Goal: Task Accomplishment & Management: Manage account settings

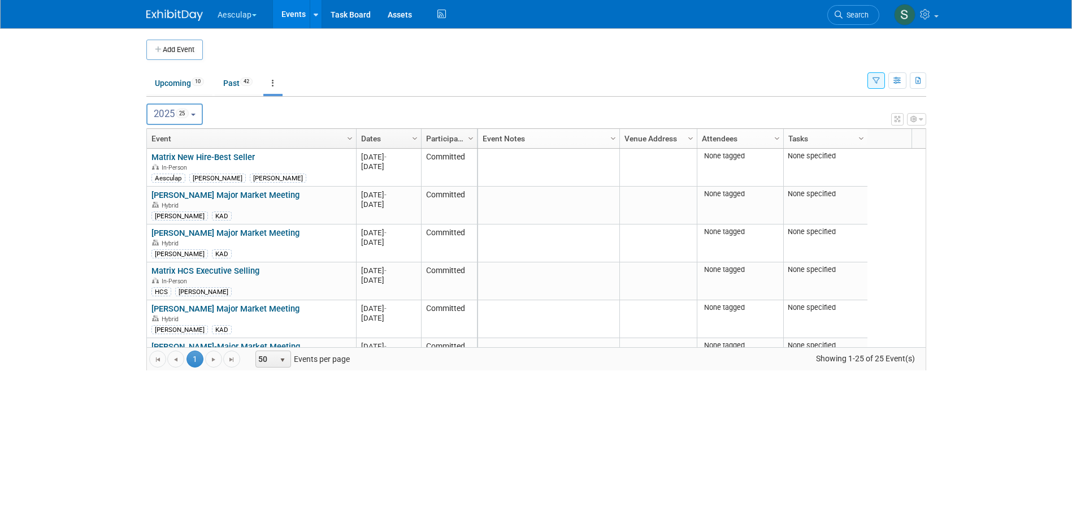
click at [855, 81] on button "button" at bounding box center [877, 80] width 18 height 16
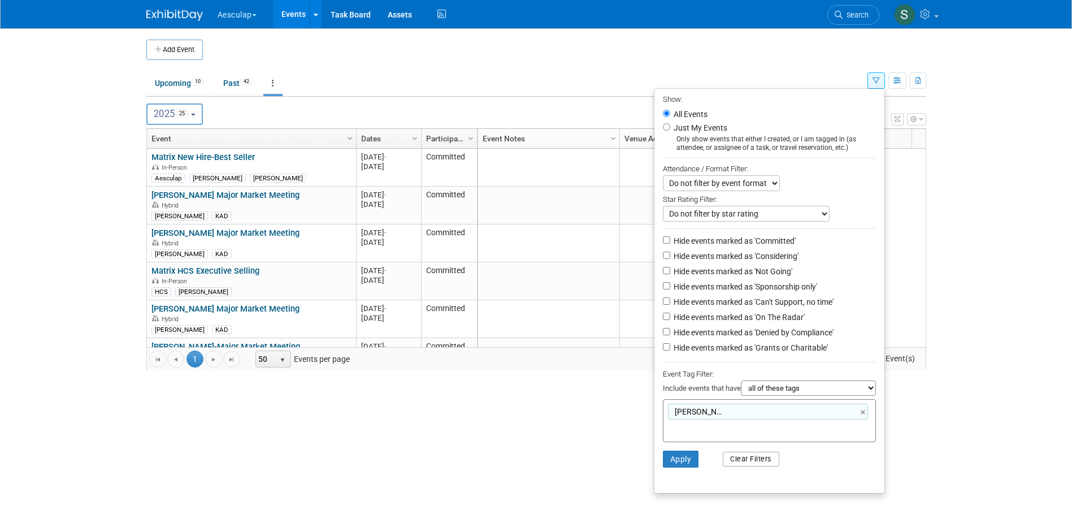
click at [745, 404] on button "Clear Filters" at bounding box center [751, 459] width 57 height 15
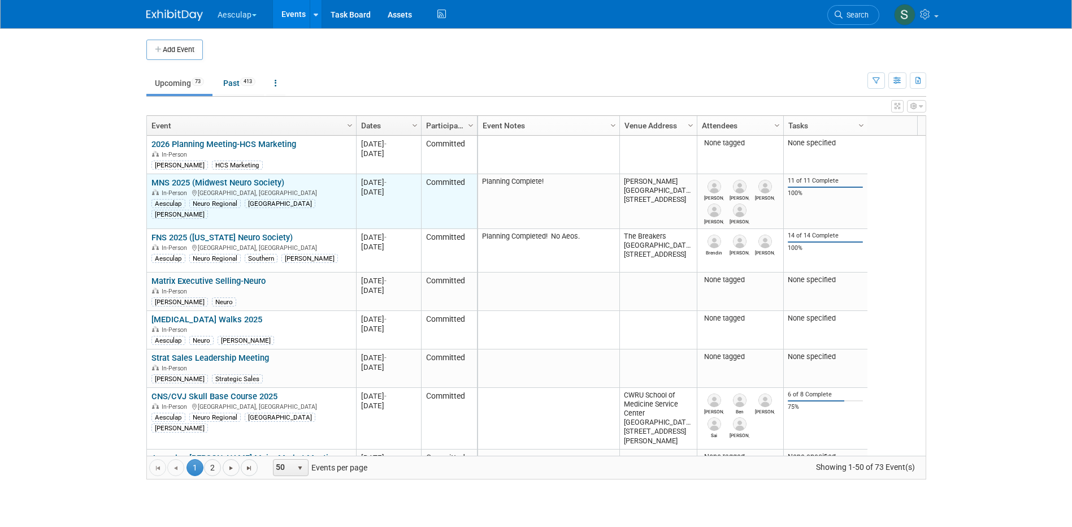
click at [184, 183] on link "MNS 2025 (Midwest Neuro Society)" at bounding box center [217, 182] width 133 height 10
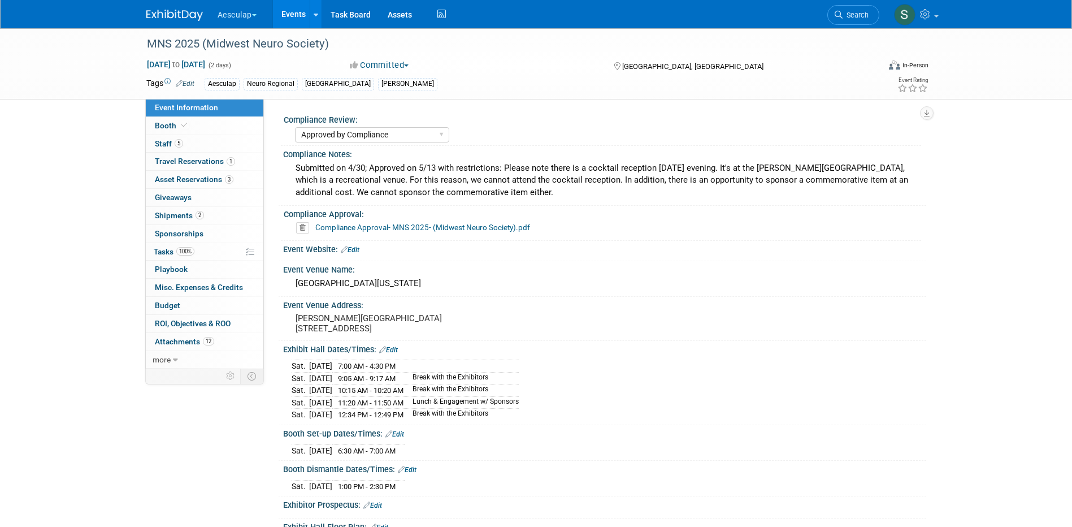
select select "Approved by Compliance"
select select "Neuro"
click at [158, 210] on link "2 Shipments 2" at bounding box center [205, 216] width 118 height 18
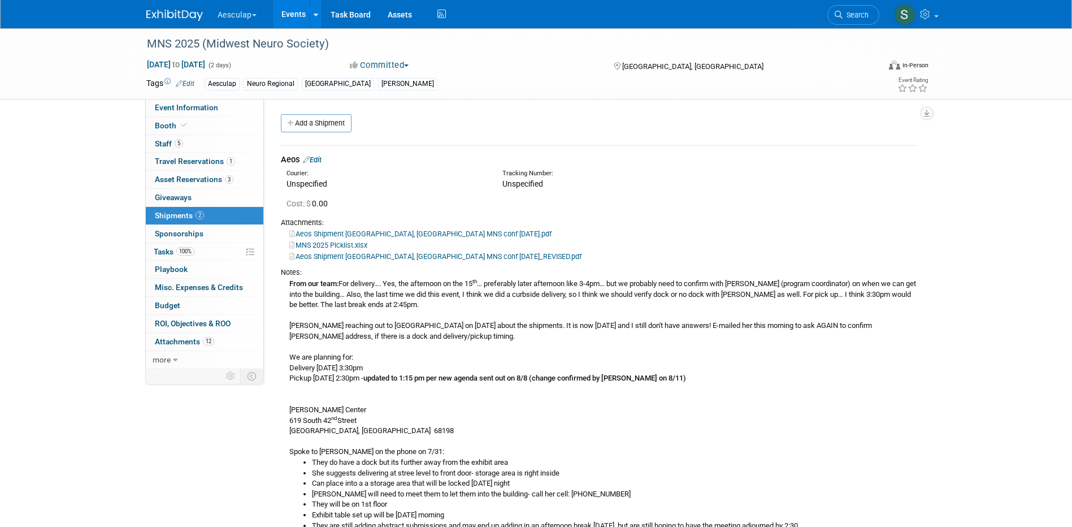
click at [301, 8] on link "Events" at bounding box center [293, 14] width 41 height 28
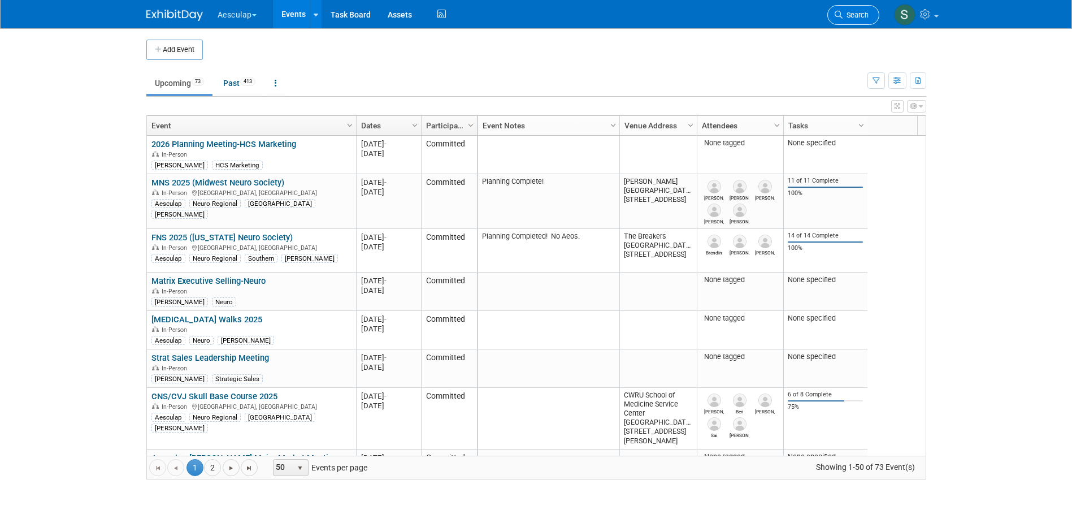
click at [843, 17] on span "Search" at bounding box center [856, 15] width 26 height 8
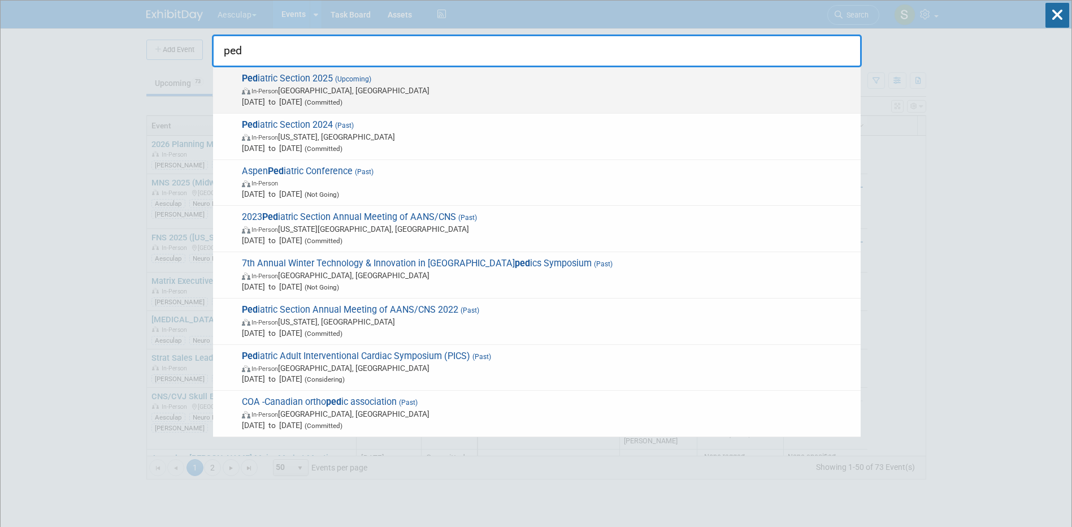
type input "ped"
click at [285, 75] on span "Ped iatric Section 2025 (Upcoming) In-Person Memphis, TN Dec 4, 2025 to Dec 7, …" at bounding box center [546, 90] width 617 height 34
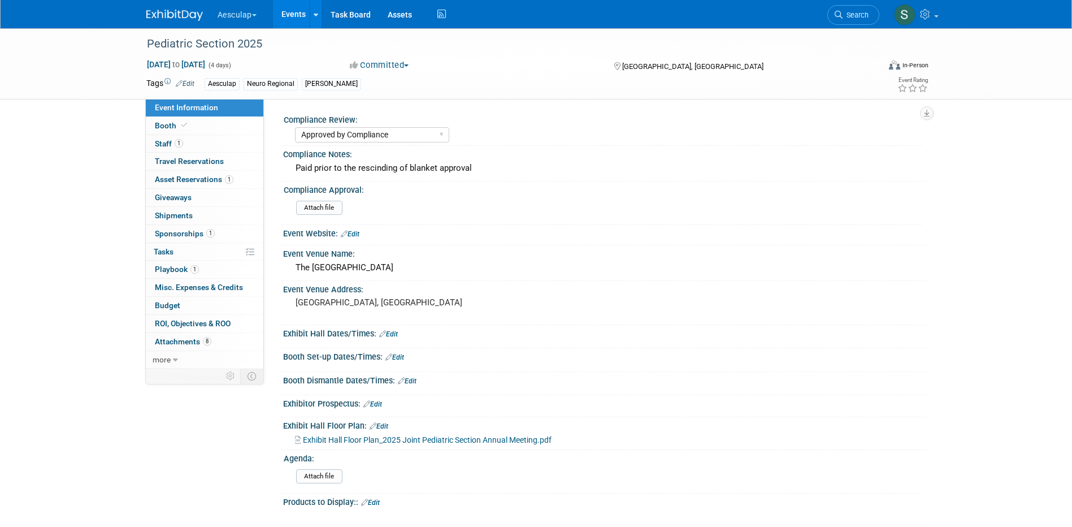
select select "Approved by Compliance"
click at [161, 252] on span "Tasks 0%" at bounding box center [164, 251] width 20 height 9
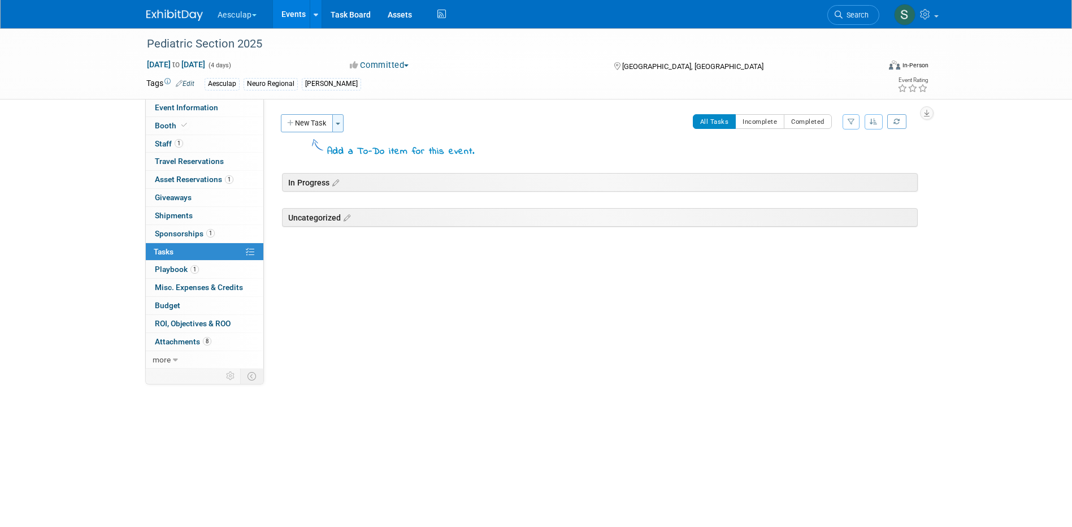
click at [338, 127] on button "Toggle Dropdown" at bounding box center [337, 123] width 11 height 18
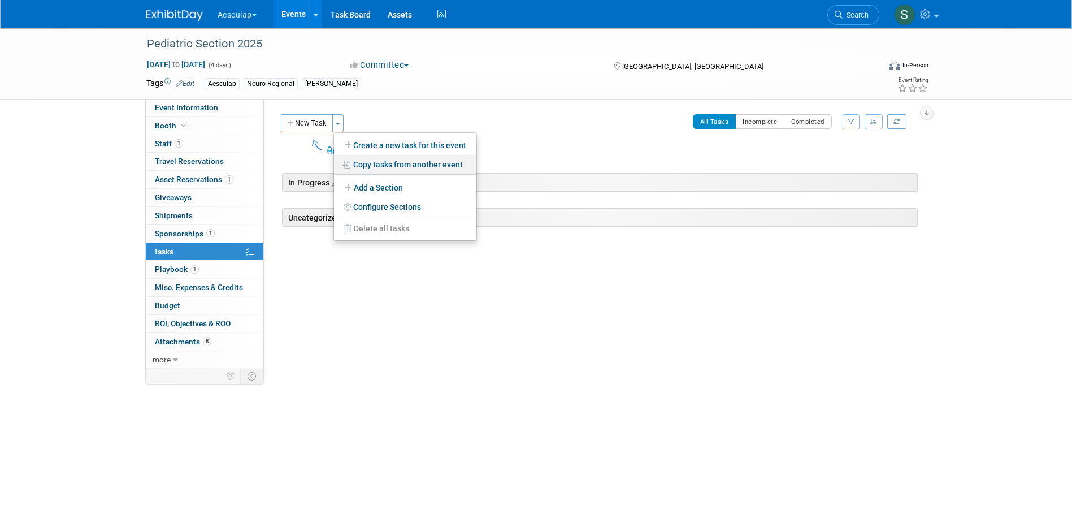
click at [373, 163] on link "Copy tasks from another event" at bounding box center [405, 164] width 142 height 19
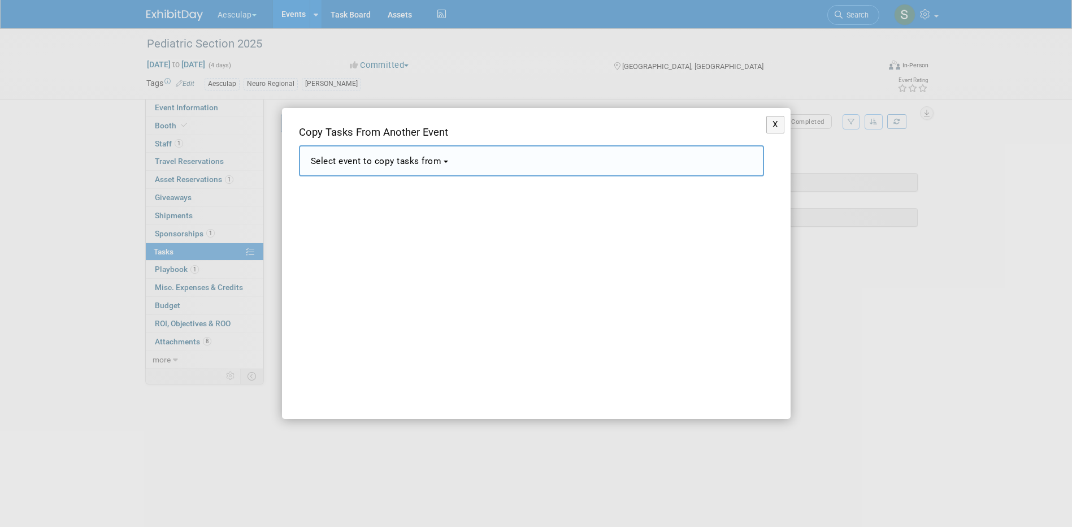
click at [388, 169] on button "Select event to copy tasks from" at bounding box center [531, 160] width 465 height 31
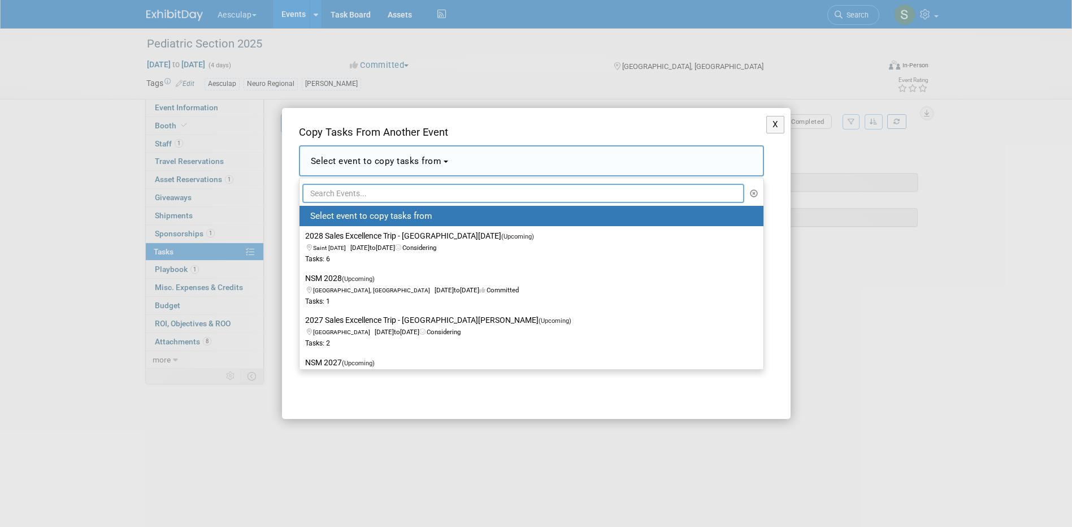
click at [376, 196] on input "text" at bounding box center [523, 193] width 443 height 19
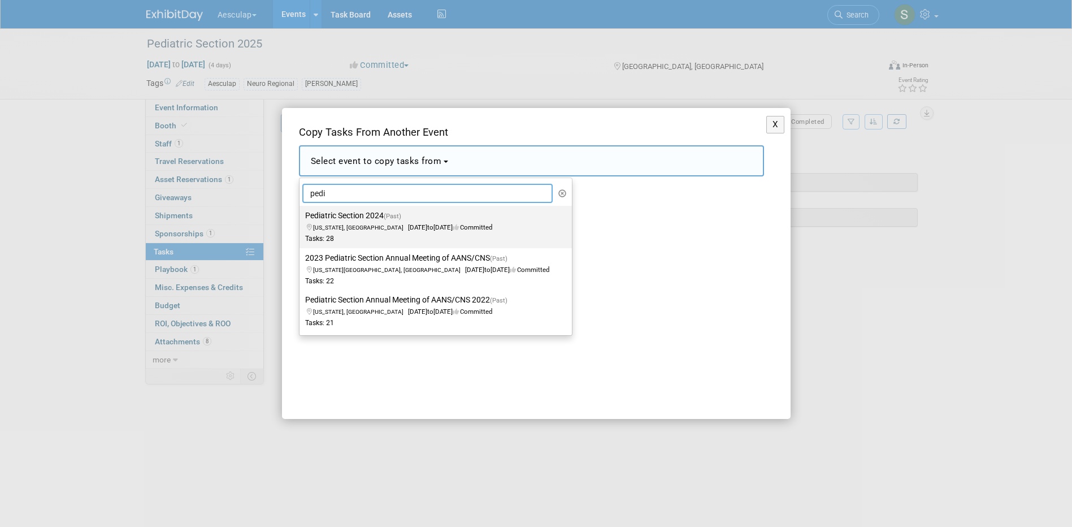
type input "pedi"
click at [387, 215] on label "Pediatric Section 2024 (Past) [US_STATE], [GEOGRAPHIC_DATA] [DATE] to [DATE] Co…" at bounding box center [432, 226] width 255 height 37
click at [301, 215] on input "Pediatric Section 2024 (Past) [US_STATE], [GEOGRAPHIC_DATA] [DATE] to [DATE] Co…" at bounding box center [297, 215] width 7 height 7
select select "11104686"
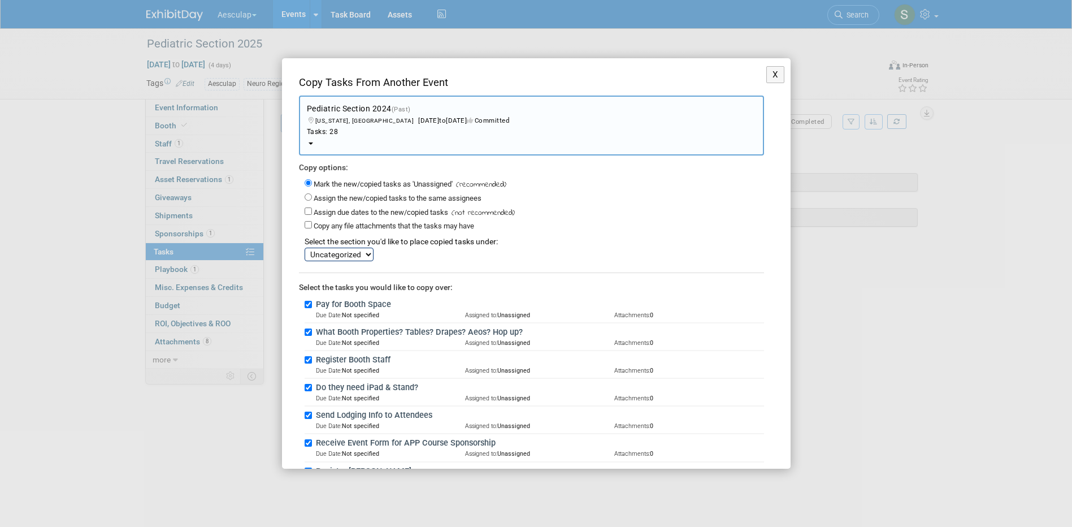
scroll to position [57, 0]
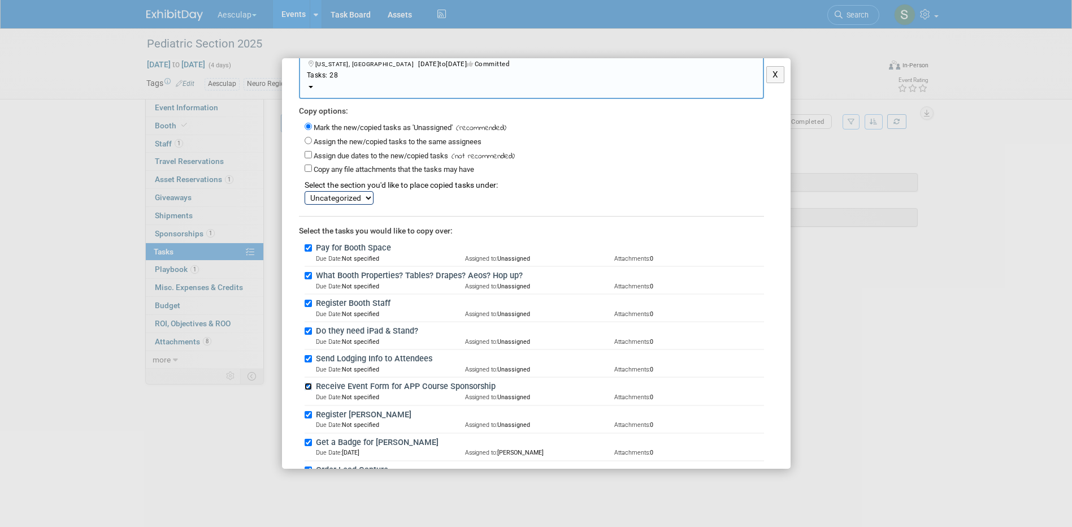
click at [308, 385] on input "Receive Event Form for APP Course Sponsorship" at bounding box center [308, 386] width 7 height 7
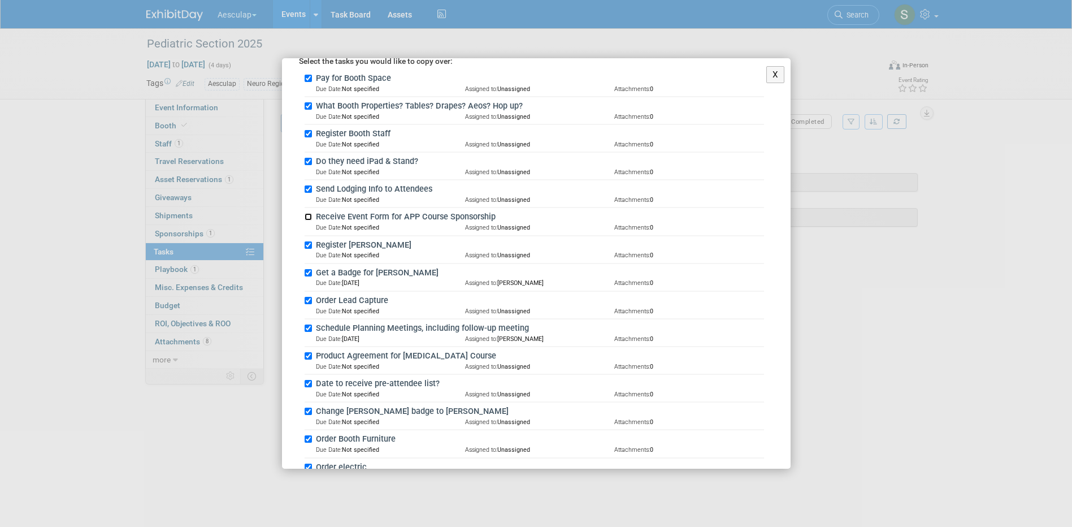
scroll to position [113, 0]
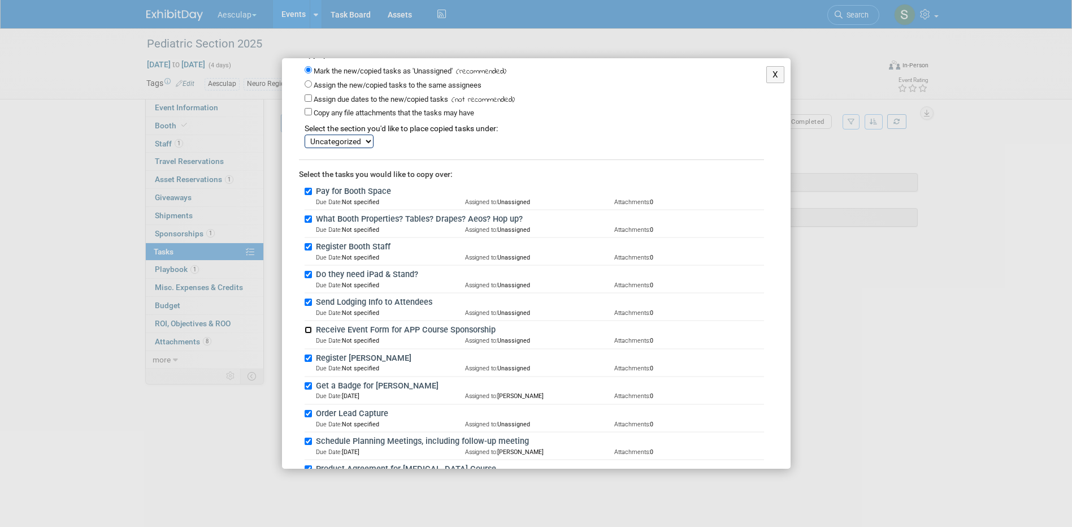
click at [311, 331] on input "Receive Event Form for APP Course Sponsorship" at bounding box center [308, 329] width 7 height 7
checkbox input "true"
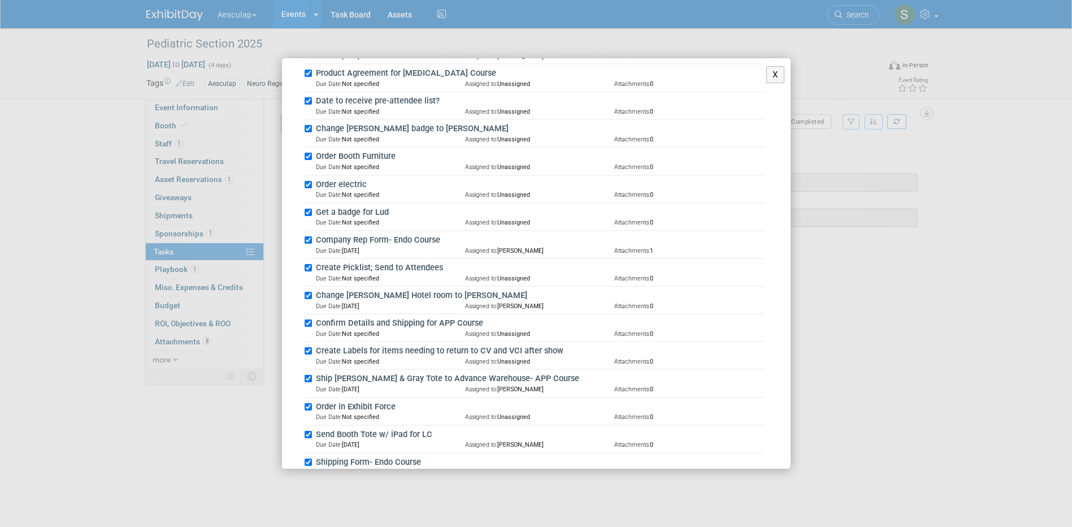
scroll to position [396, 0]
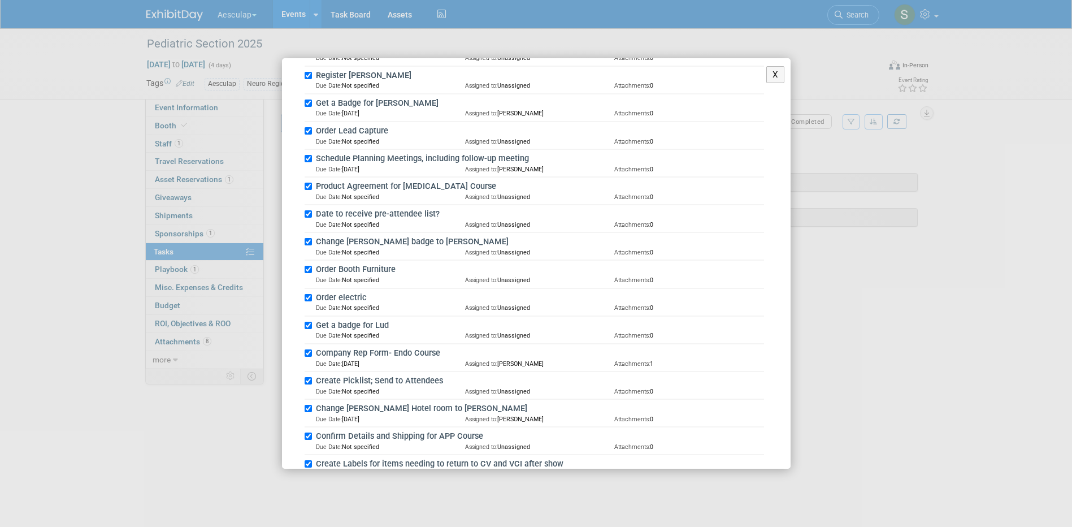
click at [313, 327] on label "Get a badge for Lud" at bounding box center [539, 325] width 452 height 12
click at [312, 327] on input "Get a badge for Lud" at bounding box center [308, 325] width 7 height 7
checkbox input "false"
drag, startPoint x: 309, startPoint y: 101, endPoint x: 309, endPoint y: 90, distance: 10.8
click at [309, 100] on input "Get a Badge for [PERSON_NAME]" at bounding box center [308, 102] width 7 height 7
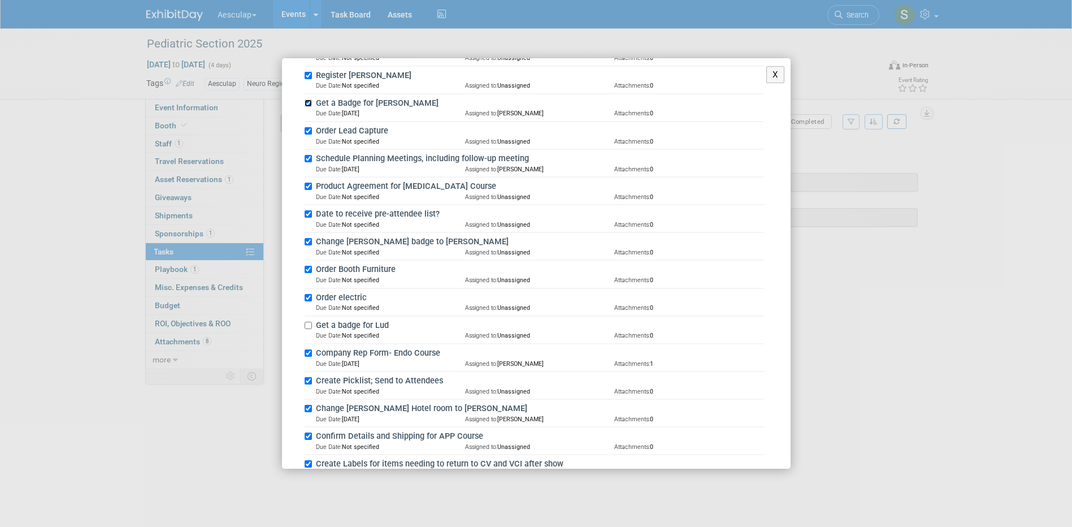
checkbox input "false"
click at [309, 71] on div "Register [PERSON_NAME] Due Date: Not specified Assigned to: Unassigned Attachme…" at bounding box center [534, 81] width 459 height 28
click at [308, 75] on input "Register [PERSON_NAME]" at bounding box center [308, 75] width 7 height 7
checkbox input "false"
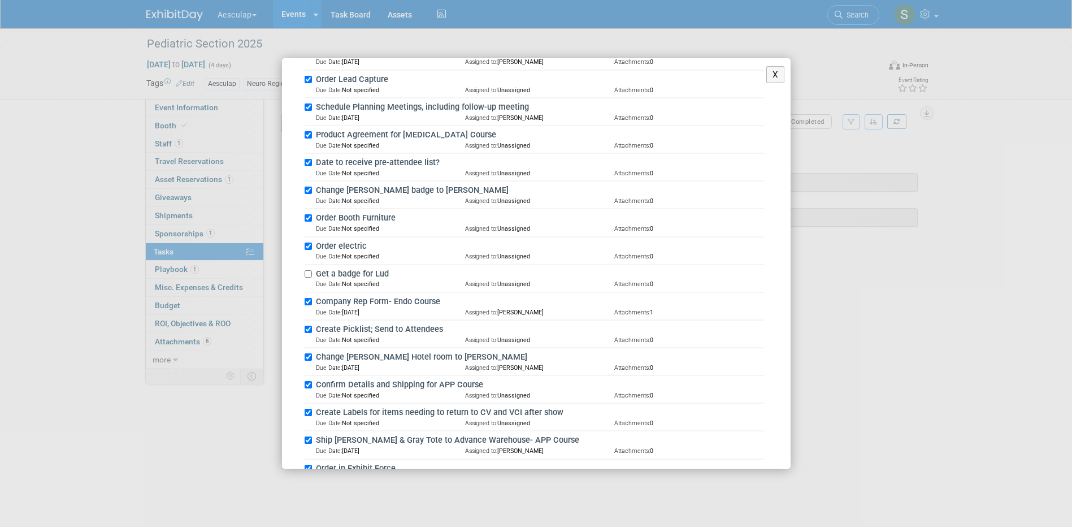
scroll to position [452, 0]
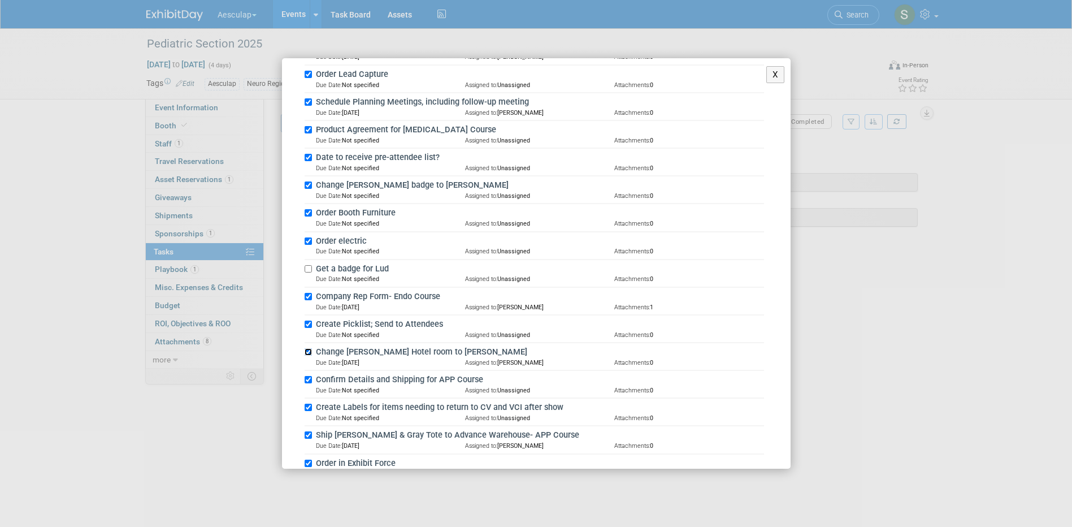
click at [308, 352] on input "Change [PERSON_NAME] Hotel room to [PERSON_NAME]" at bounding box center [308, 351] width 7 height 7
checkbox input "false"
drag, startPoint x: 311, startPoint y: 185, endPoint x: 315, endPoint y: 196, distance: 12.0
click at [310, 185] on input "Change [PERSON_NAME] badge to [PERSON_NAME]" at bounding box center [308, 184] width 7 height 7
checkbox input "false"
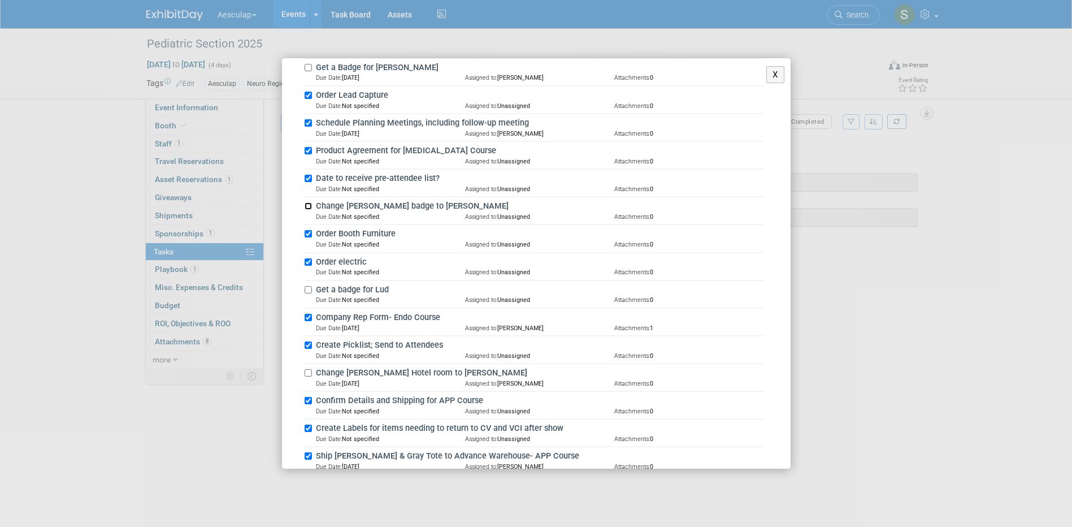
scroll to position [509, 0]
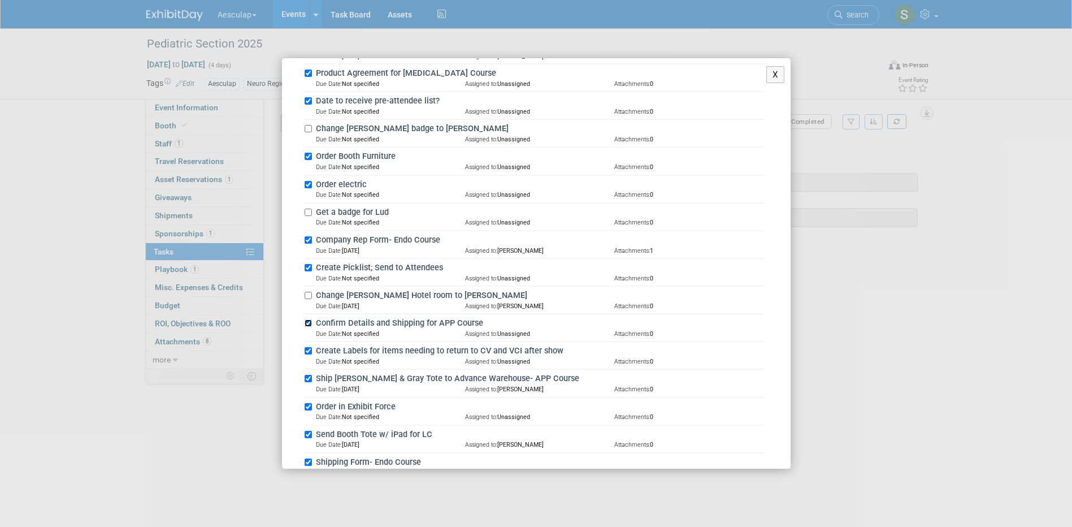
click at [311, 321] on input "Confirm Details and Shipping for APP Course" at bounding box center [308, 322] width 7 height 7
checkbox input "false"
click at [309, 379] on input "Ship [PERSON_NAME] & Gray Tote to Advance Warehouse- APP Course" at bounding box center [308, 378] width 7 height 7
checkbox input "false"
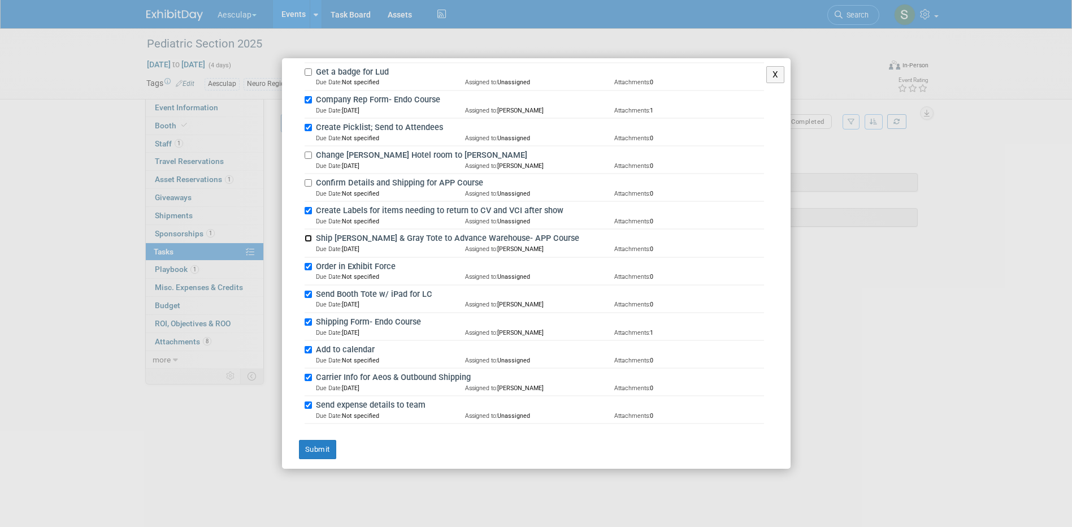
scroll to position [656, 0]
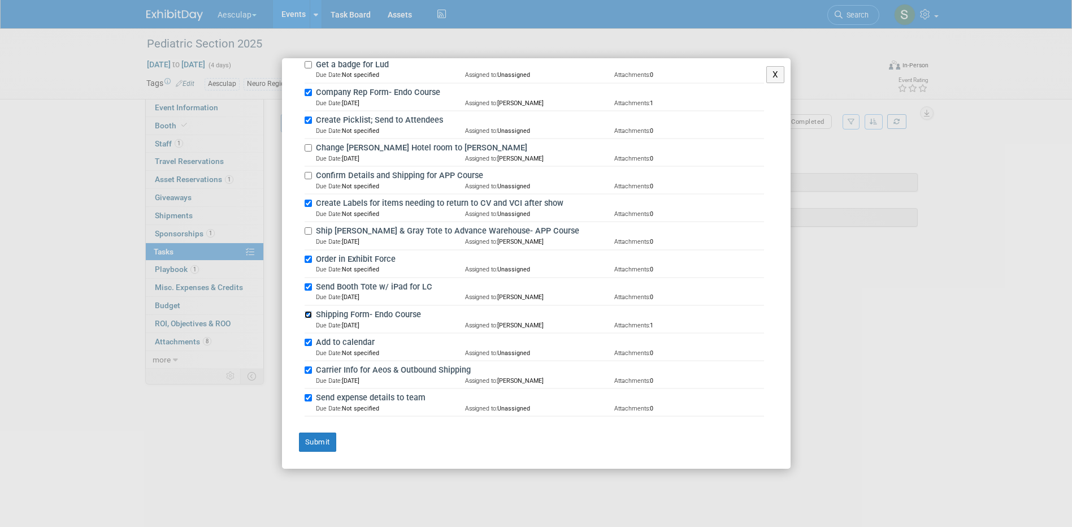
click at [310, 316] on input "Shipping Form- Endo Course" at bounding box center [308, 314] width 7 height 7
checkbox input "false"
click at [320, 437] on button "Submit" at bounding box center [317, 441] width 37 height 19
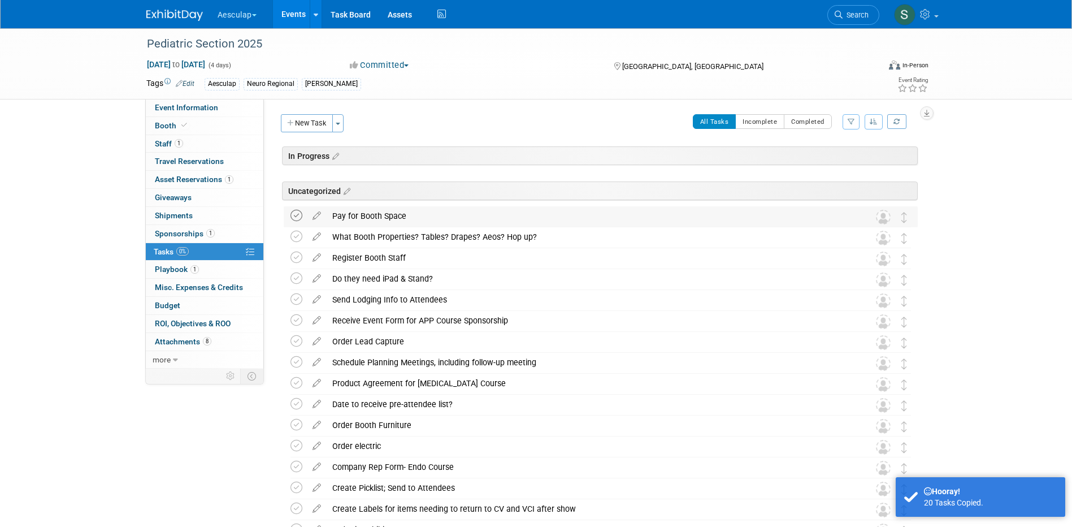
click at [294, 218] on icon at bounding box center [296, 216] width 12 height 12
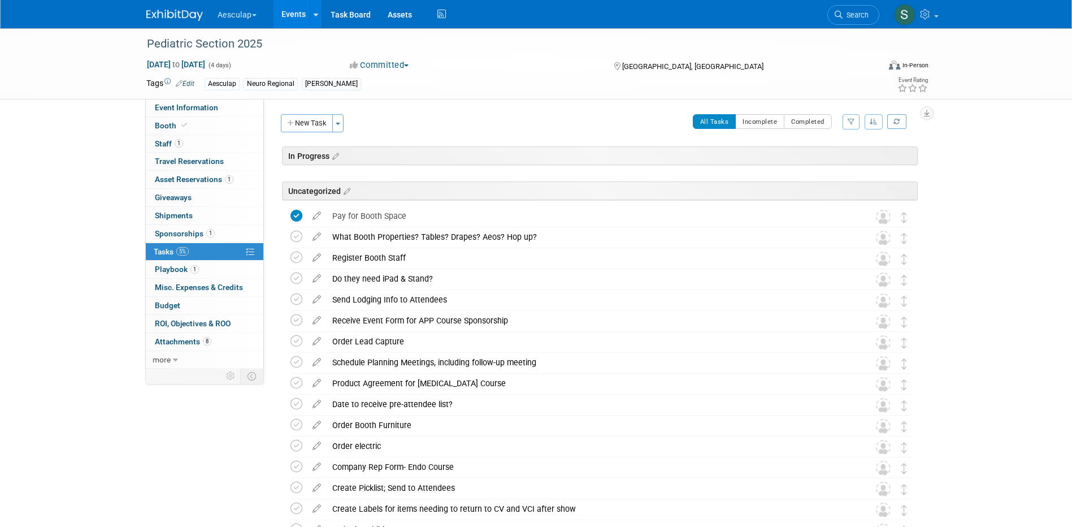
click at [313, 466] on icon at bounding box center [317, 464] width 20 height 14
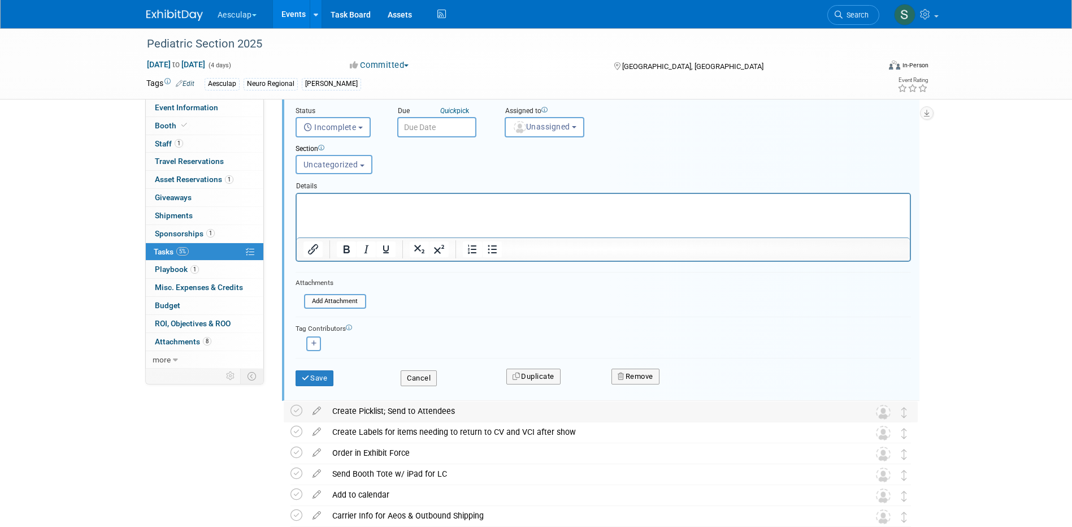
scroll to position [405, 0]
click at [637, 371] on button "Remove" at bounding box center [635, 374] width 48 height 16
click at [699, 379] on link "Yes" at bounding box center [699, 383] width 33 height 18
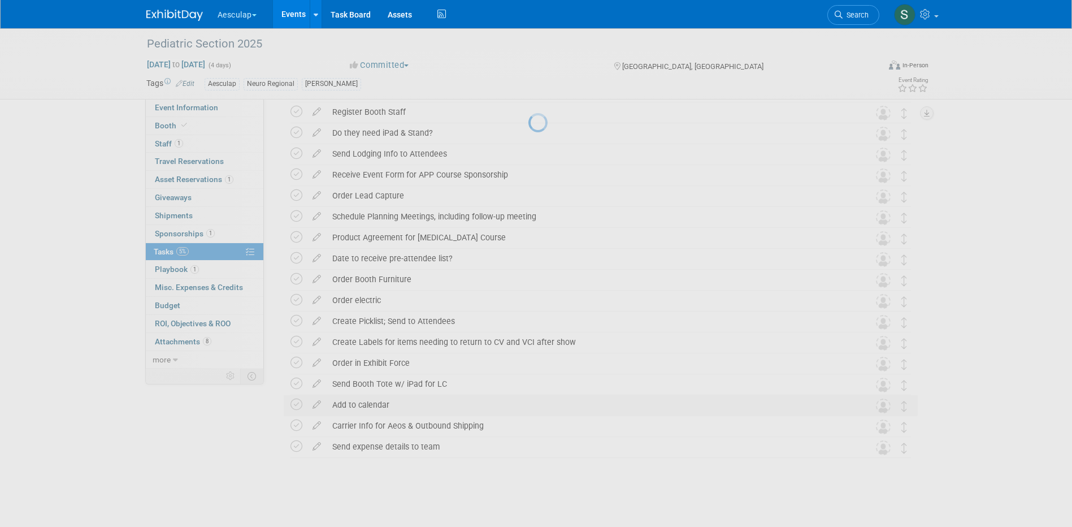
scroll to position [146, 0]
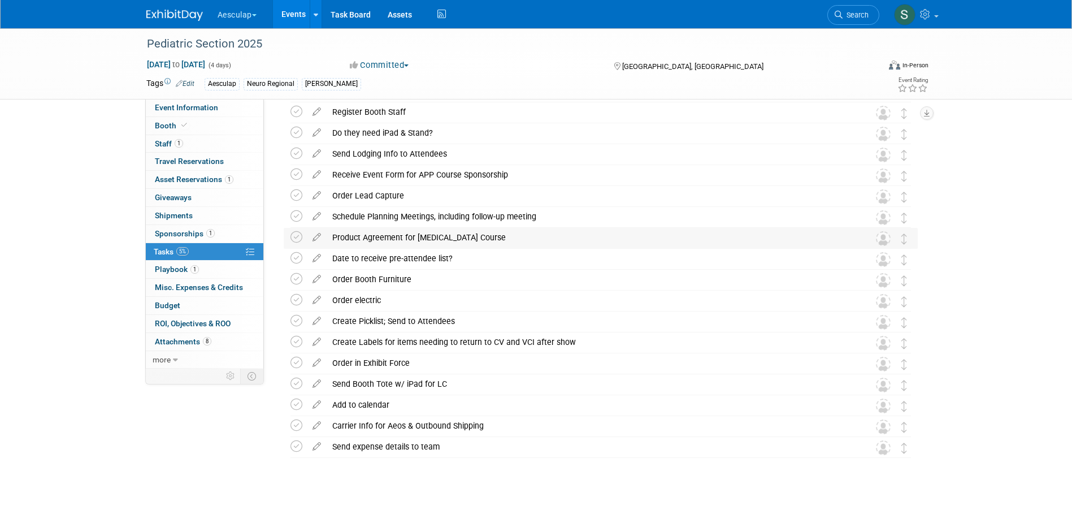
click at [390, 235] on div "Product Agreement for [MEDICAL_DATA] Course" at bounding box center [590, 237] width 527 height 19
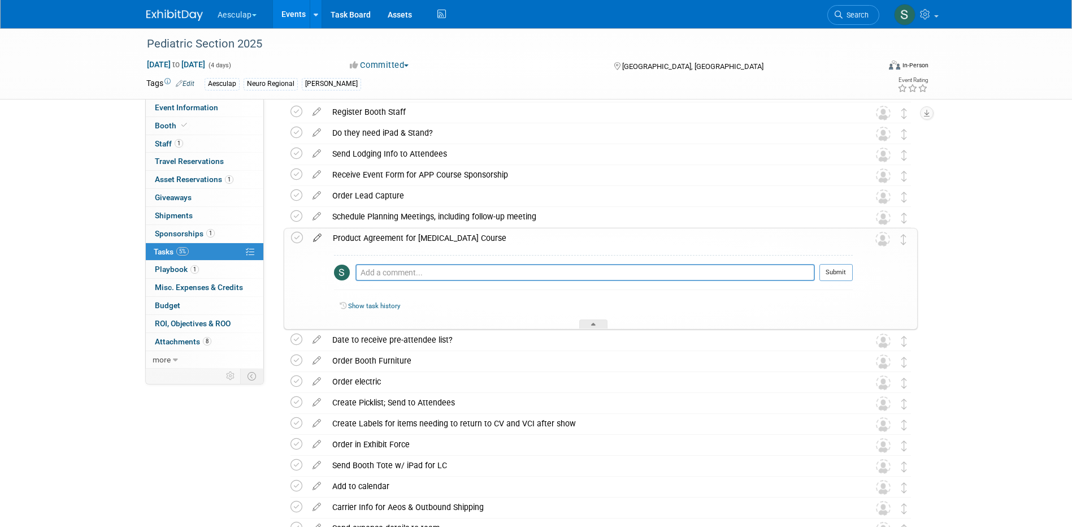
click at [316, 236] on icon at bounding box center [317, 235] width 20 height 14
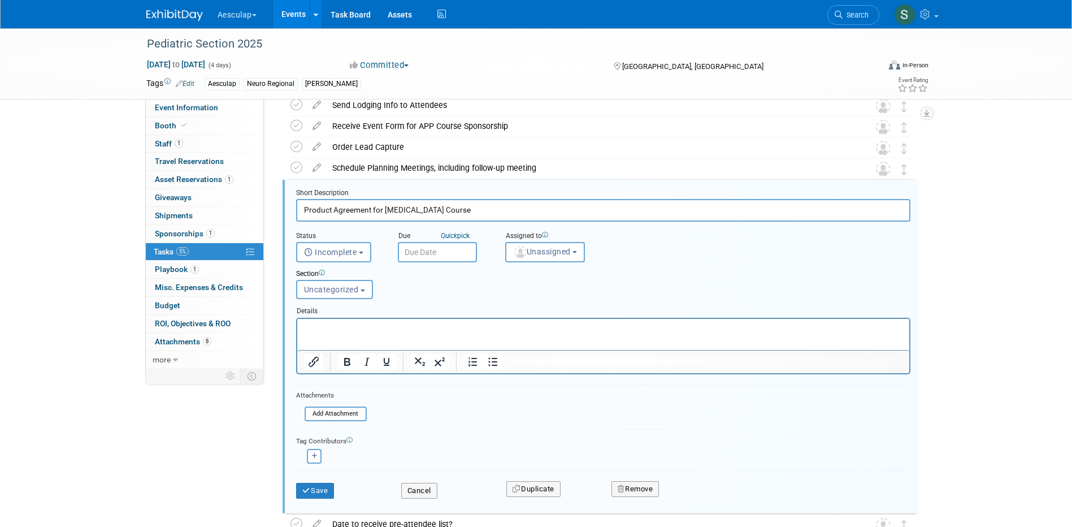
scroll to position [209, 0]
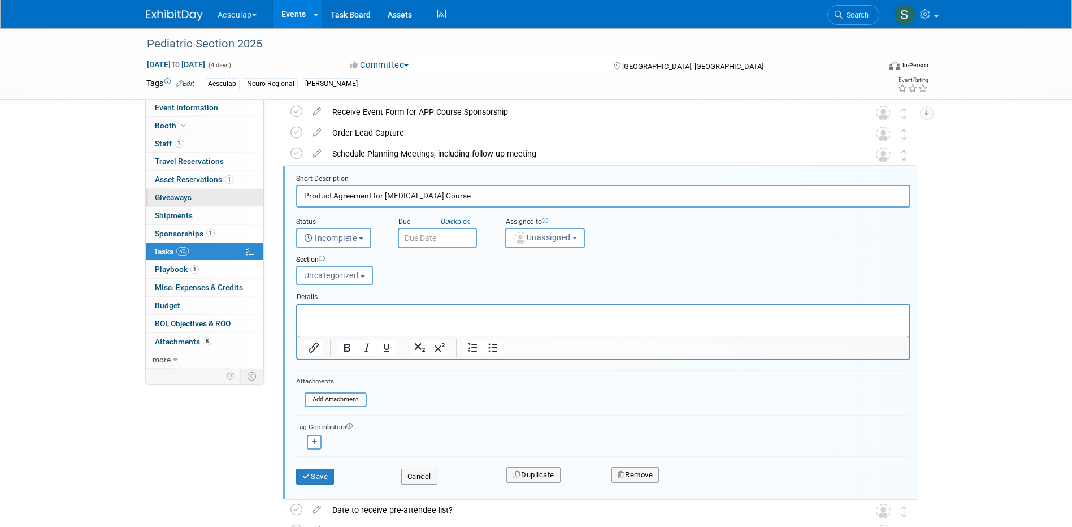
drag, startPoint x: 331, startPoint y: 194, endPoint x: 249, endPoint y: 196, distance: 82.5
click at [249, 196] on div "Event Information Event Info Booth Booth 1 Staff 1 Staff 0 Travel Reservations …" at bounding box center [536, 288] width 797 height 936
drag, startPoint x: 455, startPoint y: 197, endPoint x: 358, endPoint y: 192, distance: 96.8
click at [358, 192] on input "Agreement for [MEDICAL_DATA] Course" at bounding box center [603, 196] width 614 height 22
type input "Agreement for Satellite Symposium - MERI LAB"
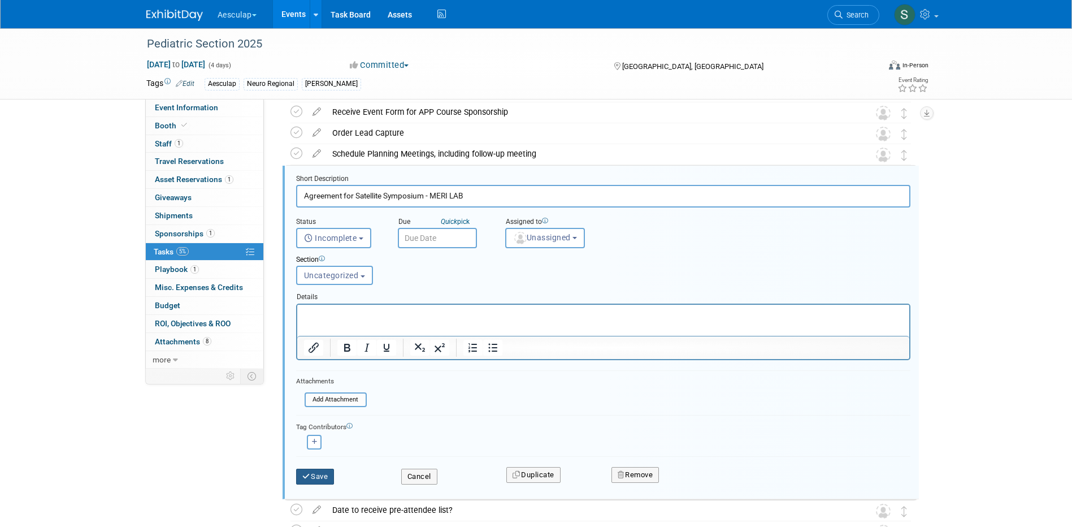
click at [319, 469] on button "Save" at bounding box center [315, 477] width 38 height 16
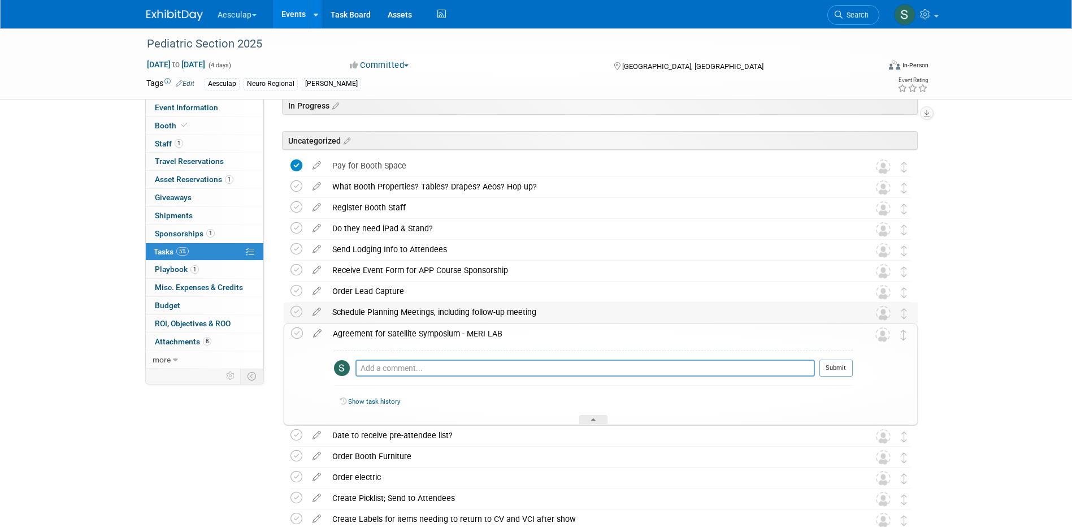
scroll to position [39, 0]
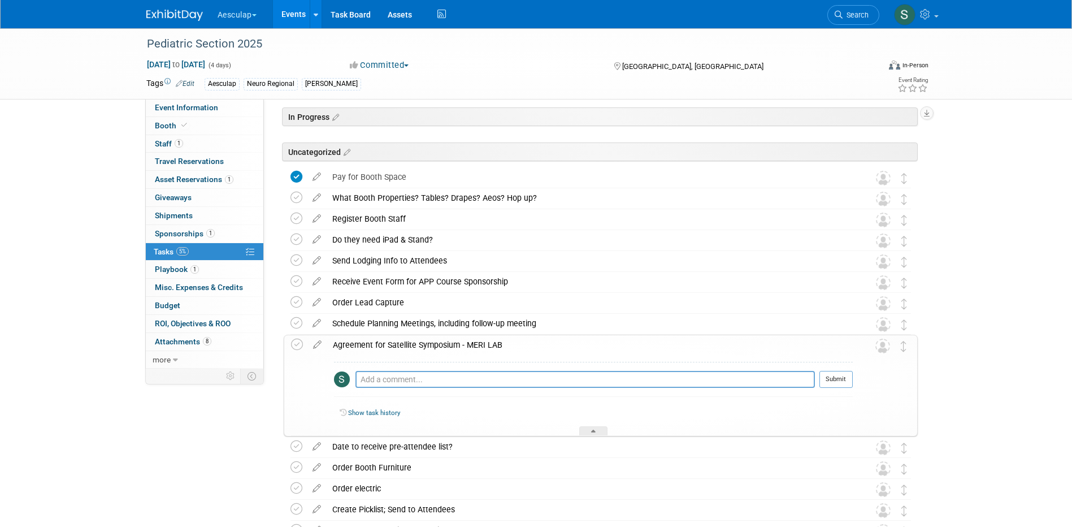
click at [387, 346] on div "Agreement for Satellite Symposium - MERI LAB" at bounding box center [590, 344] width 526 height 19
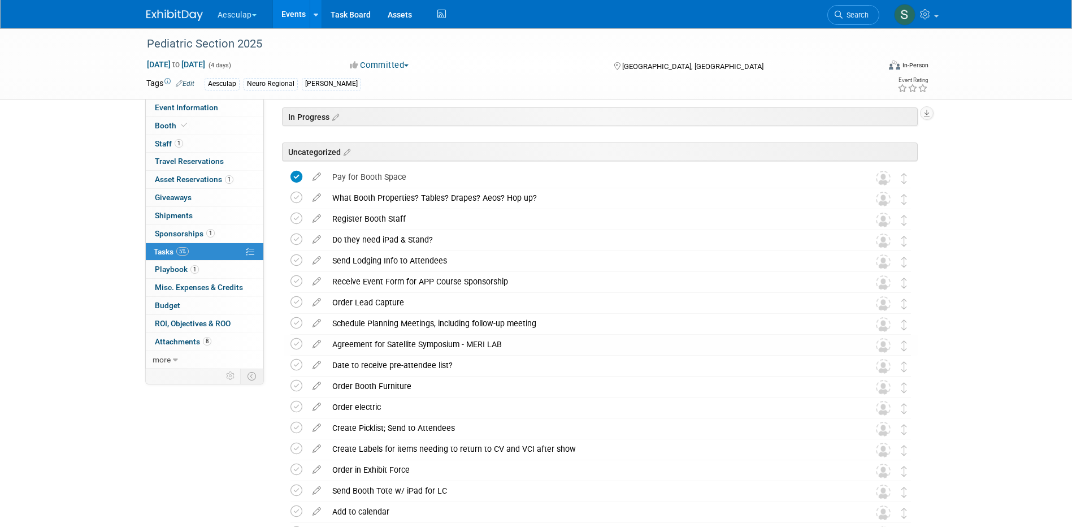
click at [368, 346] on div "Agreement for Satellite Symposium - MERI LAB" at bounding box center [590, 344] width 527 height 19
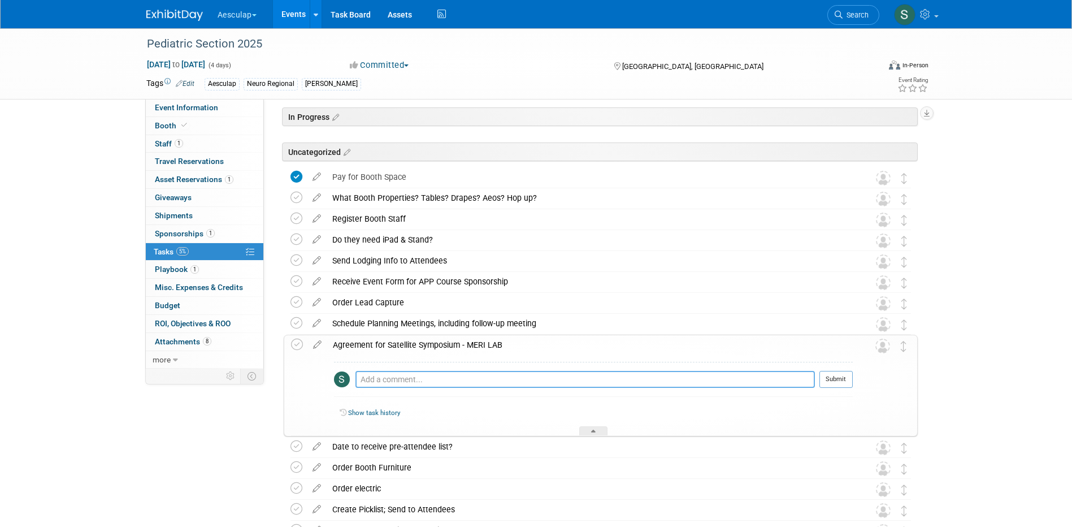
click at [379, 379] on textarea at bounding box center [584, 379] width 459 height 17
type textarea "s"
type textarea "Signed & Sent to [PERSON_NAME] on [DATE]"
click at [816, 378] on td "Submit" at bounding box center [834, 384] width 38 height 26
drag, startPoint x: 834, startPoint y: 378, endPoint x: 827, endPoint y: 380, distance: 7.7
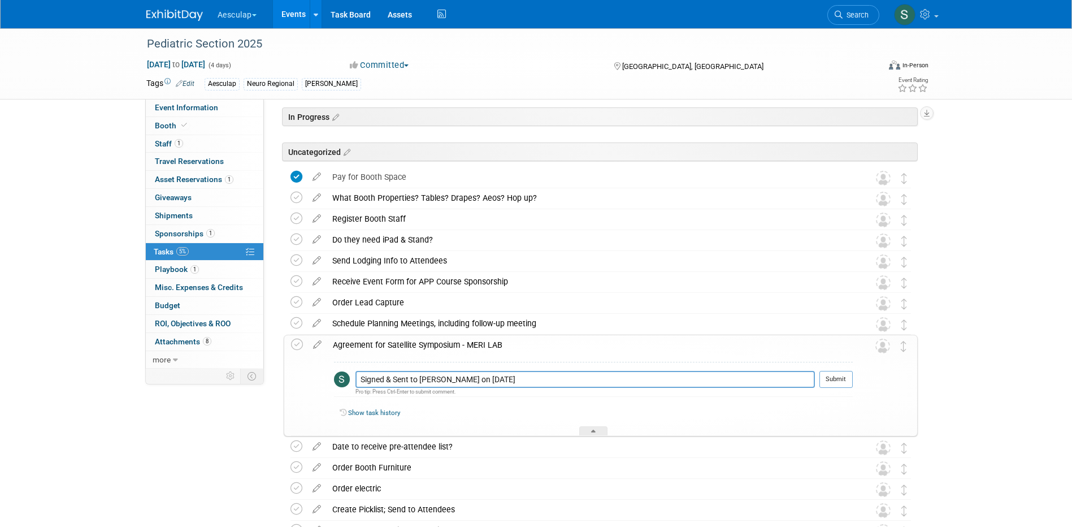
click at [834, 378] on button "Submit" at bounding box center [835, 379] width 33 height 17
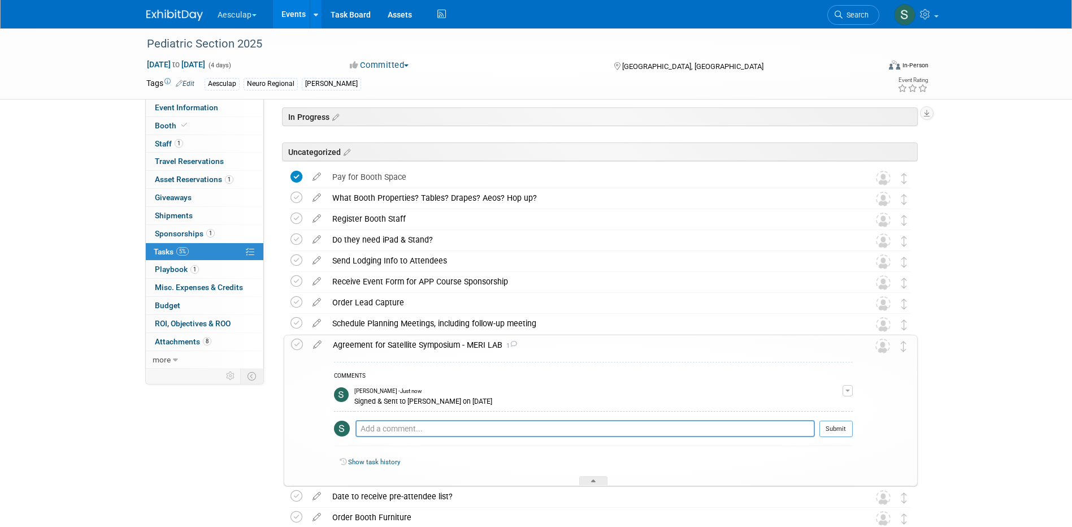
drag, startPoint x: 293, startPoint y: 348, endPoint x: 339, endPoint y: 346, distance: 45.8
click at [297, 348] on icon at bounding box center [297, 345] width 12 height 12
drag, startPoint x: 361, startPoint y: 343, endPoint x: 401, endPoint y: 345, distance: 40.7
click at [370, 341] on div "Agreement for Satellite Symposium - MERI LAB 1" at bounding box center [590, 344] width 526 height 19
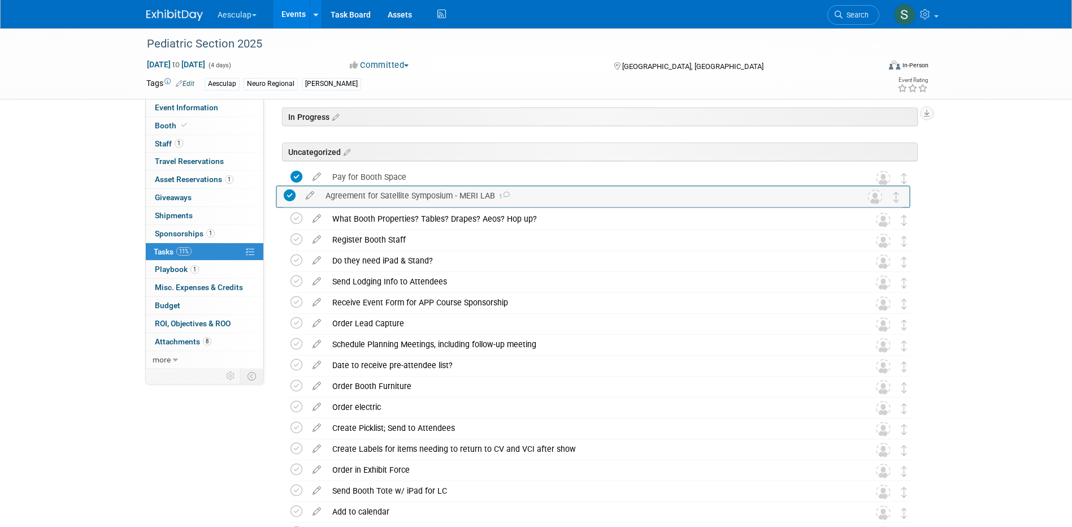
drag, startPoint x: 905, startPoint y: 347, endPoint x: 900, endPoint y: 205, distance: 141.9
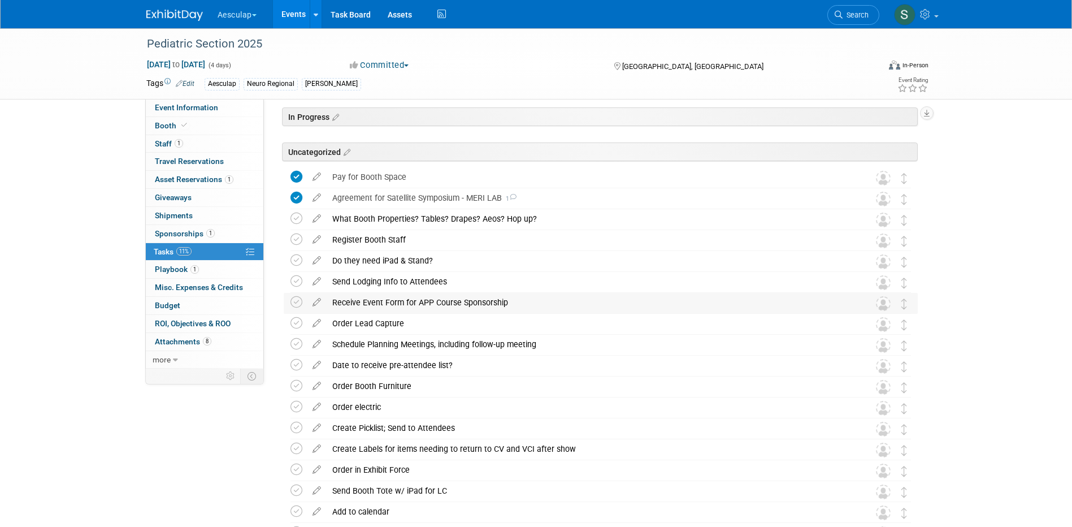
click at [373, 305] on div "Receive Event Form for APP Course Sponsorship" at bounding box center [590, 302] width 527 height 19
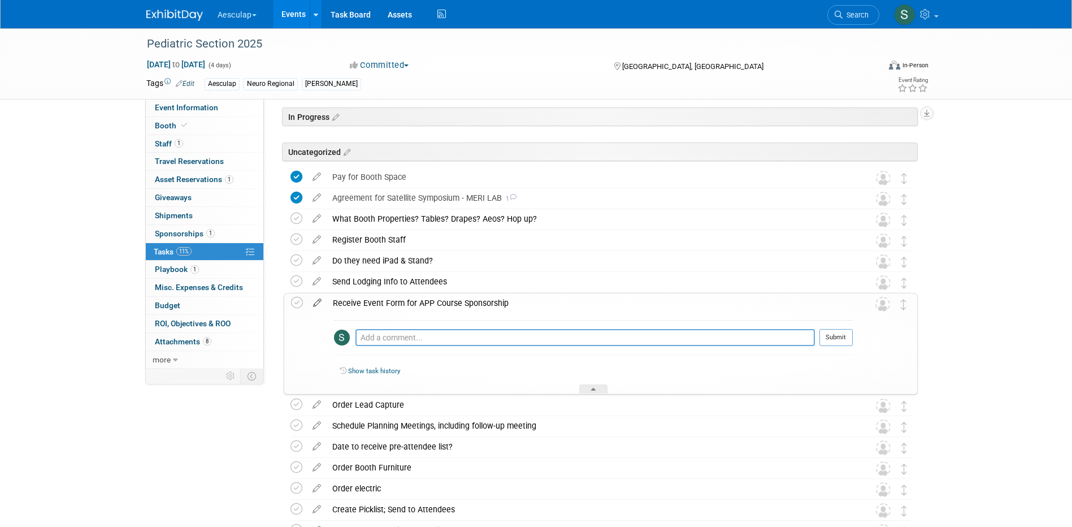
click at [316, 305] on icon at bounding box center [317, 300] width 20 height 14
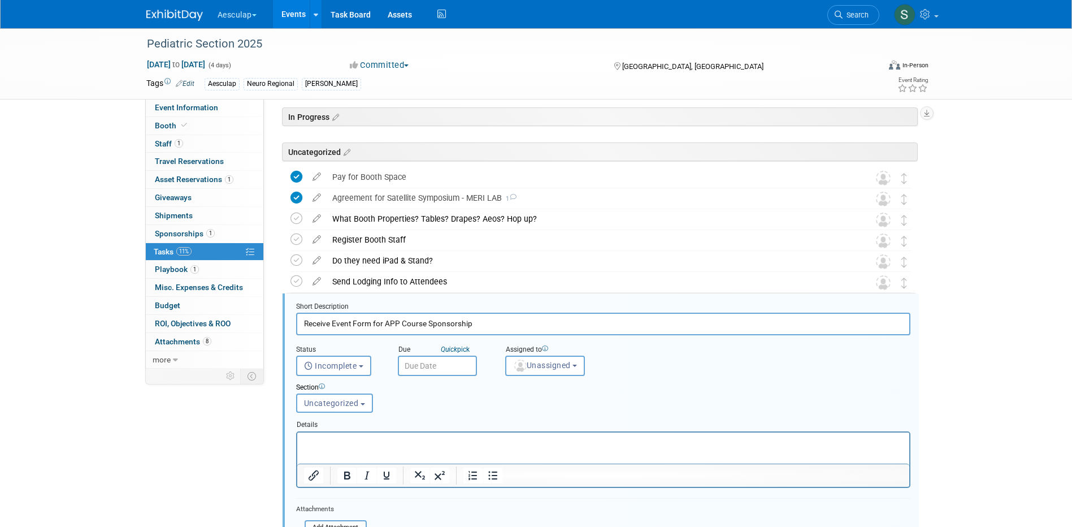
scroll to position [167, 0]
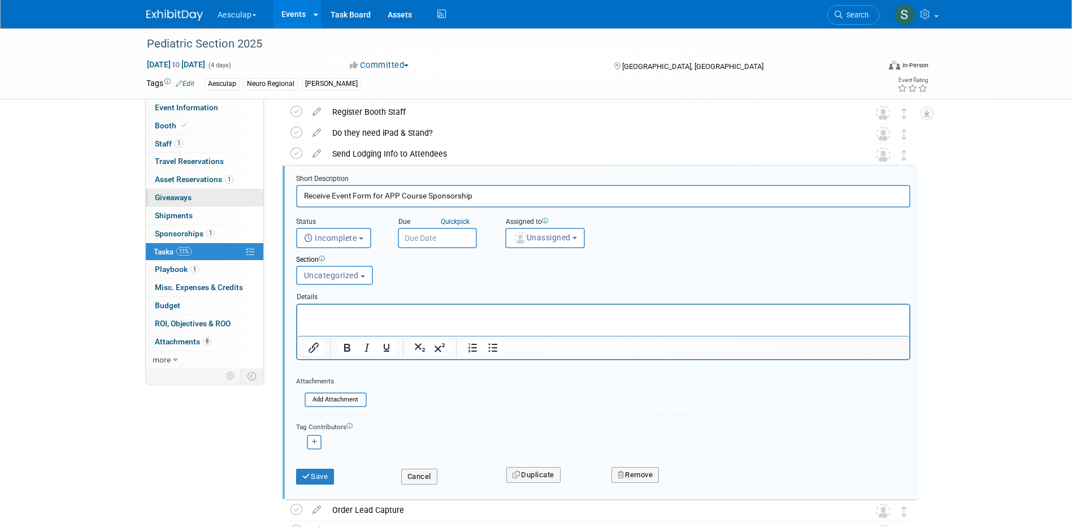
drag, startPoint x: 371, startPoint y: 196, endPoint x: 205, endPoint y: 196, distance: 166.2
click at [205, 196] on div "Event Information Event Info Booth Booth 1 Staff 1 Staff 0 Travel Reservations …" at bounding box center [536, 330] width 797 height 936
drag, startPoint x: 484, startPoint y: 193, endPoint x: 489, endPoint y: 196, distance: 6.1
click at [488, 194] on input "Compliance approval for Satellite Symposium" at bounding box center [603, 196] width 614 height 22
type input "Compliance approval for Satellite Symposium (MERI Lab)"
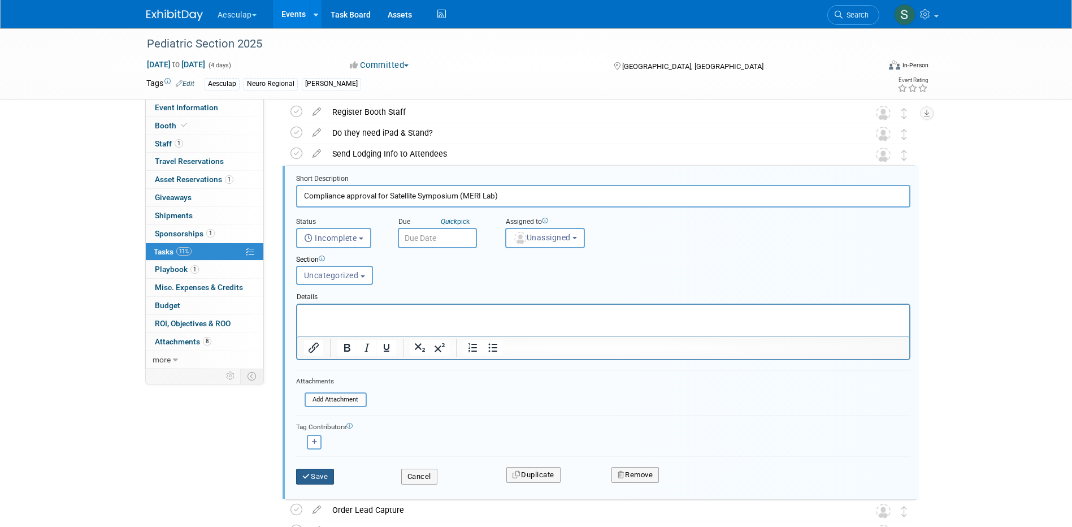
click at [310, 474] on icon "submit" at bounding box center [306, 475] width 9 height 7
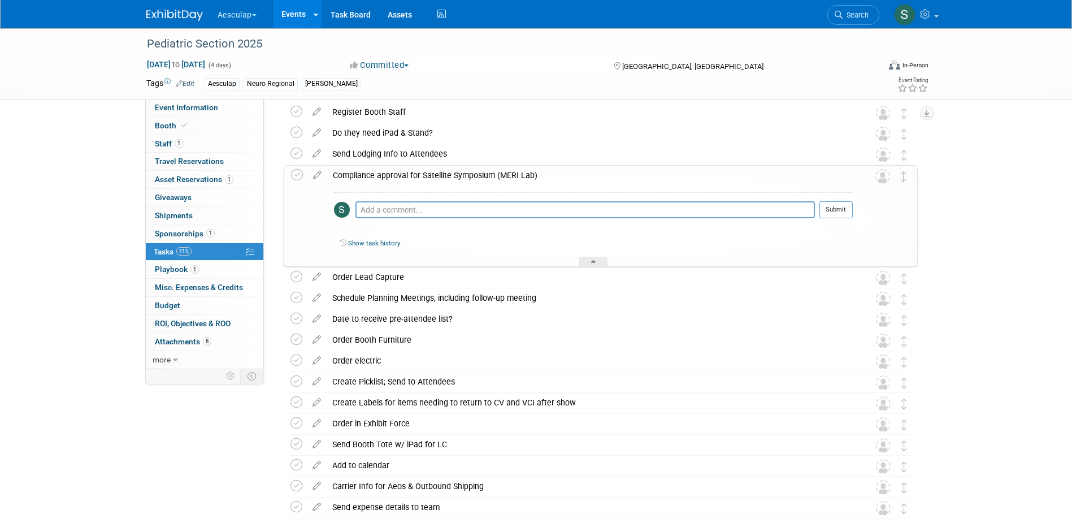
click at [384, 174] on div "Compliance approval for Satellite Symposium (MERI Lab)" at bounding box center [590, 175] width 526 height 19
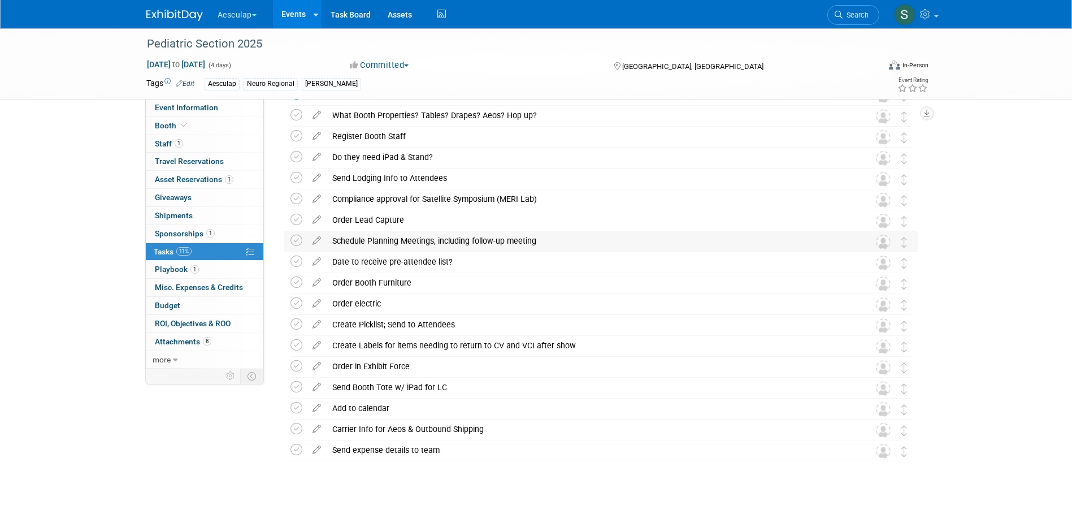
scroll to position [33, 0]
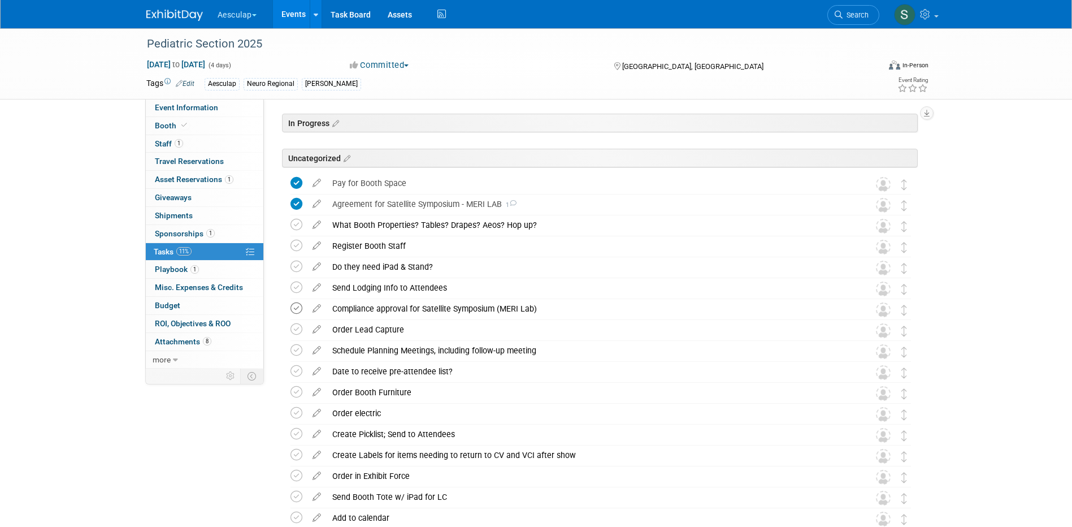
click at [297, 310] on icon at bounding box center [296, 308] width 12 height 12
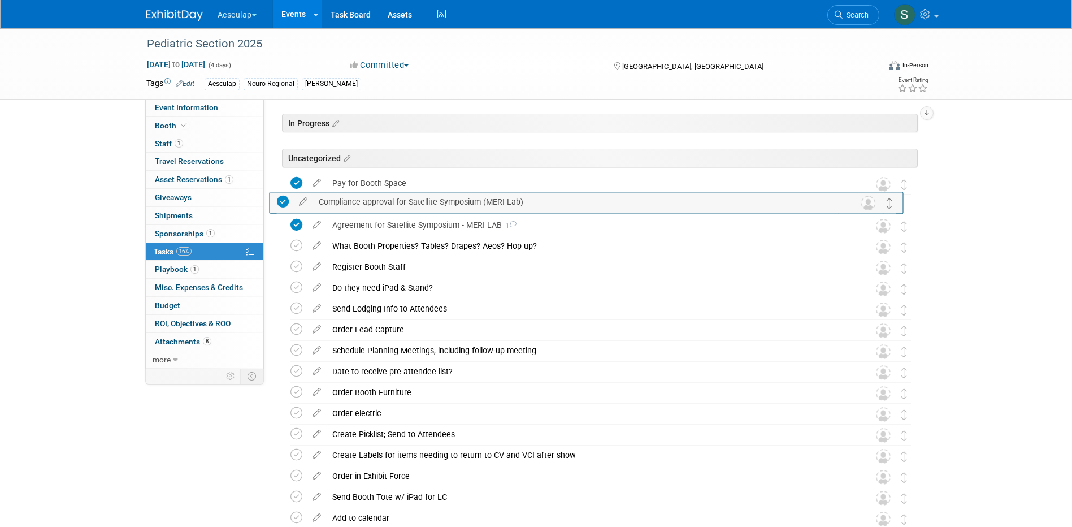
drag, startPoint x: 906, startPoint y: 310, endPoint x: 892, endPoint y: 203, distance: 107.7
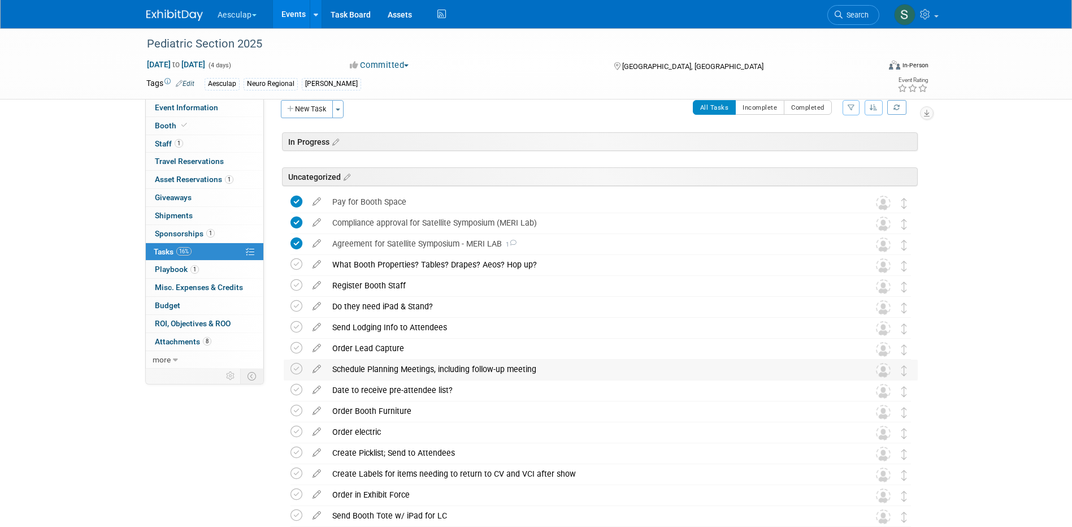
scroll to position [0, 0]
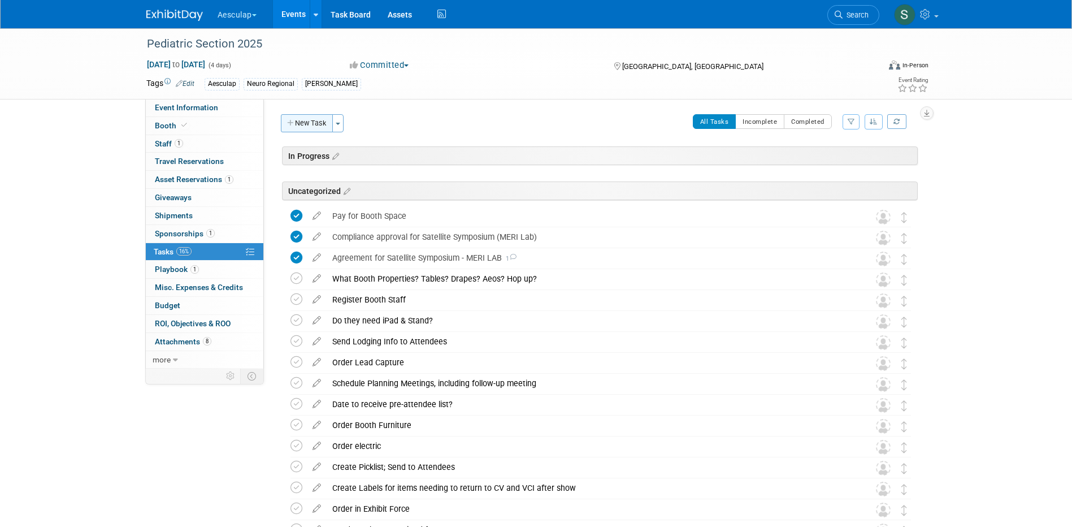
click at [316, 120] on button "New Task" at bounding box center [307, 123] width 52 height 18
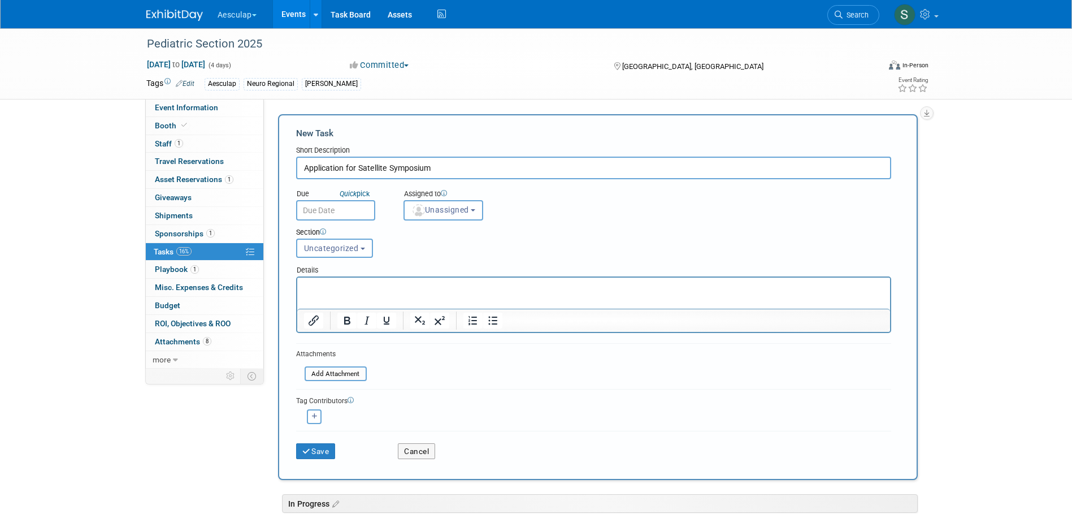
click at [297, 164] on input "Application for Satellite Symposium" at bounding box center [593, 168] width 595 height 23
type input "Complete Application for Satellite Symposium"
click at [325, 446] on button "Save" at bounding box center [316, 451] width 40 height 16
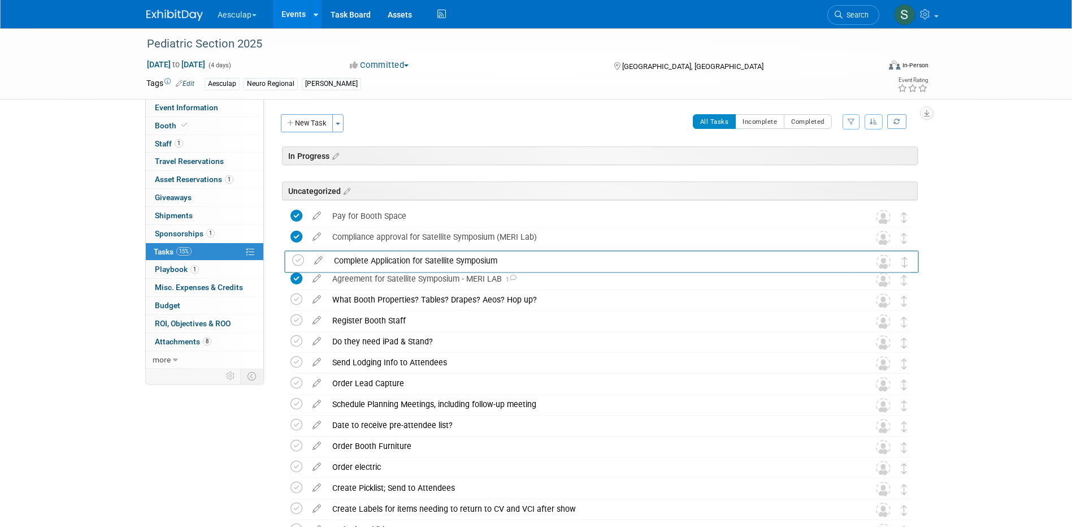
drag, startPoint x: 906, startPoint y: 219, endPoint x: 908, endPoint y: 263, distance: 44.1
click at [298, 261] on icon at bounding box center [296, 257] width 12 height 12
click at [409, 259] on div "Complete Application for Satellite Symposium" at bounding box center [590, 257] width 527 height 19
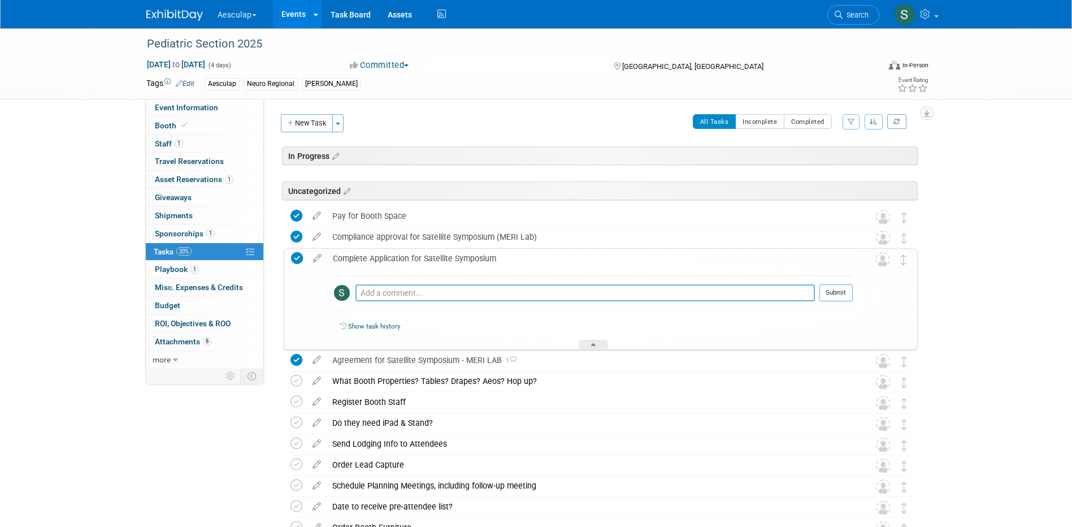
click at [399, 291] on textarea at bounding box center [584, 292] width 459 height 17
click at [441, 286] on textarea at bounding box center [584, 292] width 459 height 17
type textarea "Sent to [PERSON_NAME] [DATE]"
click at [835, 295] on button "Submit" at bounding box center [835, 292] width 33 height 17
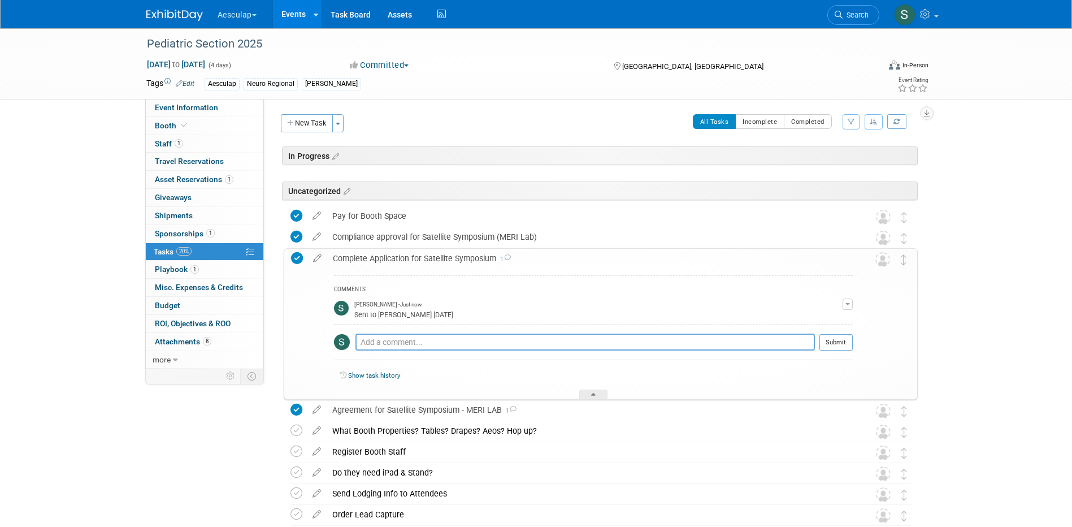
click at [411, 257] on div "Complete Application for Satellite Symposium 1" at bounding box center [590, 258] width 526 height 19
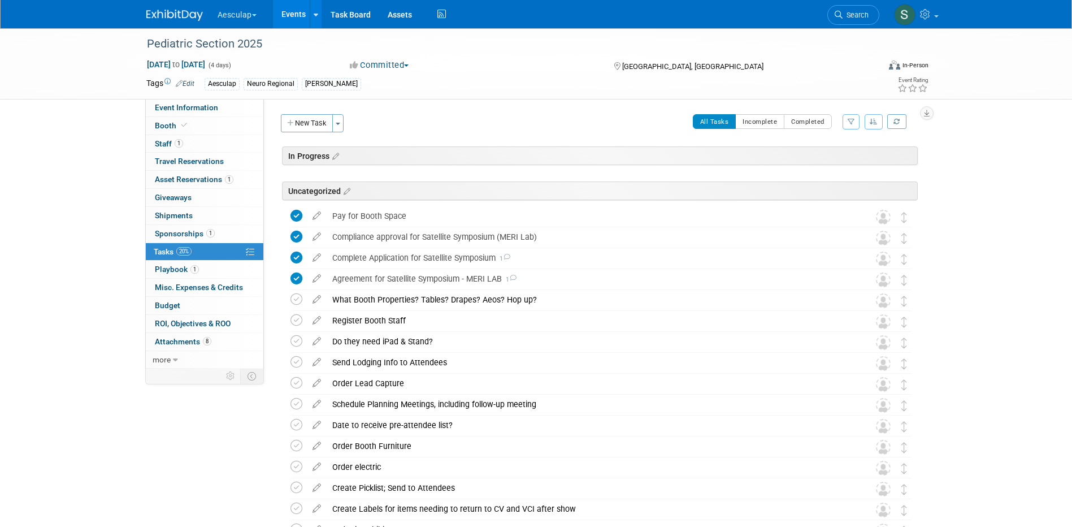
drag, startPoint x: 164, startPoint y: 266, endPoint x: 140, endPoint y: 241, distance: 35.2
click at [164, 266] on span "Playbook 1" at bounding box center [177, 268] width 44 height 9
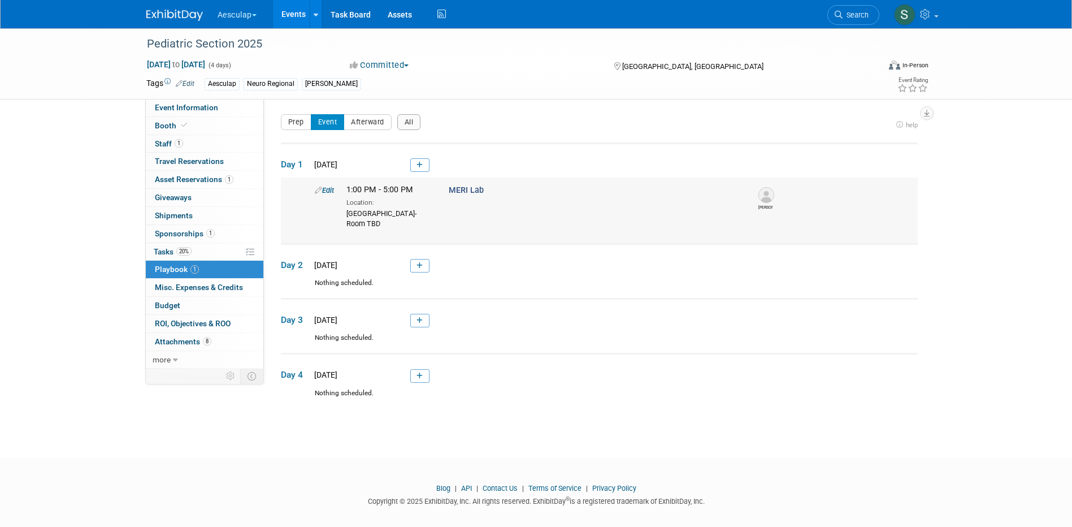
click at [329, 192] on link "Edit" at bounding box center [324, 190] width 19 height 8
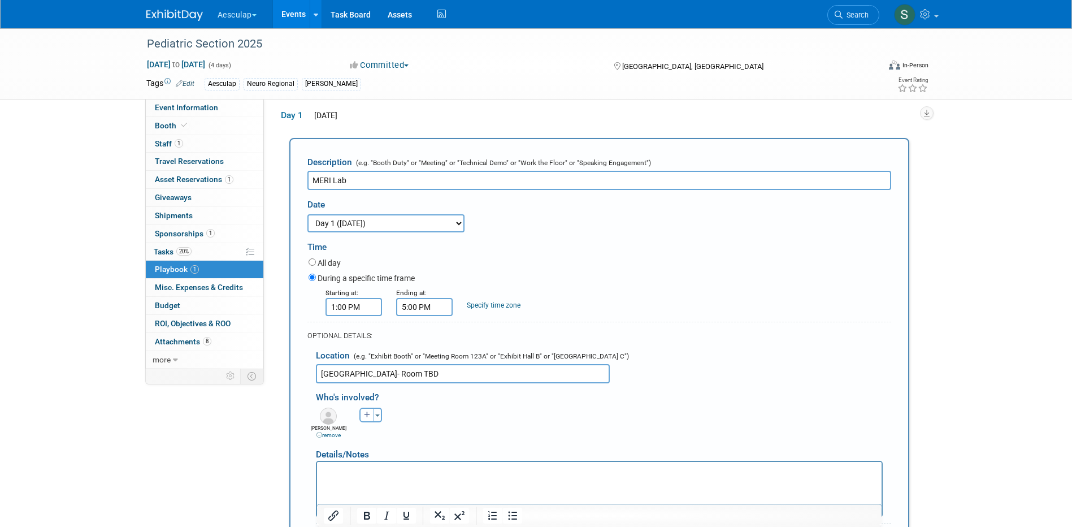
drag, startPoint x: 422, startPoint y: 374, endPoint x: 380, endPoint y: 372, distance: 41.3
click at [380, 372] on input "[GEOGRAPHIC_DATA]- Room TBD" at bounding box center [463, 373] width 294 height 19
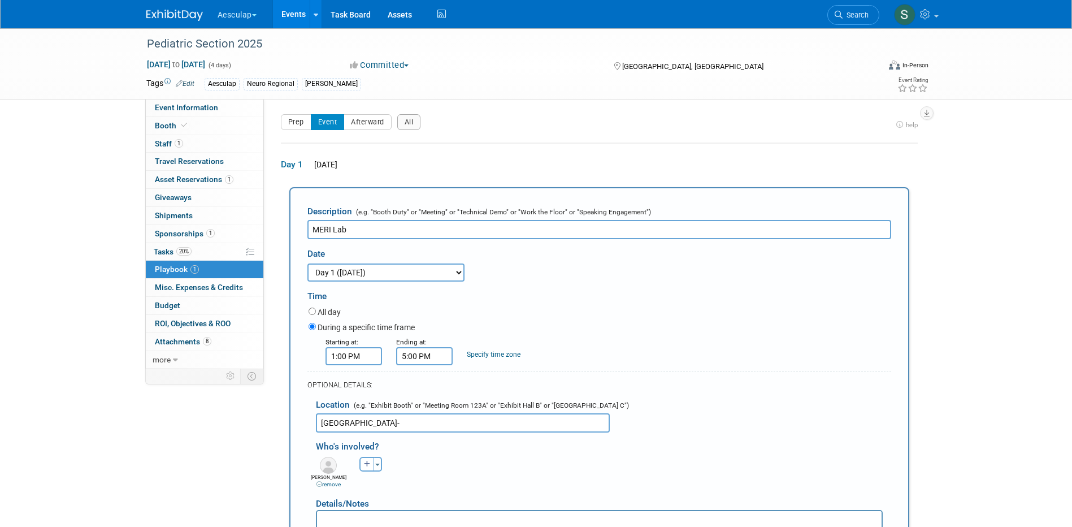
click at [399, 423] on input "[GEOGRAPHIC_DATA]-" at bounding box center [463, 422] width 294 height 19
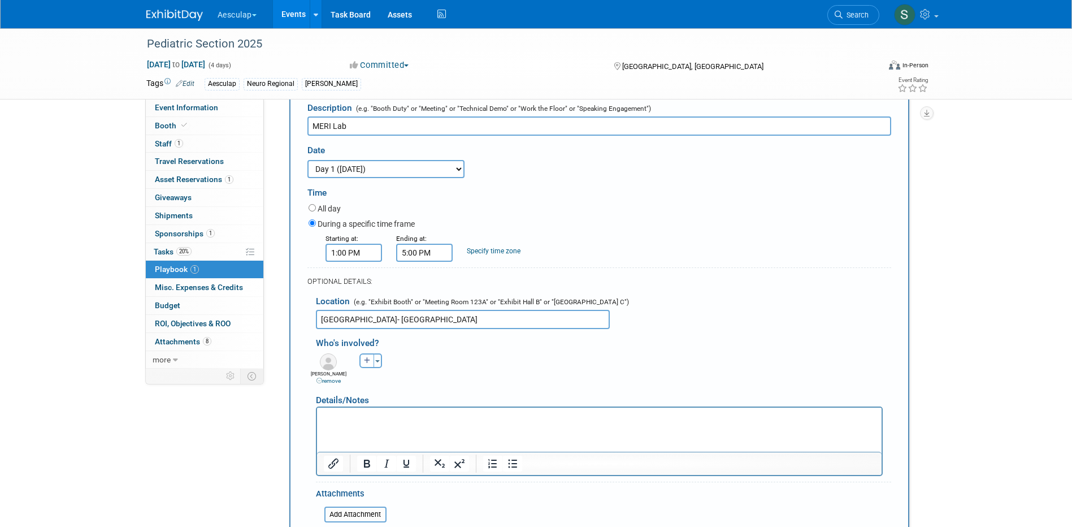
scroll to position [113, 0]
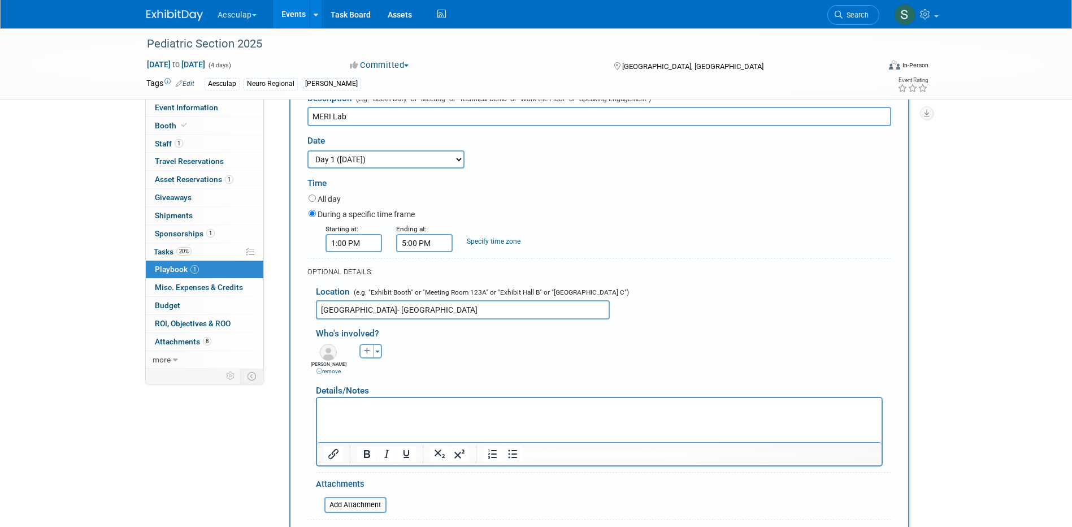
type input "[GEOGRAPHIC_DATA]- [GEOGRAPHIC_DATA]"
click at [335, 406] on p "Rich Text Area. Press ALT-0 for help." at bounding box center [599, 407] width 552 height 11
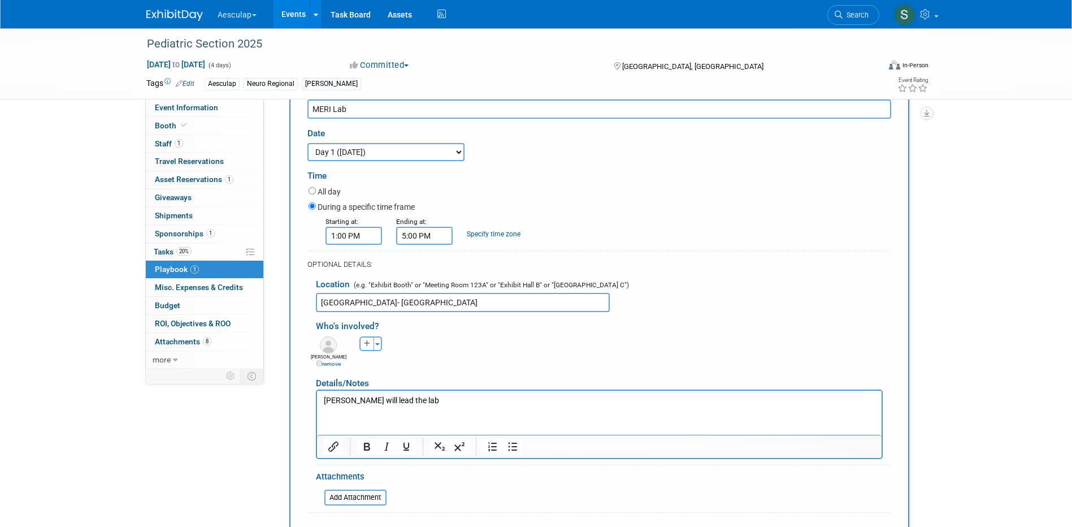
scroll to position [170, 0]
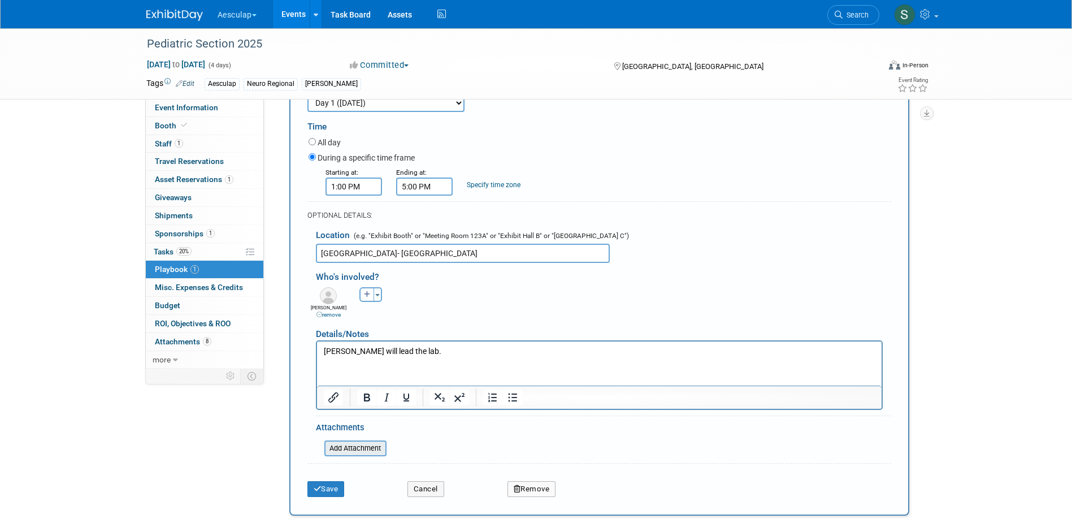
click at [349, 449] on input "file" at bounding box center [318, 448] width 135 height 14
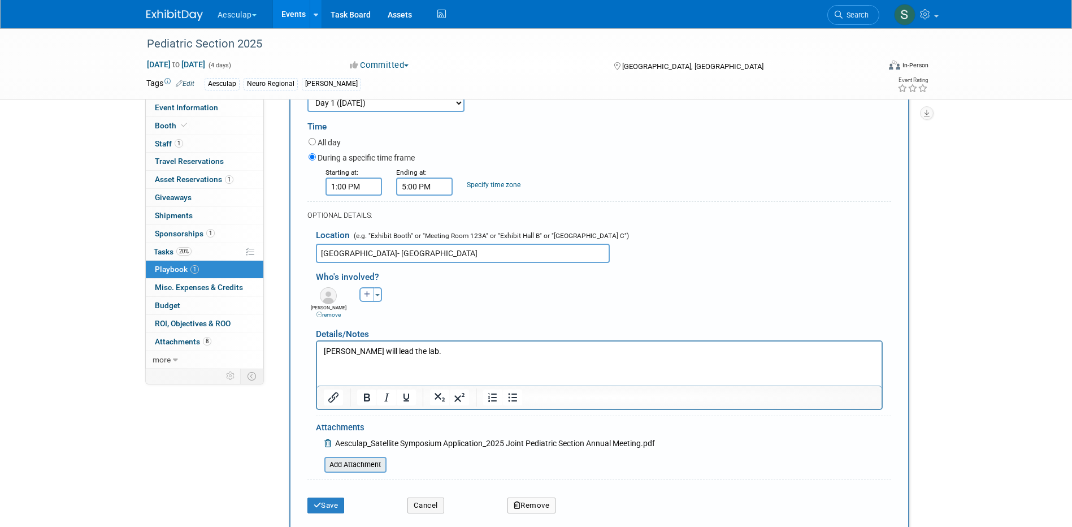
click at [370, 463] on input "file" at bounding box center [318, 465] width 135 height 14
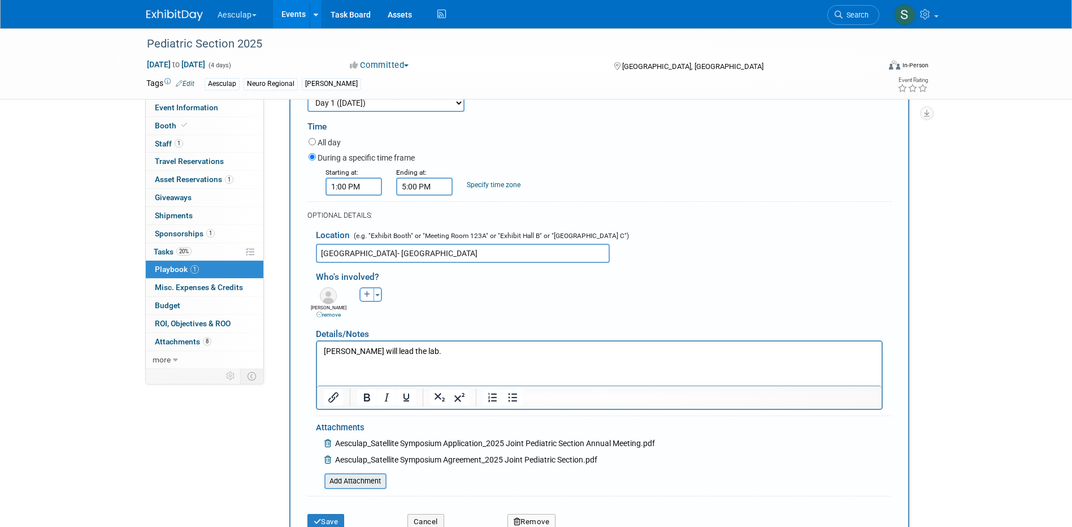
click at [350, 479] on input "file" at bounding box center [318, 481] width 135 height 14
click at [368, 500] on input "file" at bounding box center [318, 498] width 135 height 14
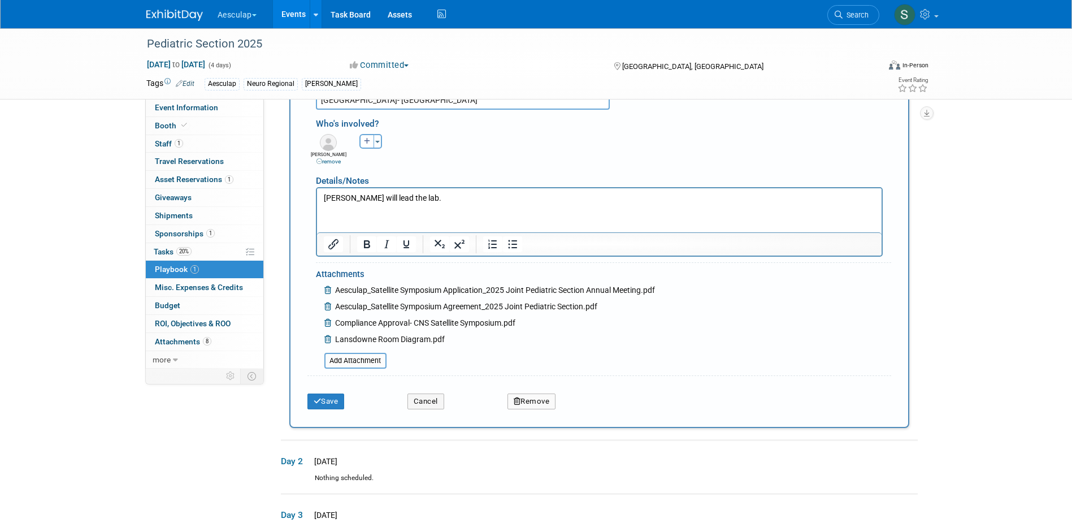
scroll to position [339, 0]
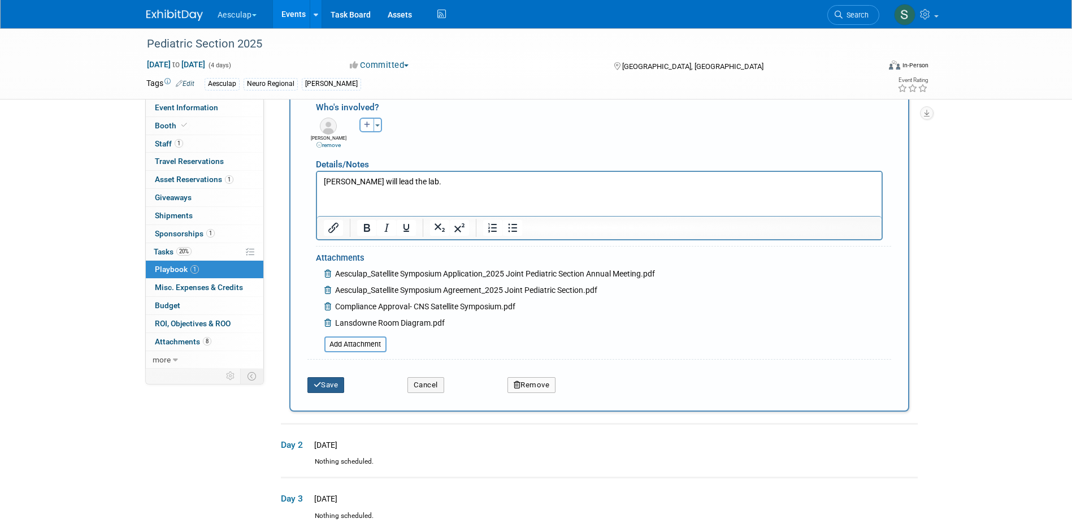
click at [319, 391] on button "Save" at bounding box center [325, 385] width 37 height 16
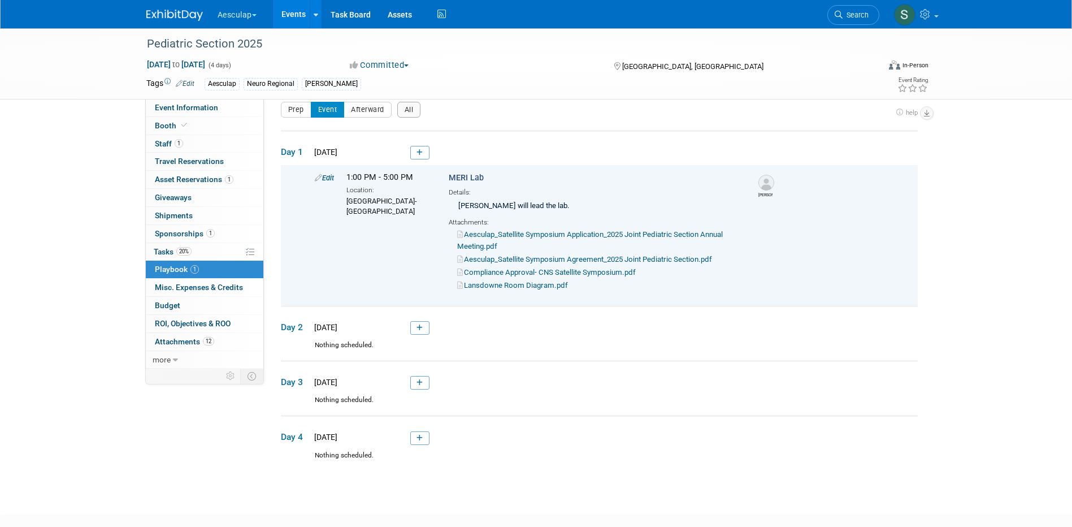
scroll to position [0, 0]
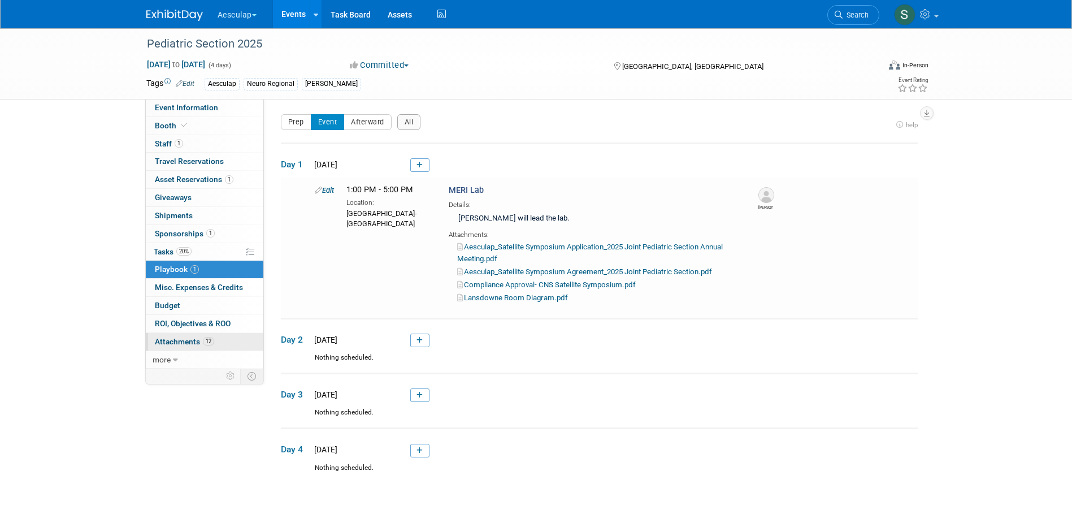
click at [170, 341] on span "Attachments 12" at bounding box center [184, 341] width 59 height 9
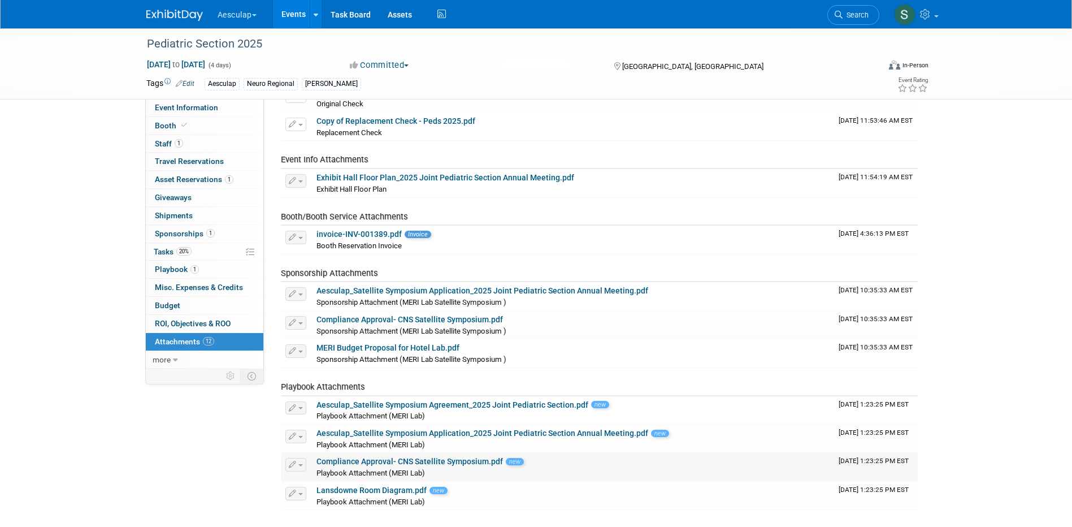
scroll to position [113, 0]
click at [296, 463] on button "button" at bounding box center [295, 464] width 21 height 14
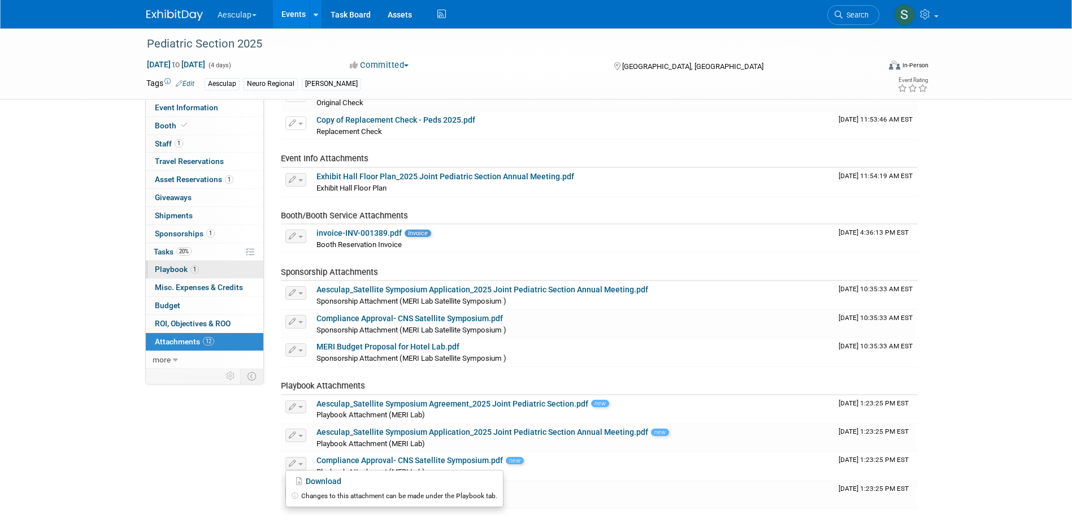
click at [163, 274] on link "1 Playbook 1" at bounding box center [205, 270] width 118 height 18
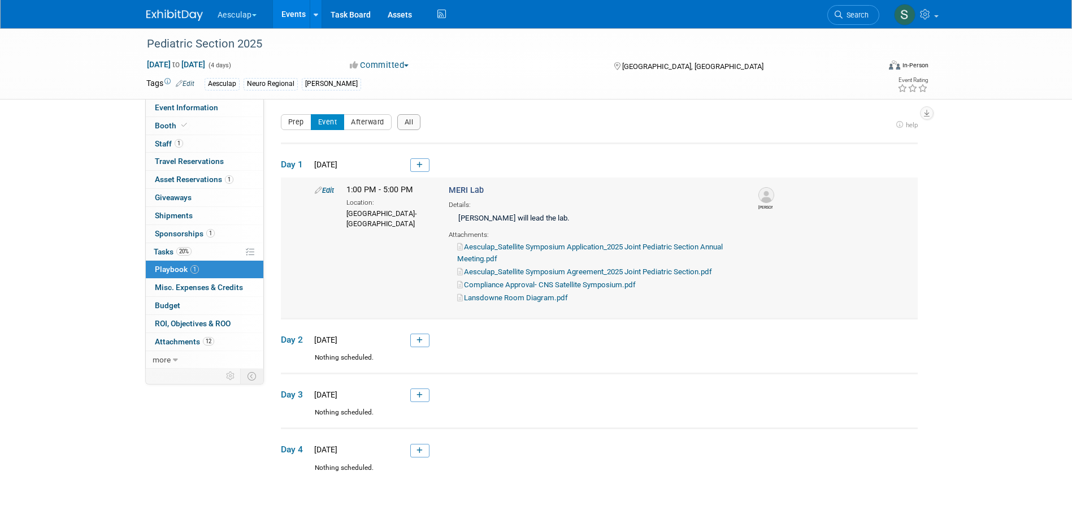
click at [319, 189] on icon at bounding box center [318, 189] width 7 height 7
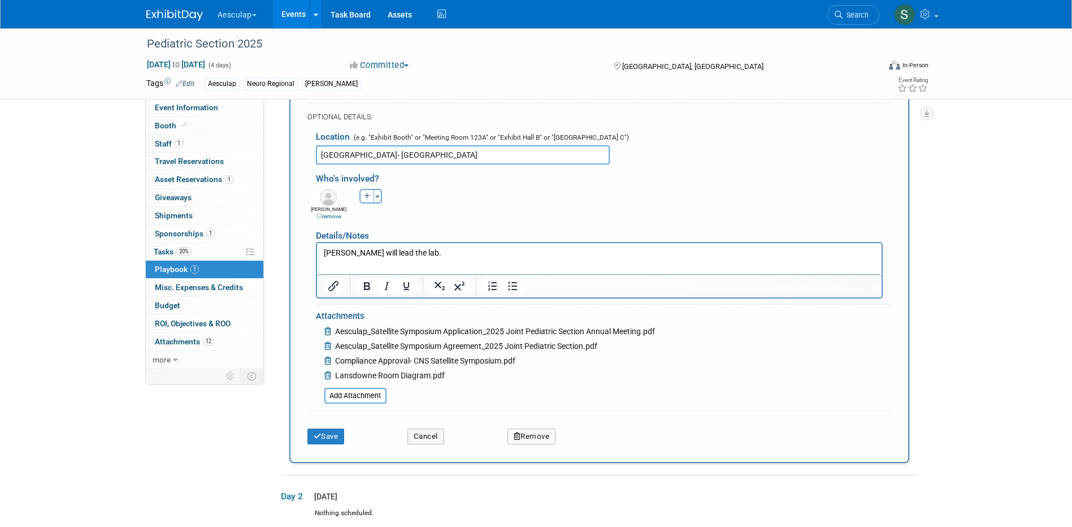
scroll to position [275, 0]
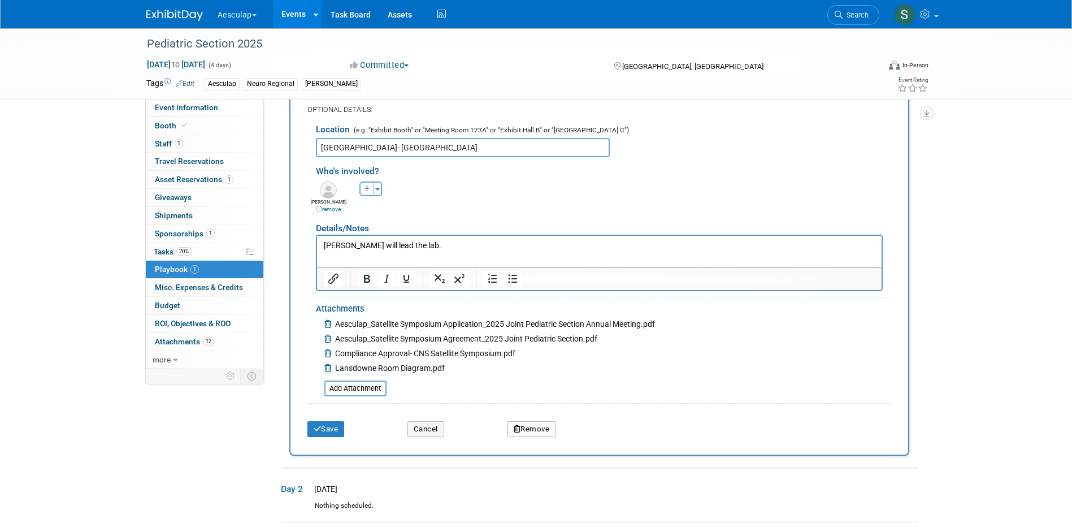
click at [330, 353] on icon at bounding box center [328, 353] width 9 height 8
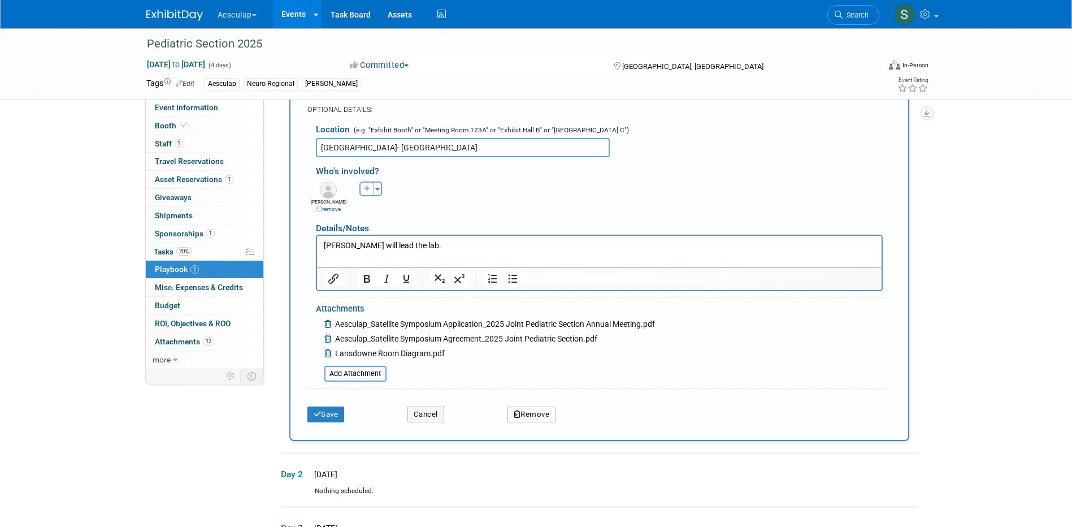
click at [325, 339] on icon at bounding box center [328, 339] width 9 height 8
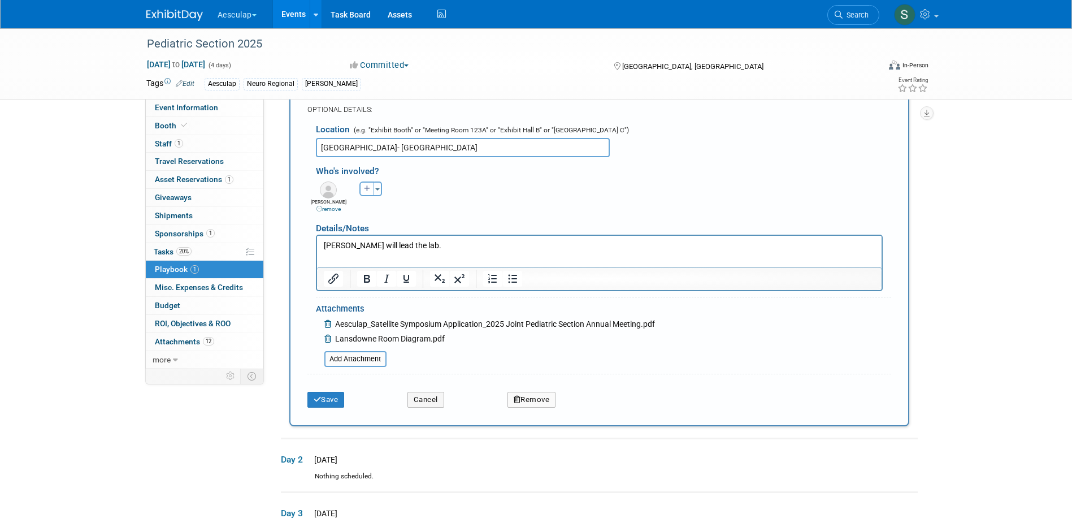
click at [327, 324] on icon at bounding box center [328, 324] width 9 height 8
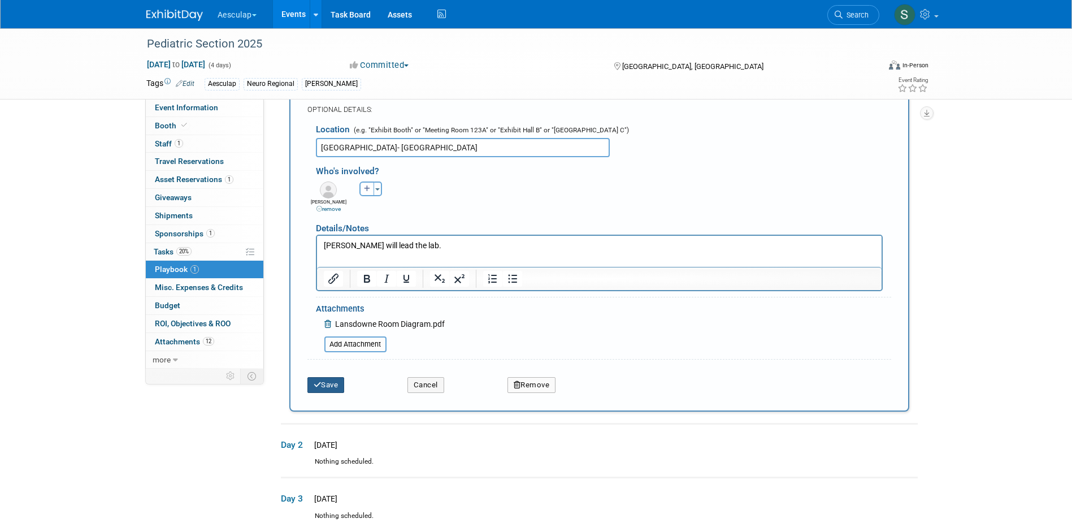
click at [326, 386] on button "Save" at bounding box center [325, 385] width 37 height 16
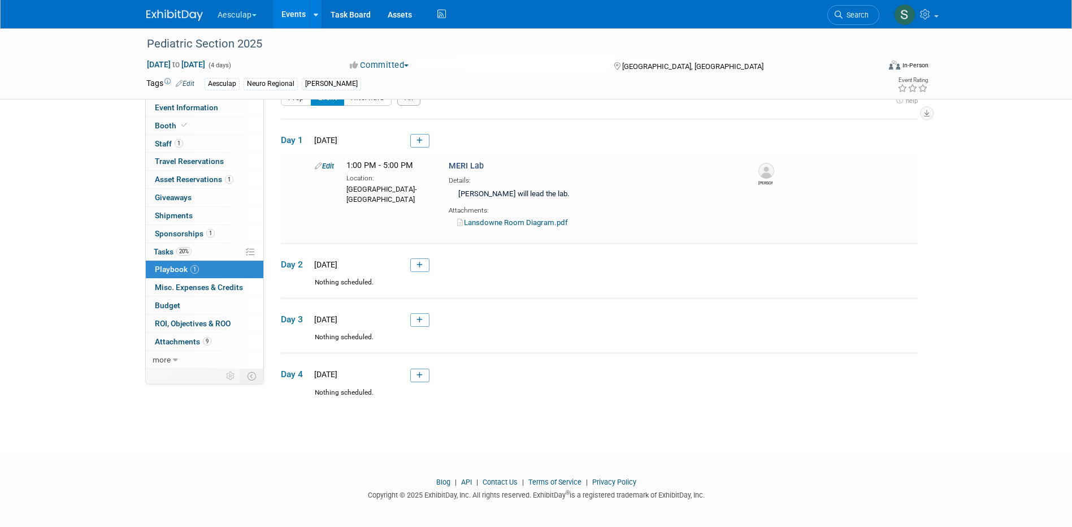
scroll to position [27, 0]
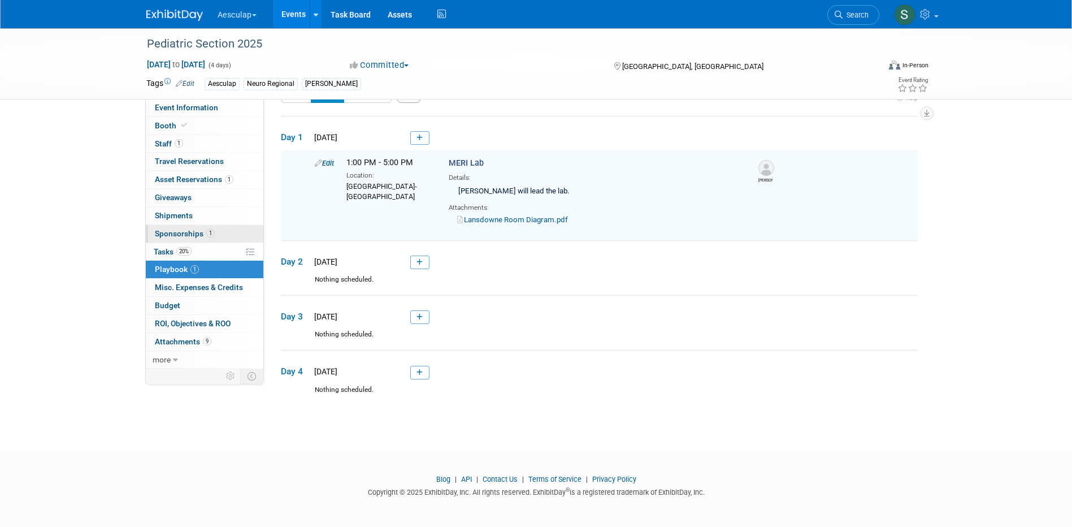
click at [164, 238] on link "1 Sponsorships 1" at bounding box center [205, 234] width 118 height 18
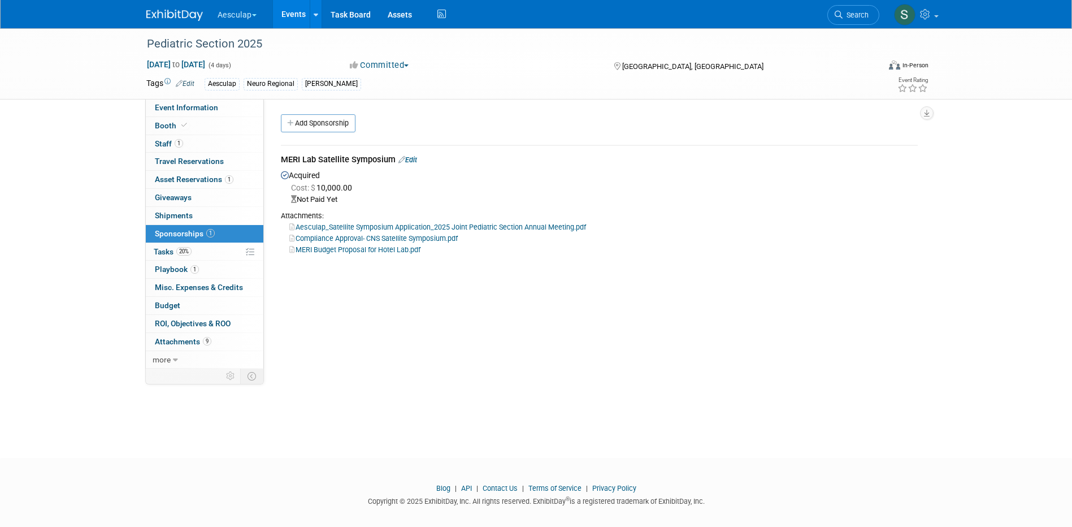
click at [405, 159] on icon at bounding box center [401, 159] width 7 height 7
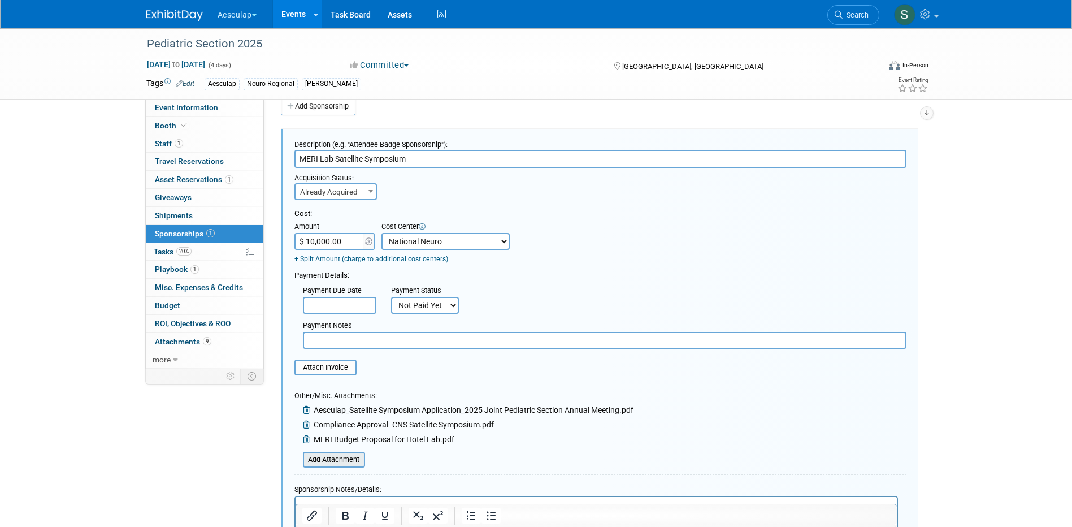
click at [333, 465] on input "file" at bounding box center [296, 460] width 135 height 14
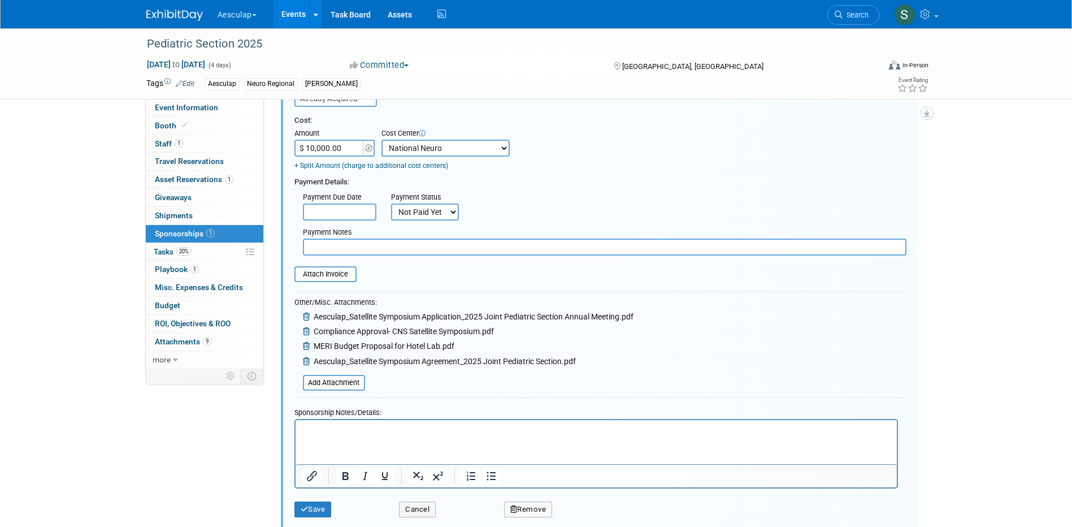
scroll to position [130, 0]
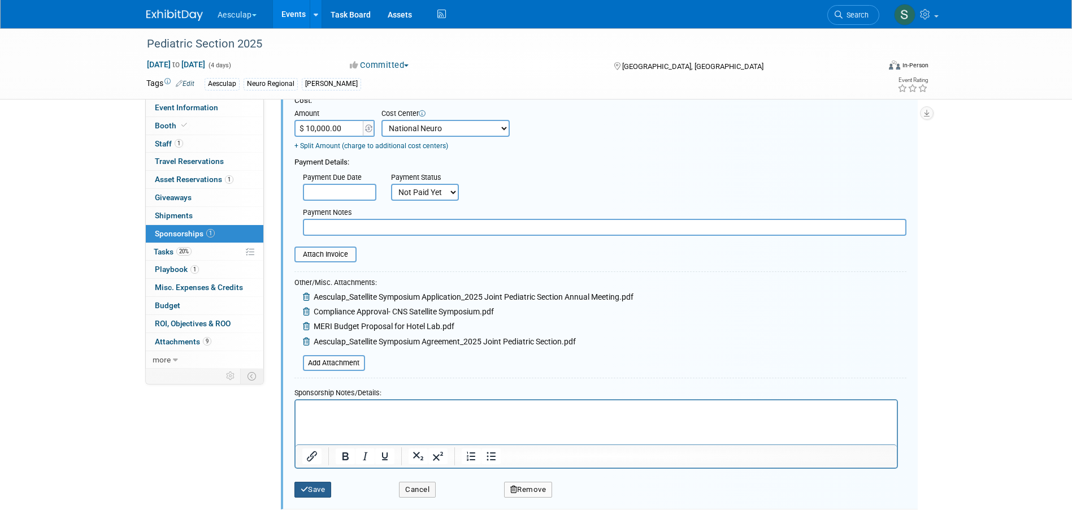
click at [306, 491] on icon "submit" at bounding box center [305, 488] width 8 height 7
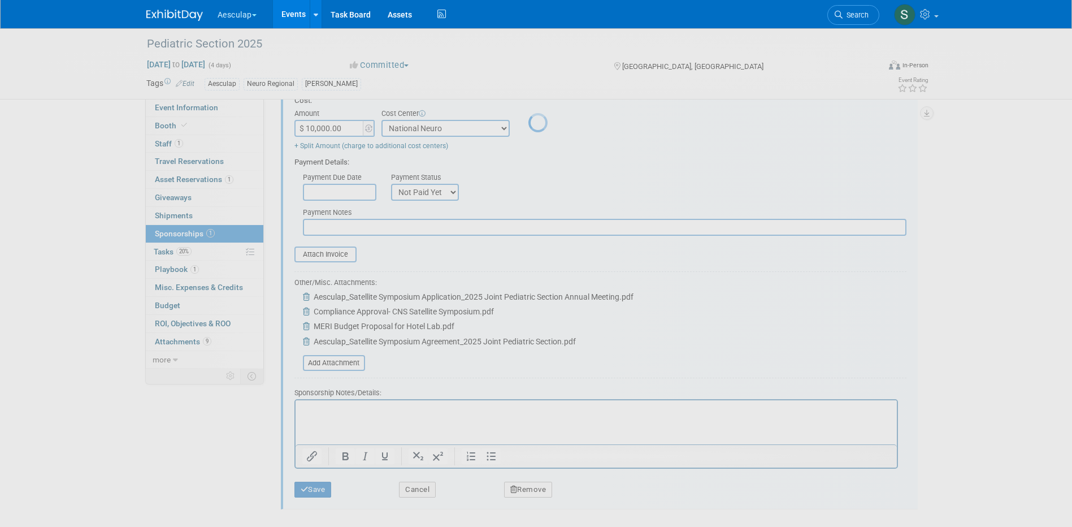
scroll to position [10, 0]
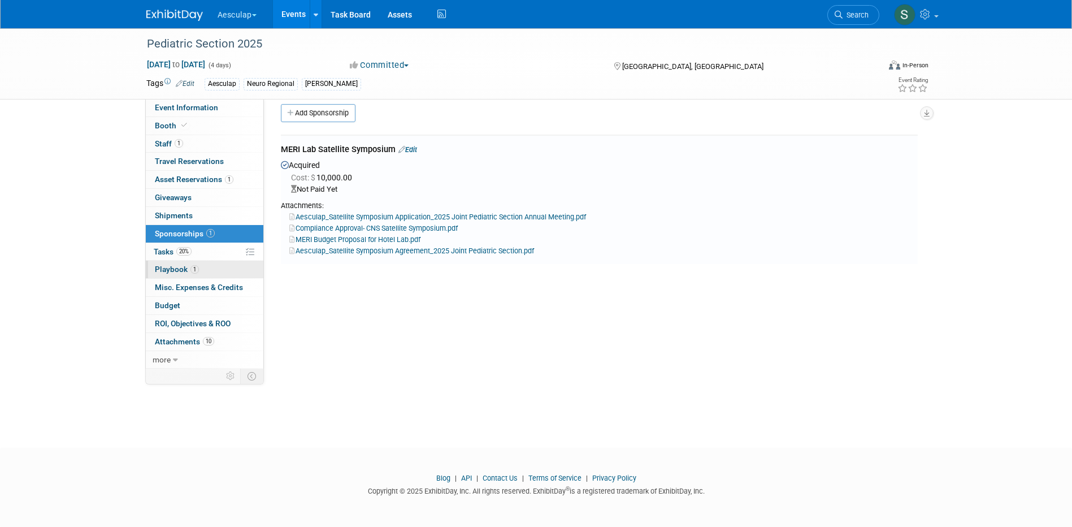
click at [164, 267] on span "Playbook 1" at bounding box center [177, 268] width 44 height 9
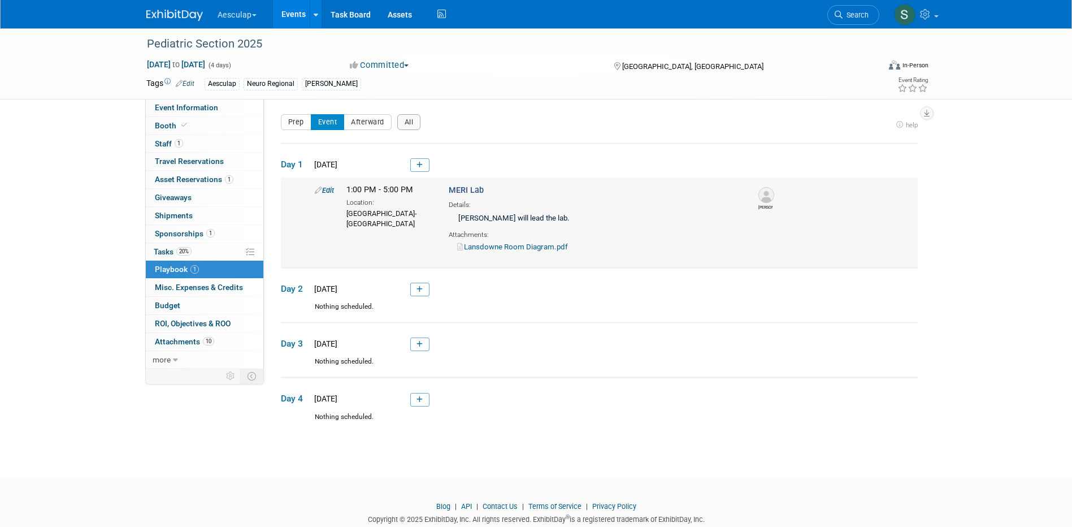
click at [325, 188] on link "Edit" at bounding box center [324, 190] width 19 height 8
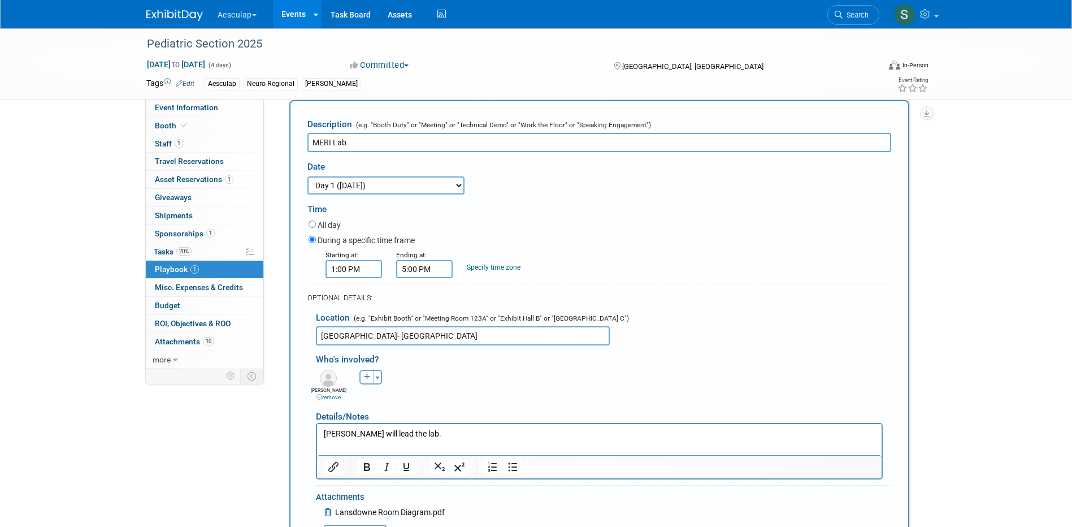
scroll to position [106, 0]
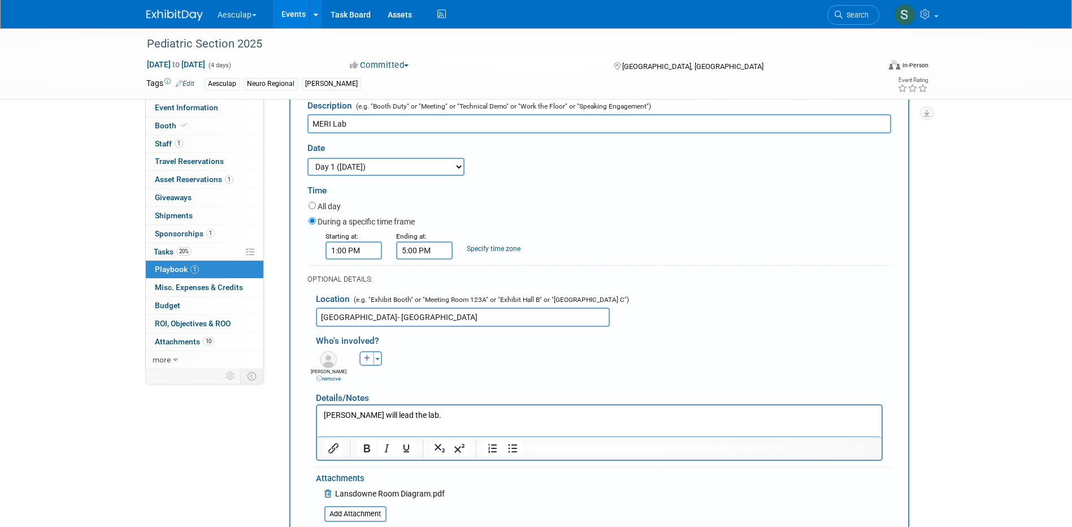
click at [428, 413] on p "[PERSON_NAME] will lead the lab." at bounding box center [599, 414] width 552 height 11
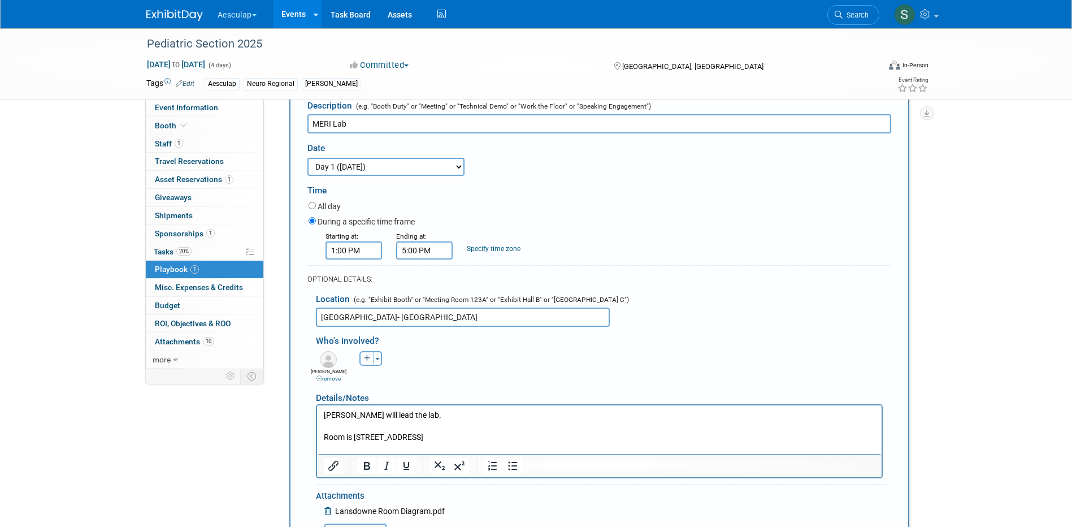
click at [423, 440] on p "Room is [STREET_ADDRESS]" at bounding box center [599, 436] width 552 height 11
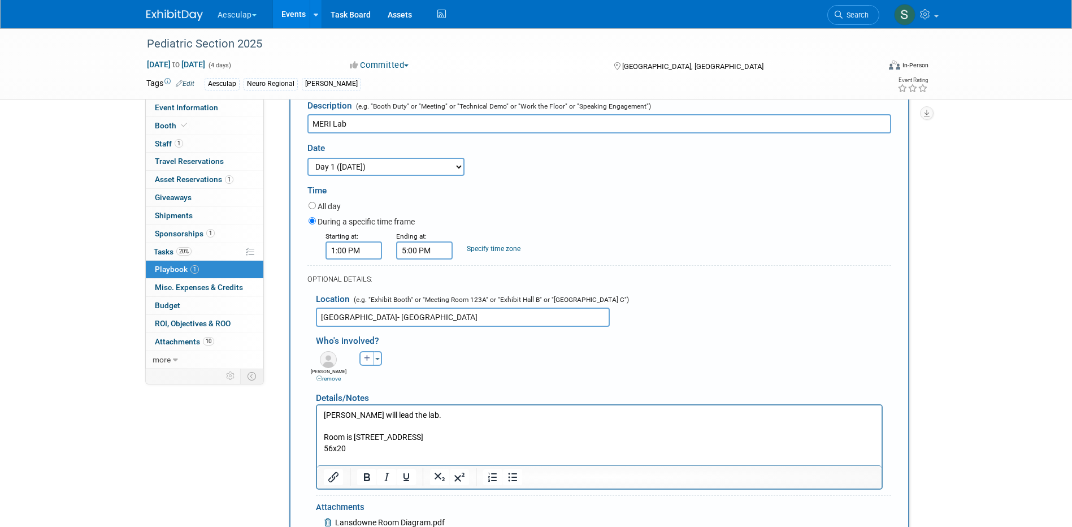
click at [323, 435] on p "Room is [STREET_ADDRESS]" at bounding box center [599, 436] width 552 height 11
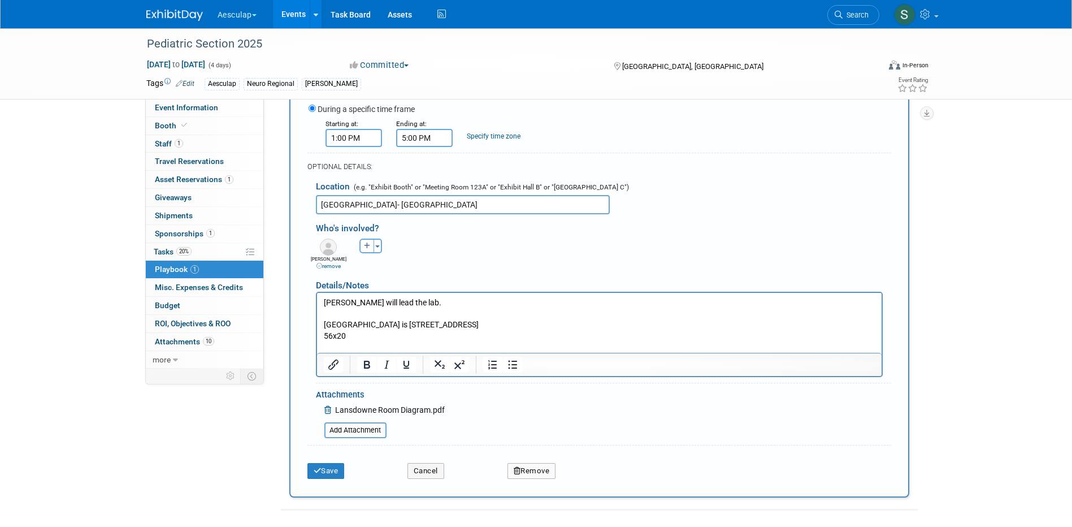
scroll to position [219, 0]
click at [323, 472] on button "Save" at bounding box center [325, 470] width 37 height 16
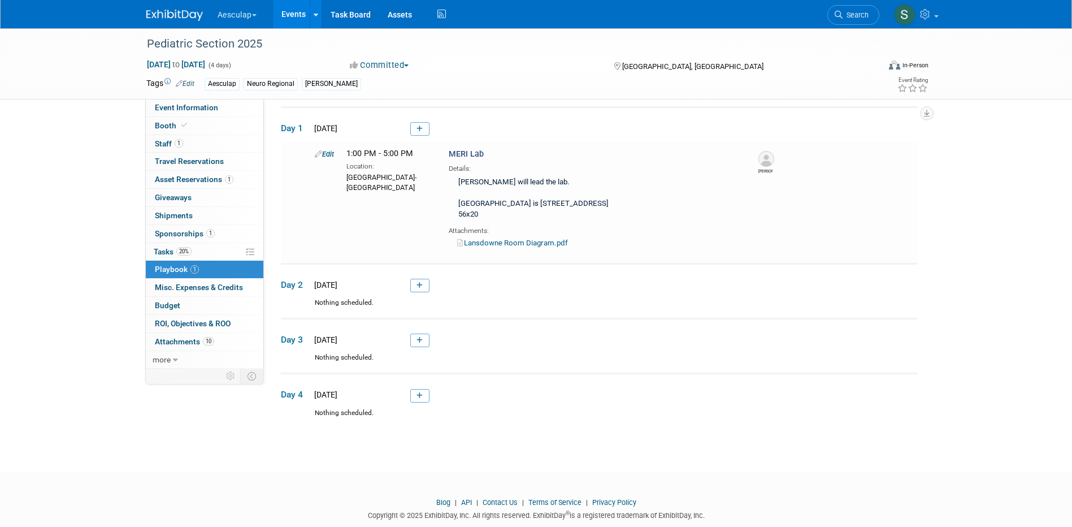
scroll to position [0, 0]
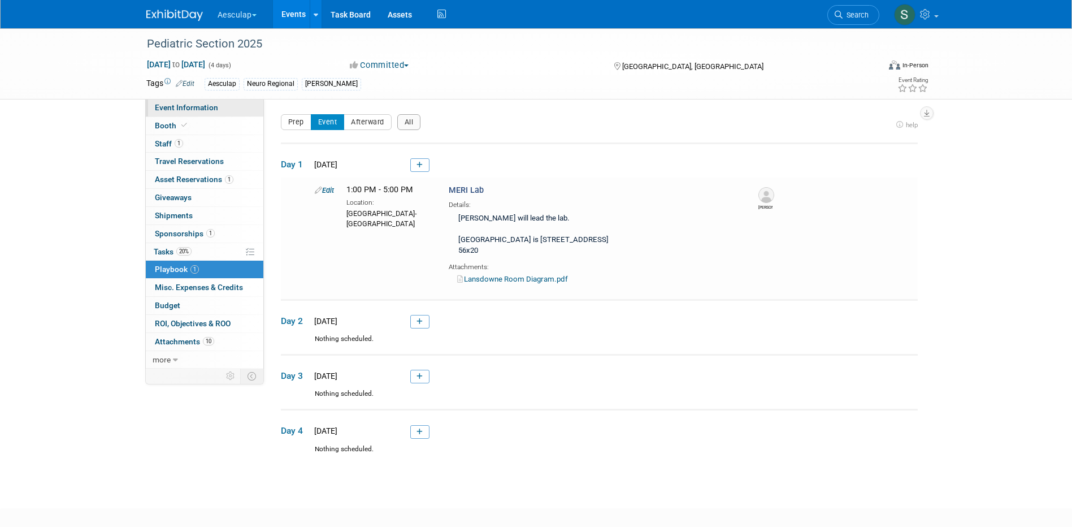
click at [181, 110] on span "Event Information" at bounding box center [186, 107] width 63 height 9
select select "Approved by Compliance"
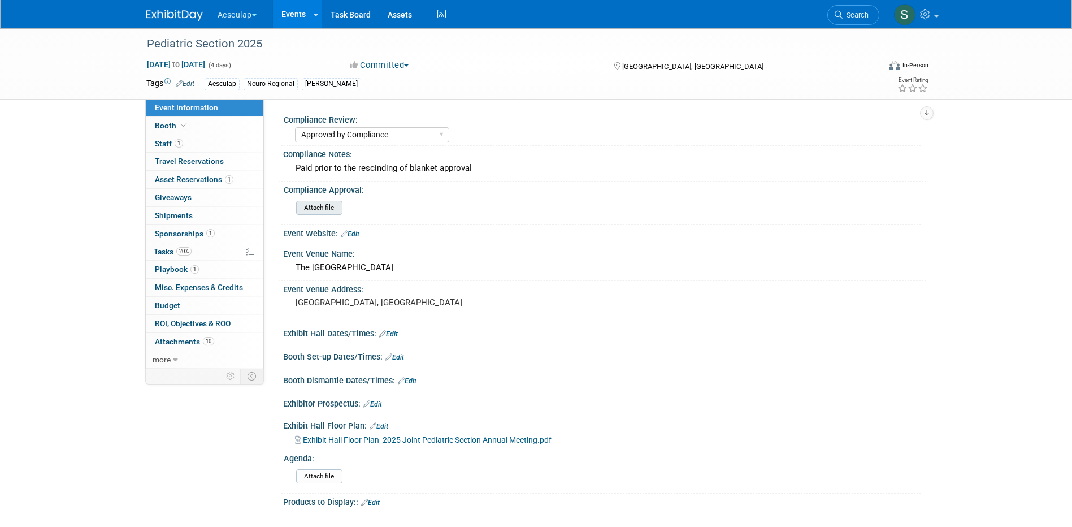
click at [324, 211] on input "file" at bounding box center [265, 207] width 154 height 13
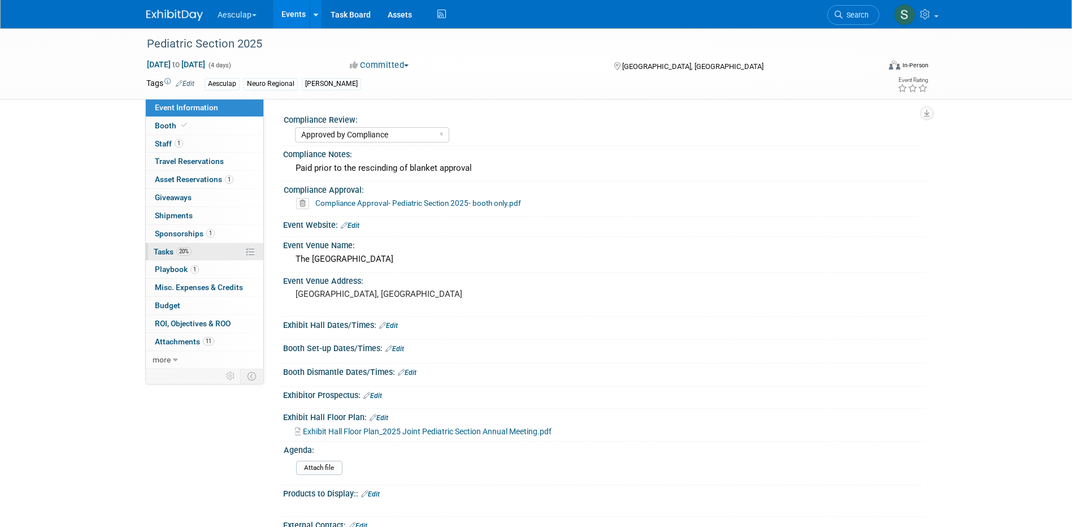
click at [166, 257] on link "20% Tasks 20%" at bounding box center [205, 252] width 118 height 18
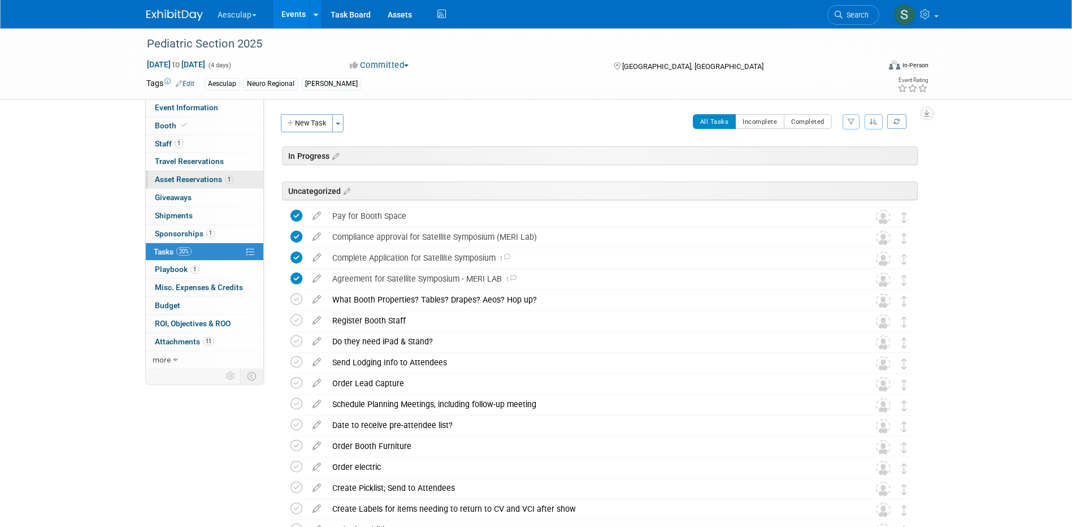
click at [175, 177] on span "Asset Reservations 1" at bounding box center [194, 179] width 79 height 9
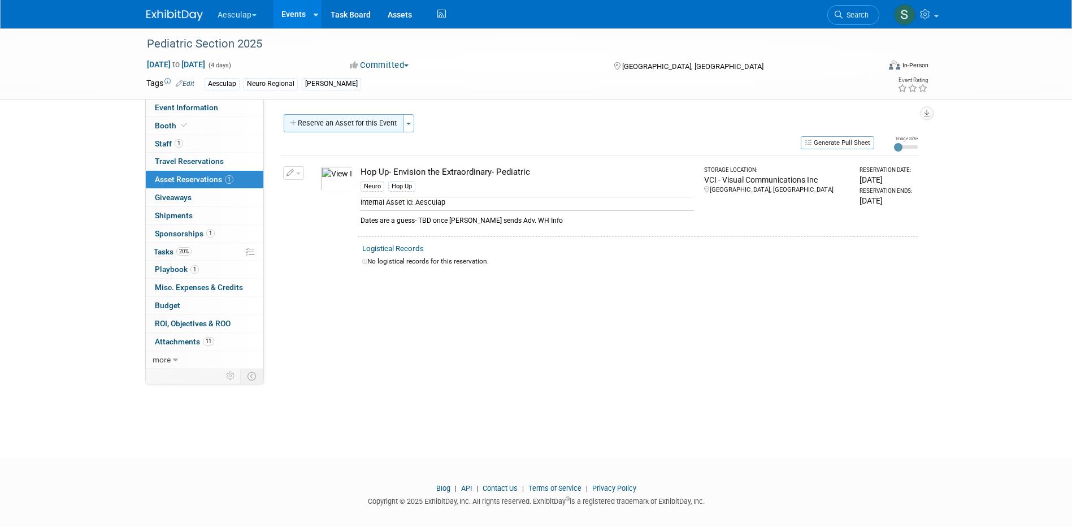
click at [342, 122] on button "Reserve an Asset for this Event" at bounding box center [344, 123] width 120 height 18
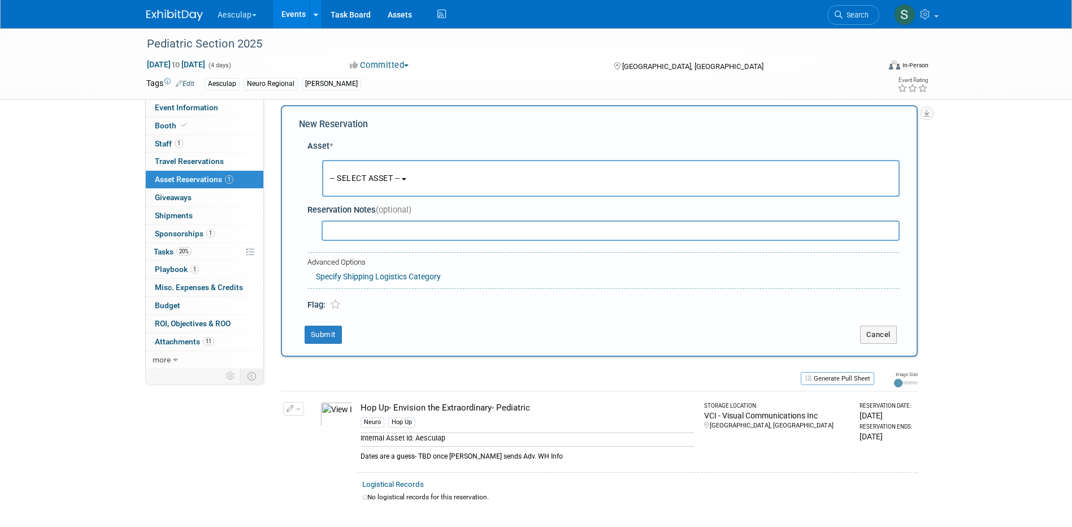
scroll to position [11, 0]
drag, startPoint x: 387, startPoint y: 177, endPoint x: 391, endPoint y: 189, distance: 12.3
click at [386, 177] on span "-- SELECT ASSET --" at bounding box center [365, 176] width 70 height 9
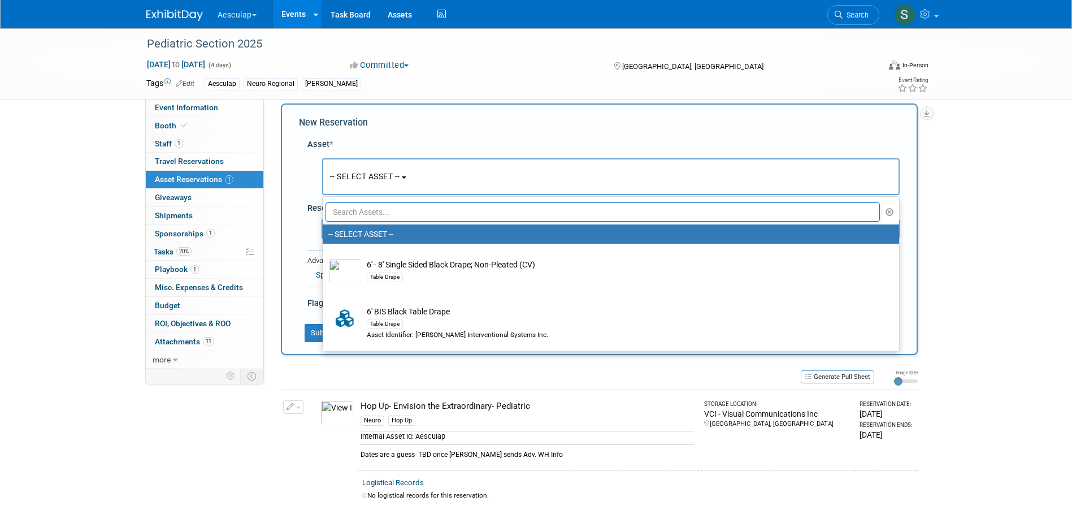
click at [385, 213] on input "text" at bounding box center [603, 211] width 555 height 19
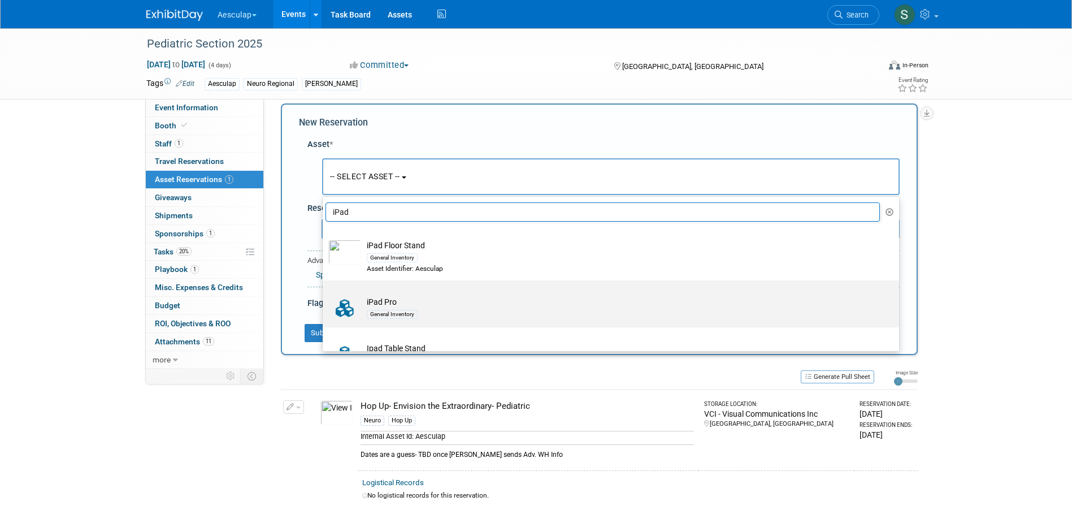
type input "iPad"
click at [402, 307] on div "General Inventory" at bounding box center [622, 313] width 510 height 13
click at [324, 294] on input "iPad Pro General Inventory" at bounding box center [320, 290] width 7 height 7
select select "10699195"
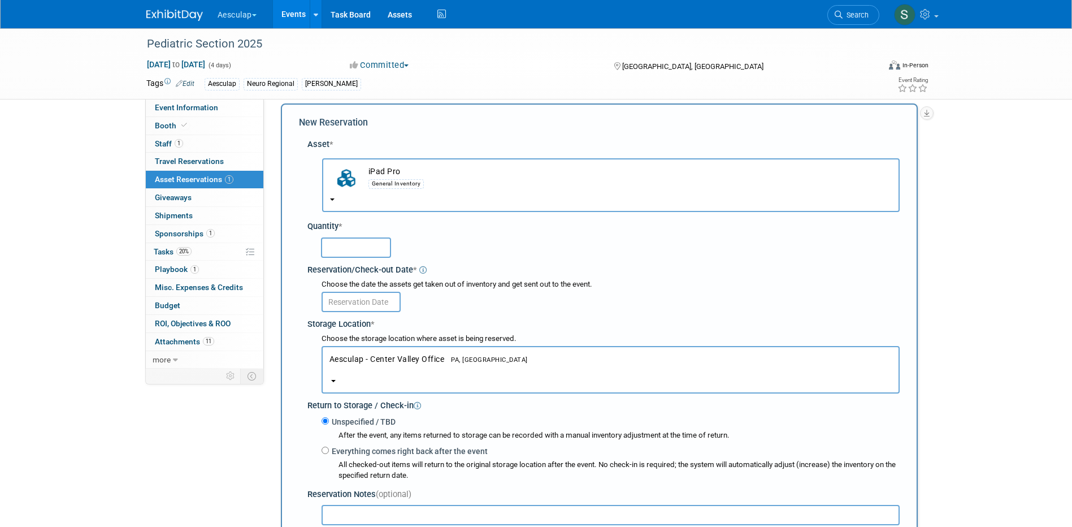
click at [359, 360] on span "Aesculap - [GEOGRAPHIC_DATA] [GEOGRAPHIC_DATA], [GEOGRAPHIC_DATA]" at bounding box center [610, 364] width 562 height 20
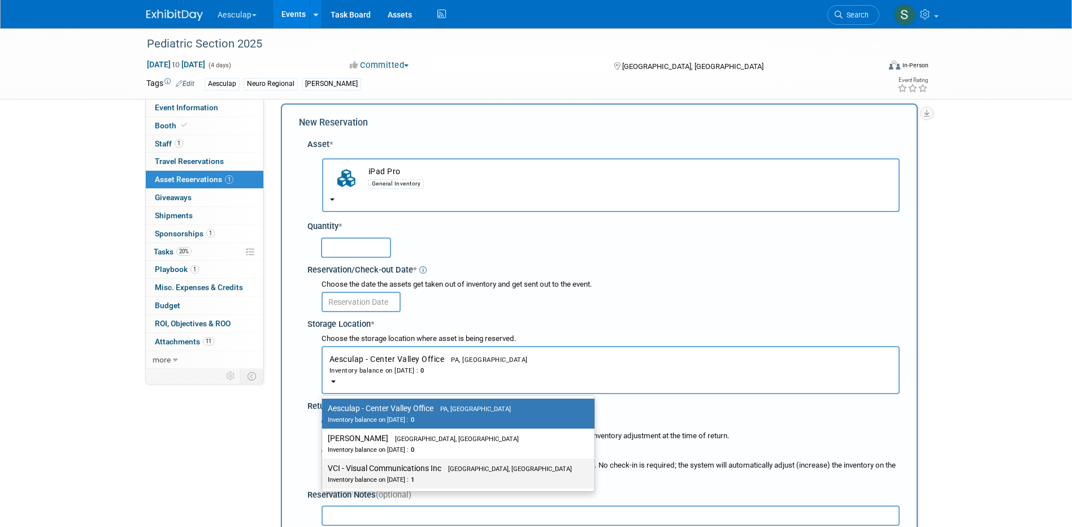
click at [363, 474] on div "Inventory balance on [DATE] : 1" at bounding box center [450, 479] width 244 height 11
click at [324, 472] on input "VCI - Visual Communications Inc Aston, [GEOGRAPHIC_DATA] Inventory balance on […" at bounding box center [319, 468] width 7 height 7
select select "11223038"
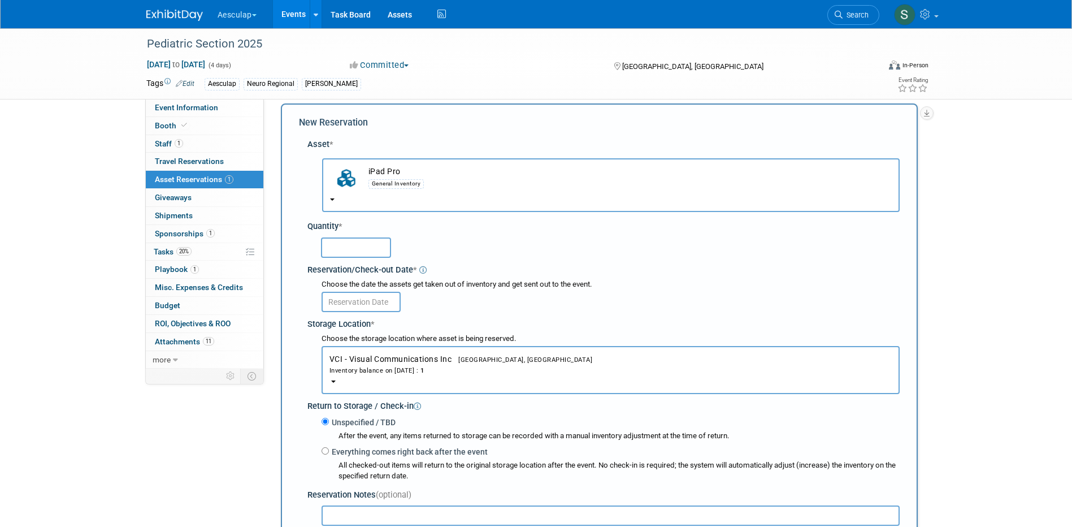
click at [379, 255] on input "text" at bounding box center [356, 247] width 70 height 20
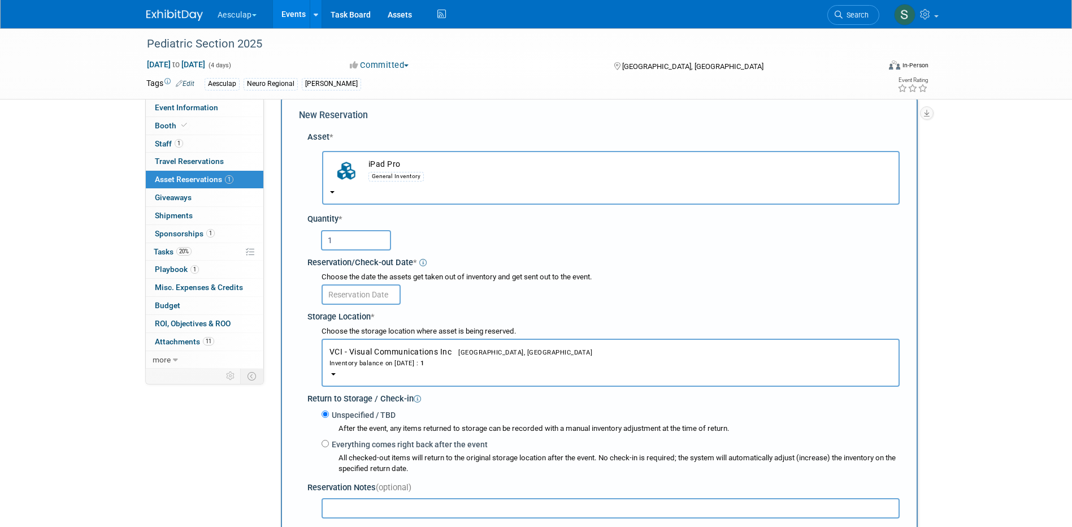
scroll to position [124, 0]
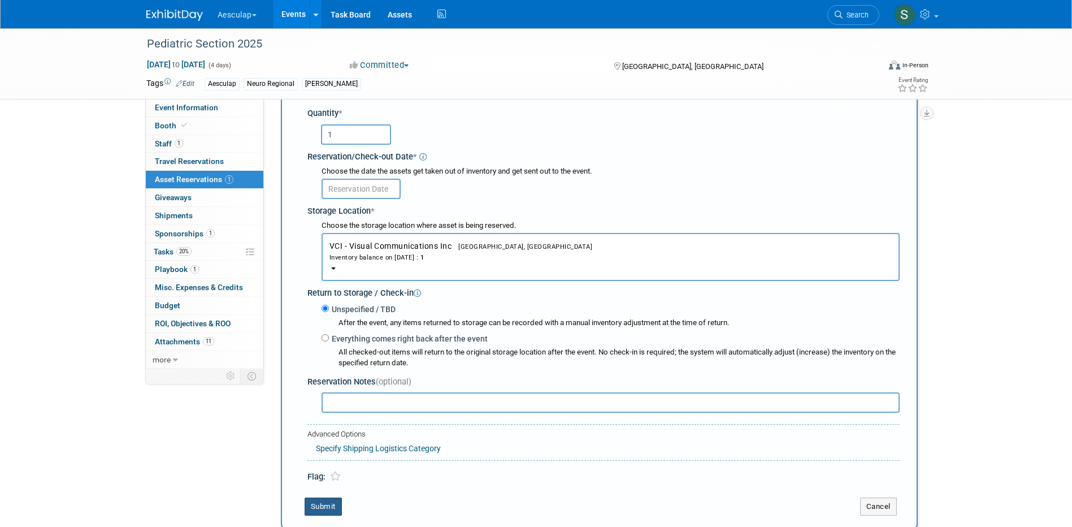
type input "1"
click at [328, 502] on button "Submit" at bounding box center [323, 506] width 37 height 18
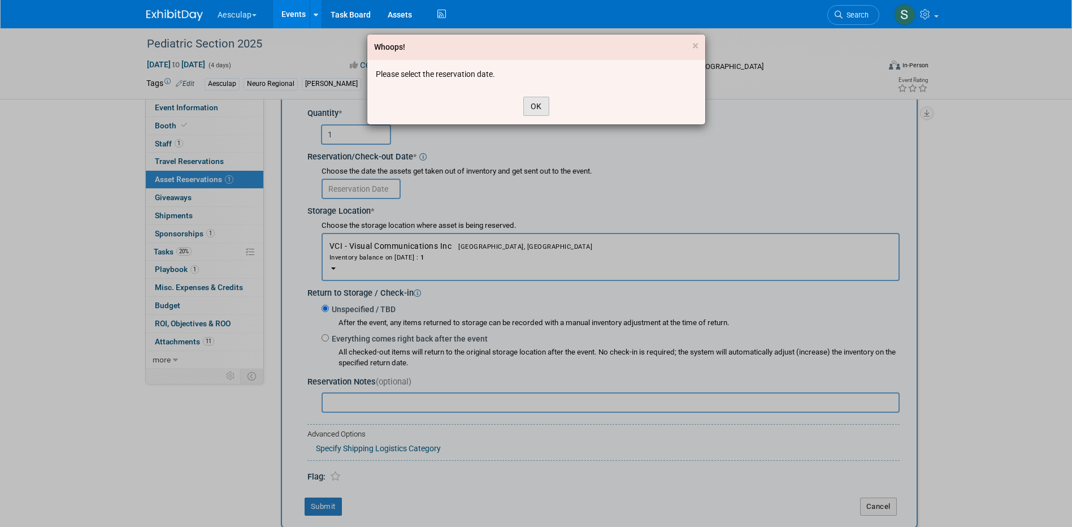
click at [542, 110] on button "OK" at bounding box center [536, 106] width 26 height 19
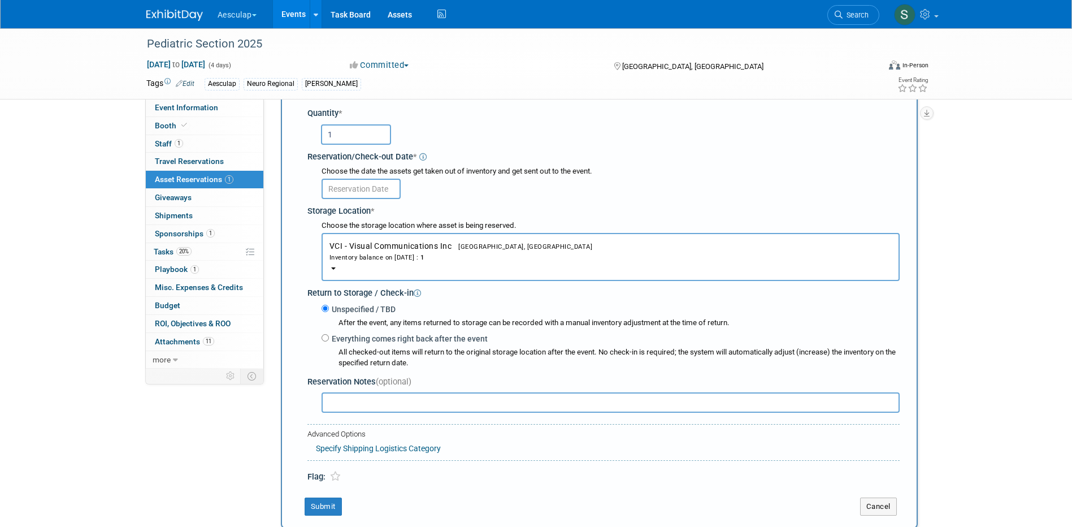
click at [341, 307] on label "Unspecified / TBD" at bounding box center [362, 308] width 67 height 11
click at [329, 307] on input "Unspecified / TBD" at bounding box center [325, 308] width 7 height 7
click at [353, 184] on input "text" at bounding box center [361, 189] width 79 height 20
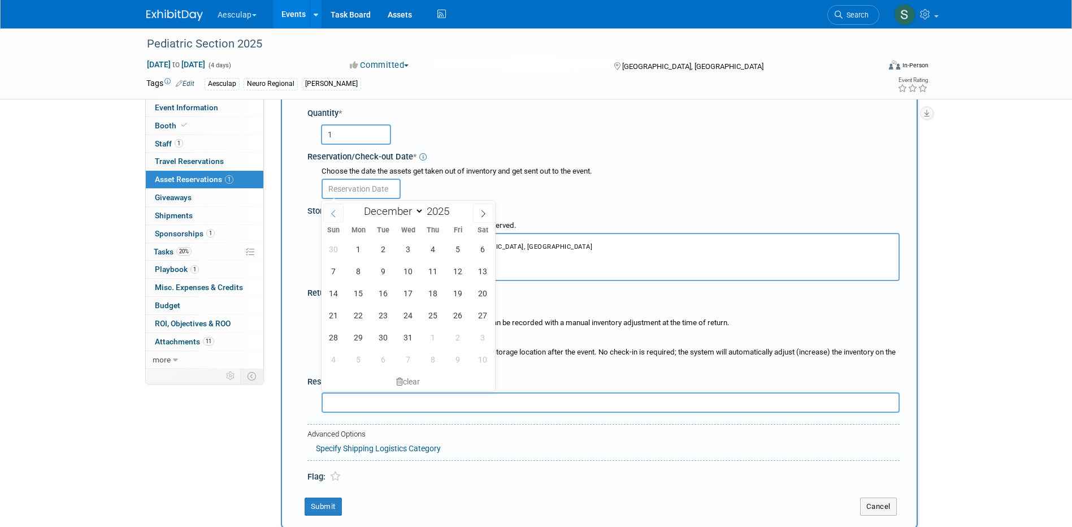
click at [330, 212] on icon at bounding box center [333, 214] width 8 height 8
select select "10"
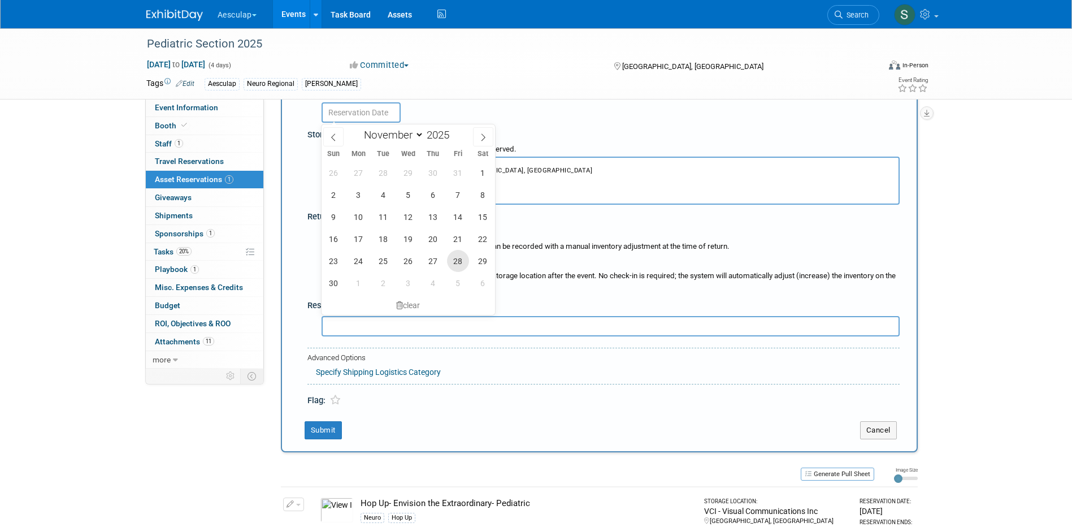
scroll to position [180, 0]
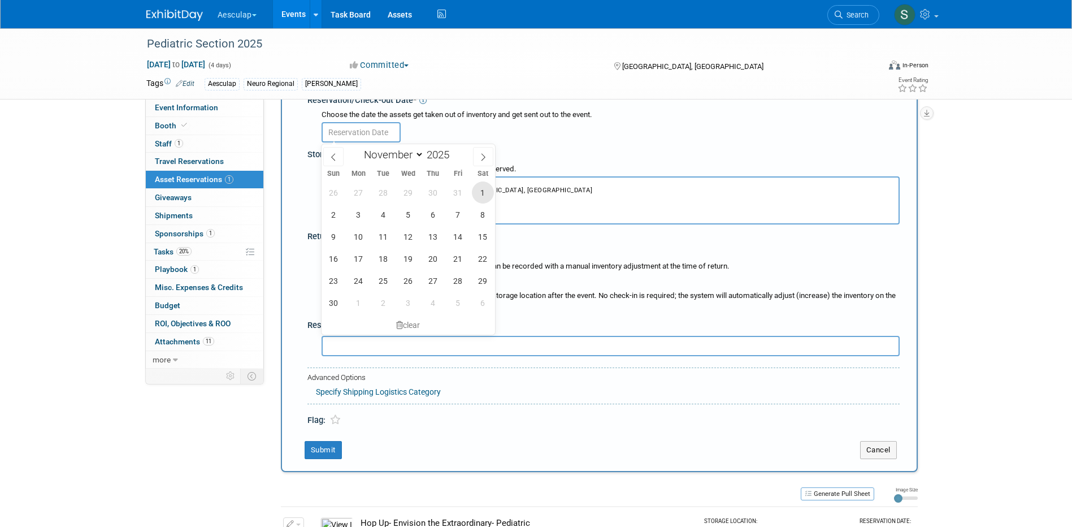
click at [478, 197] on span "1" at bounding box center [483, 192] width 22 height 22
type input "[DATE]"
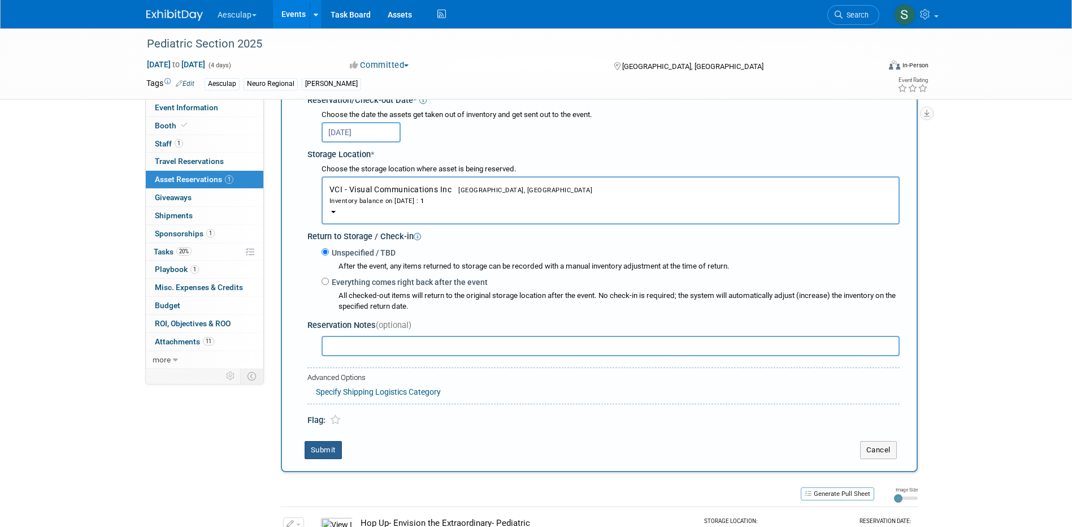
click at [321, 447] on button "Submit" at bounding box center [323, 450] width 37 height 18
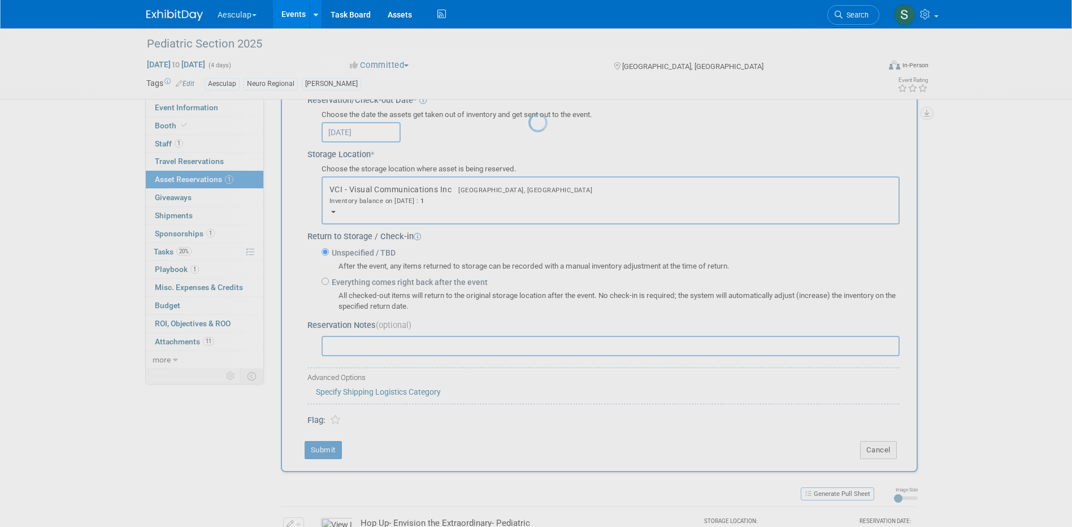
scroll to position [10, 0]
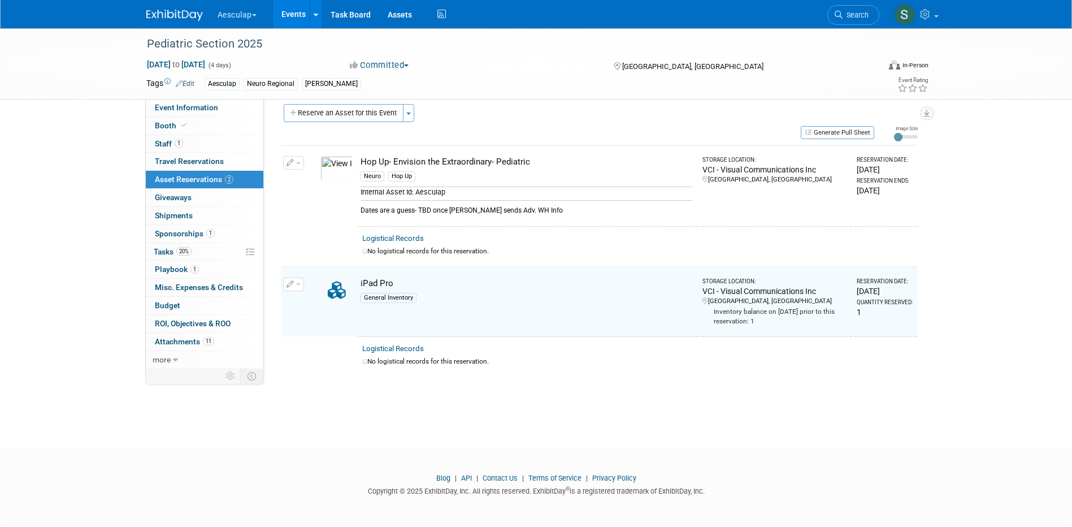
click at [434, 446] on body "Aesculap Explore: My Workspaces 2 Go to Workspace: Aesculap [PERSON_NAME] Event…" at bounding box center [536, 253] width 1072 height 527
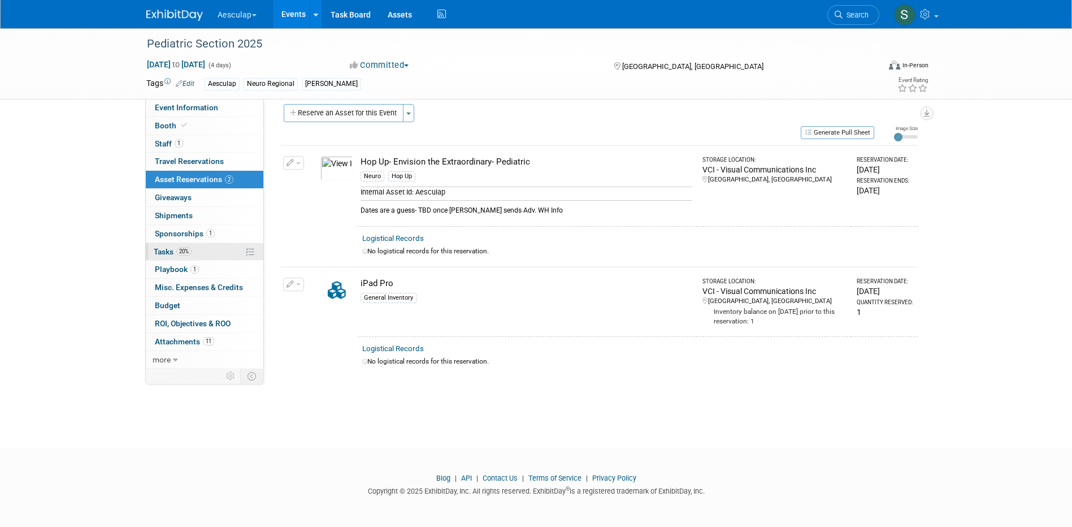
click at [153, 253] on link "20% Tasks 20%" at bounding box center [205, 252] width 118 height 18
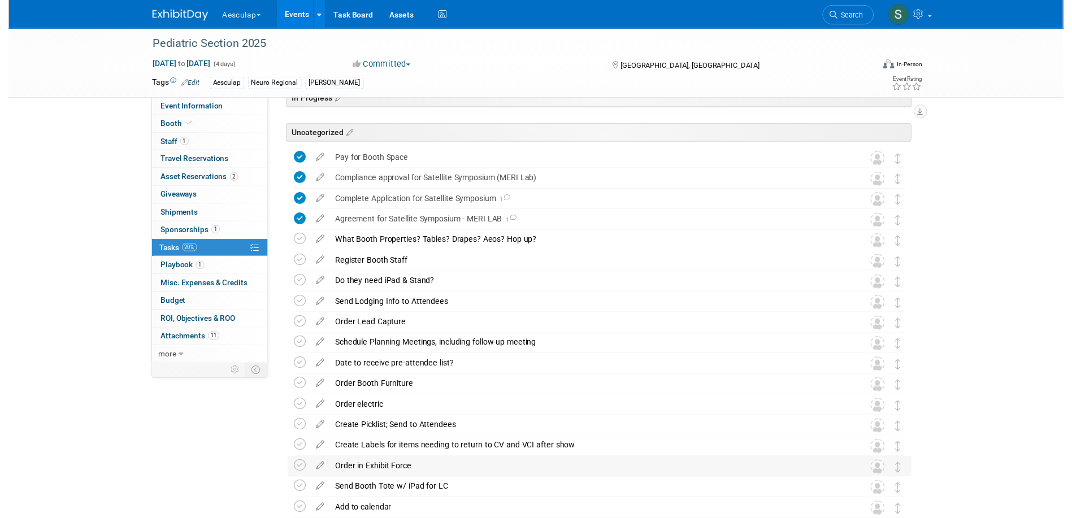
scroll to position [113, 0]
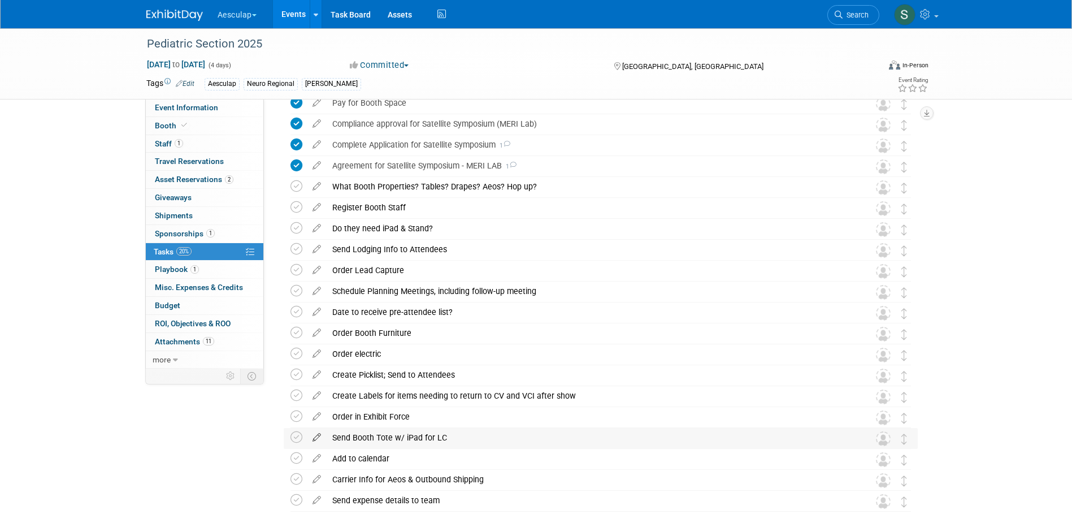
click at [315, 440] on icon at bounding box center [317, 435] width 20 height 14
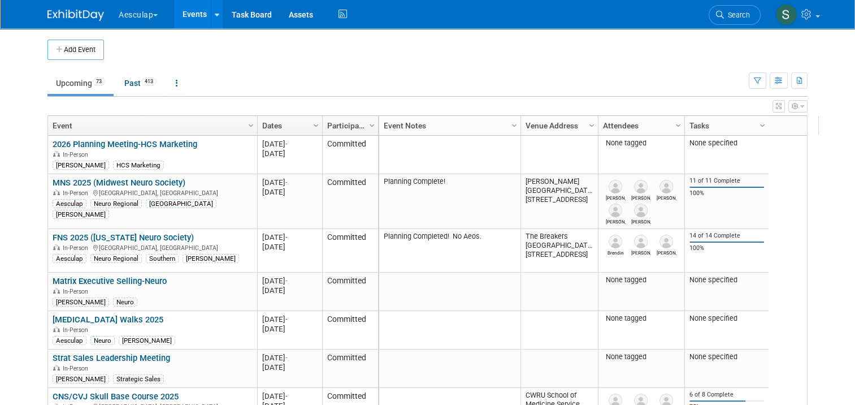
click at [277, 59] on td at bounding box center [437, 50] width 667 height 20
